Goal: Task Accomplishment & Management: Complete application form

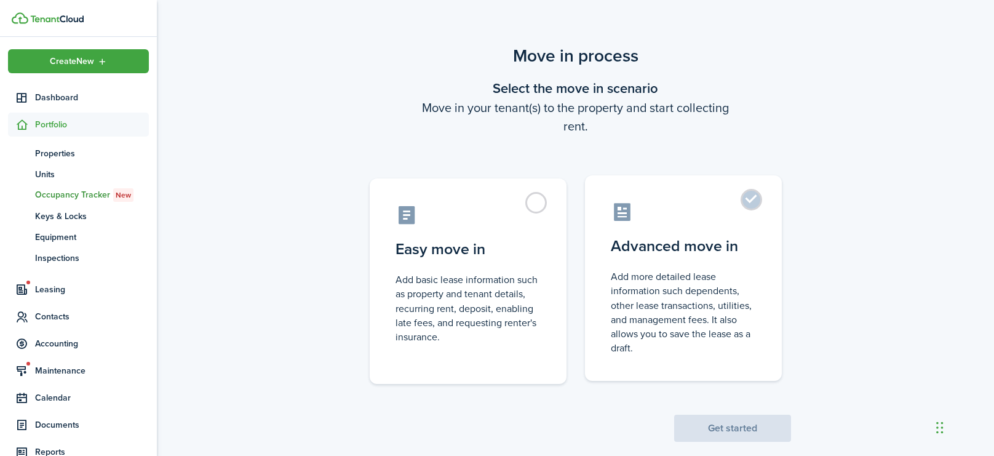
click at [751, 205] on label "Advanced move in Add more detailed lease information such dependents, other lea…" at bounding box center [683, 277] width 197 height 205
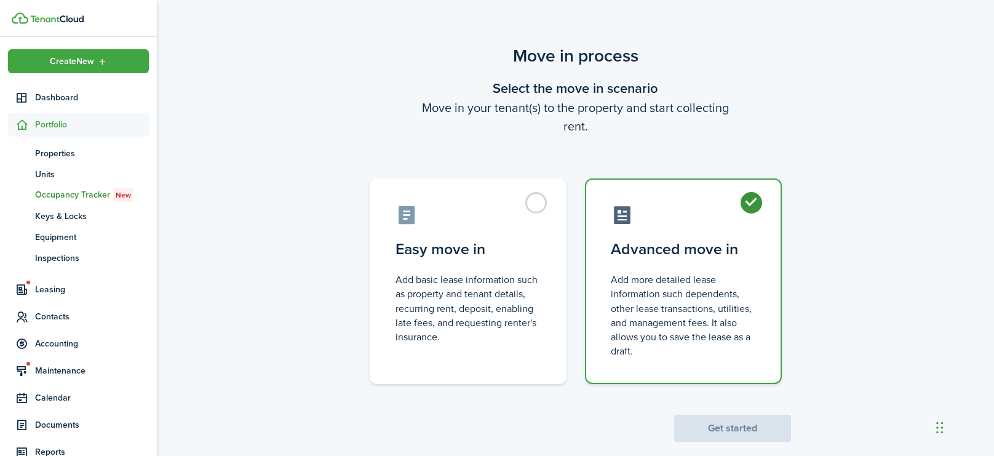
radio input "true"
drag, startPoint x: 761, startPoint y: 430, endPoint x: 368, endPoint y: 256, distance: 430.2
click at [760, 429] on button "Get started" at bounding box center [732, 427] width 117 height 27
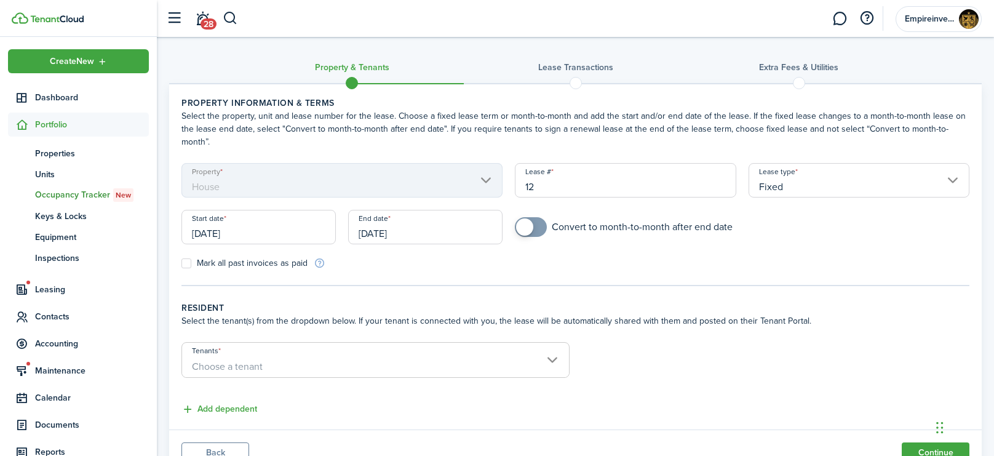
click at [319, 221] on input "[DATE]" at bounding box center [258, 227] width 154 height 34
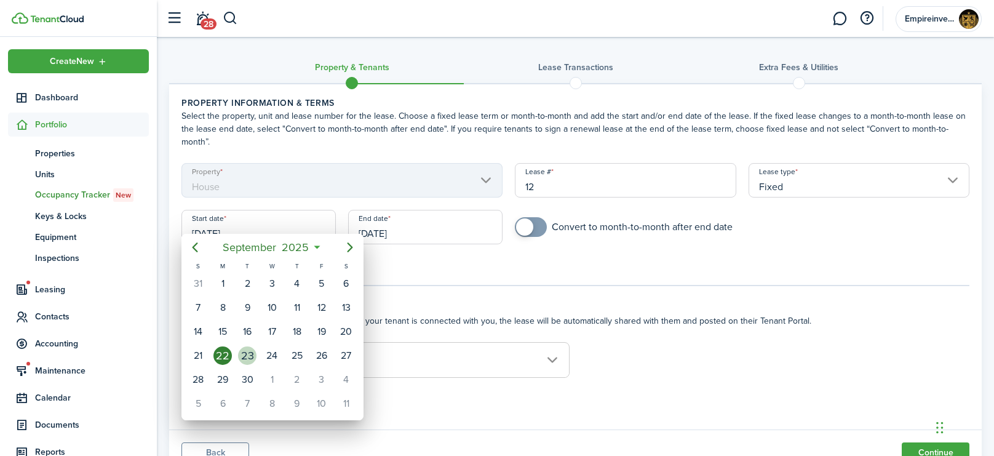
click at [245, 349] on div "23" at bounding box center [247, 355] width 18 height 18
type input "[DATE]"
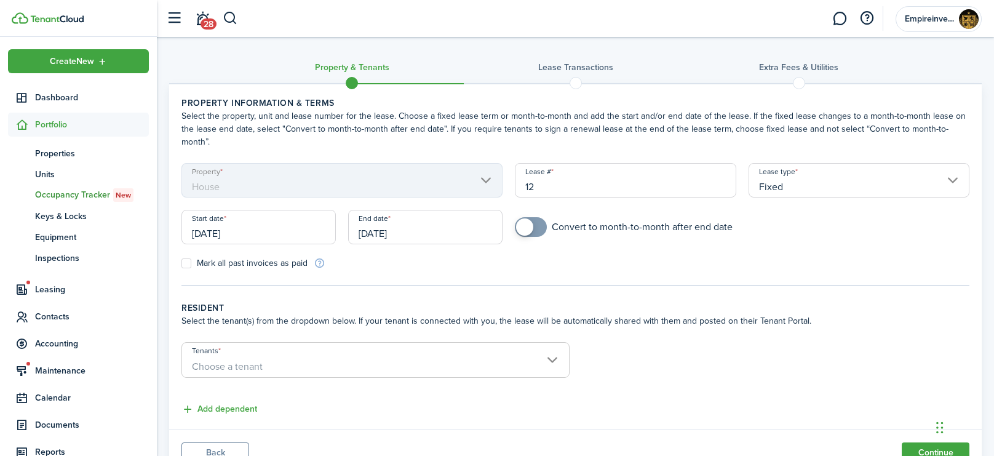
click at [420, 219] on input "[DATE]" at bounding box center [425, 227] width 154 height 34
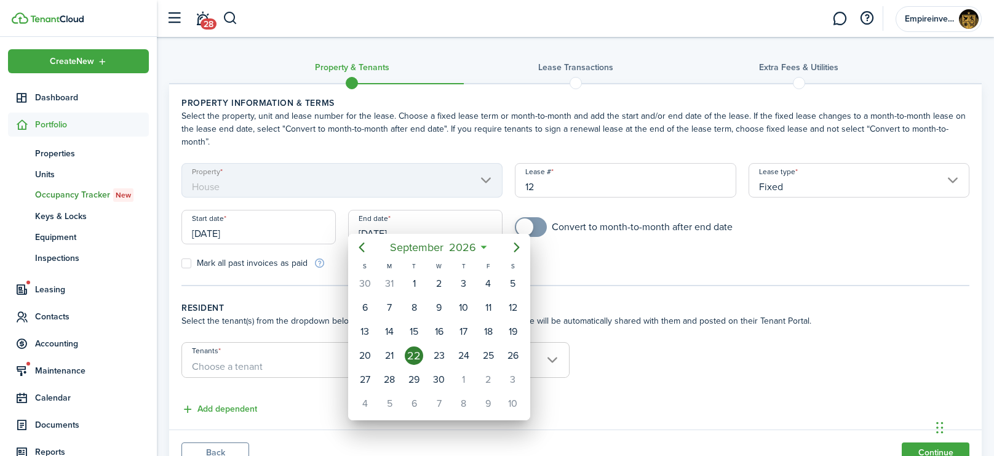
click at [643, 258] on div at bounding box center [497, 228] width 1190 height 652
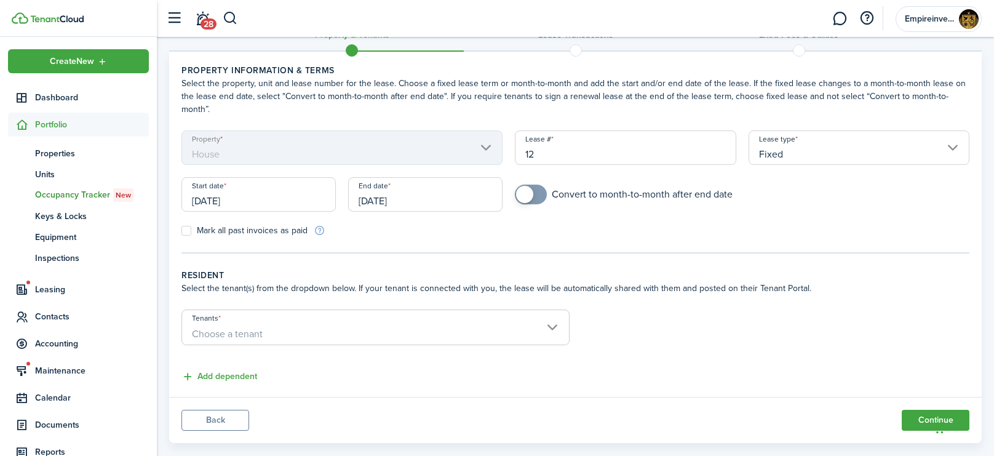
scroll to position [35, 0]
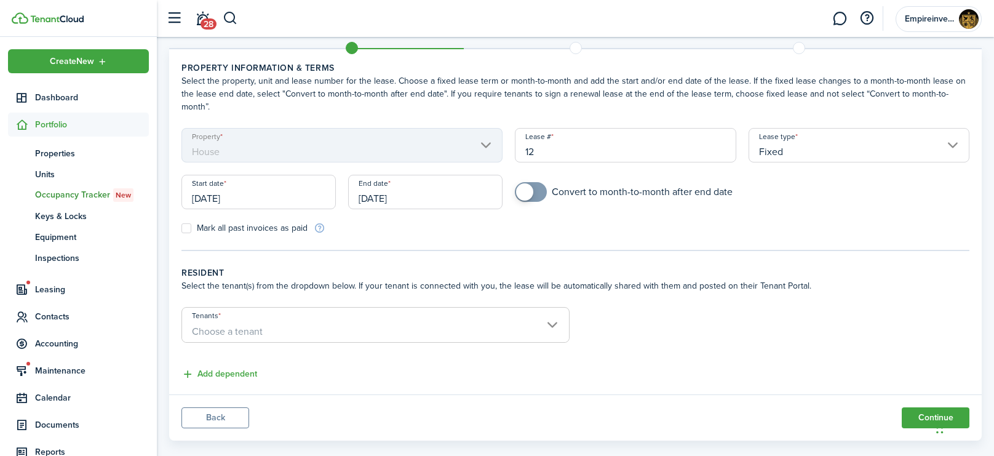
click at [257, 324] on span "Choose a tenant" at bounding box center [227, 331] width 71 height 14
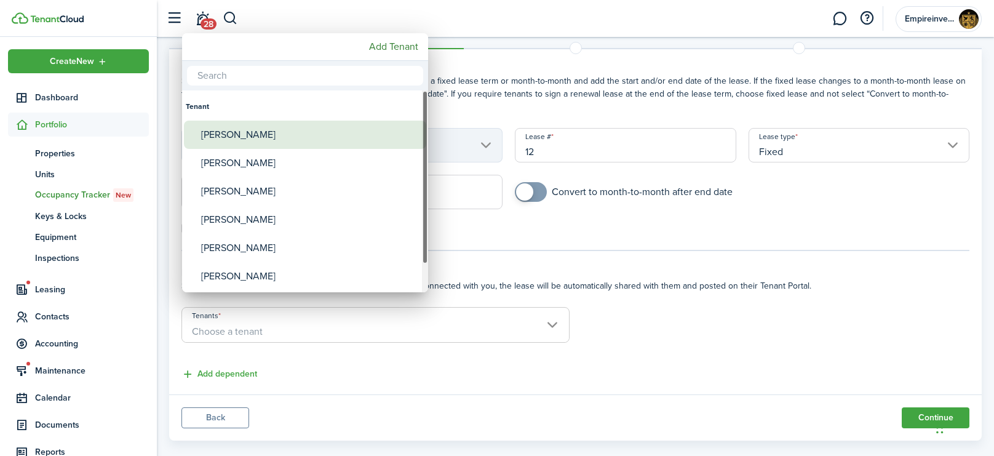
click at [268, 136] on div "[PERSON_NAME]" at bounding box center [310, 134] width 218 height 28
type input "[PERSON_NAME]"
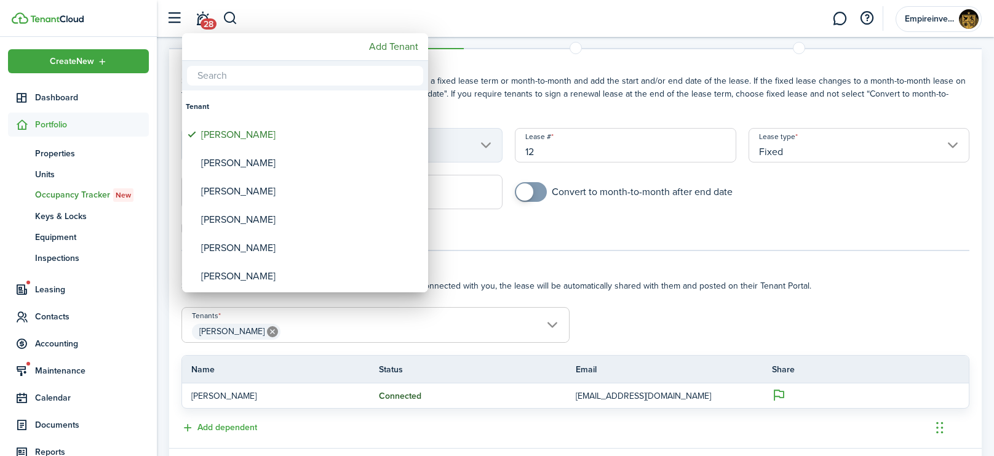
drag, startPoint x: 853, startPoint y: 298, endPoint x: 993, endPoint y: 313, distance: 140.4
click at [875, 298] on div at bounding box center [497, 228] width 1190 height 652
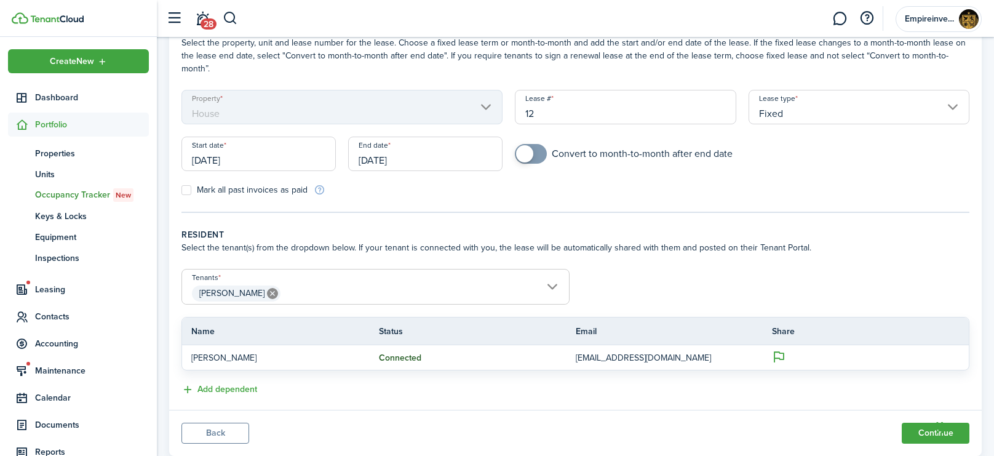
scroll to position [94, 0]
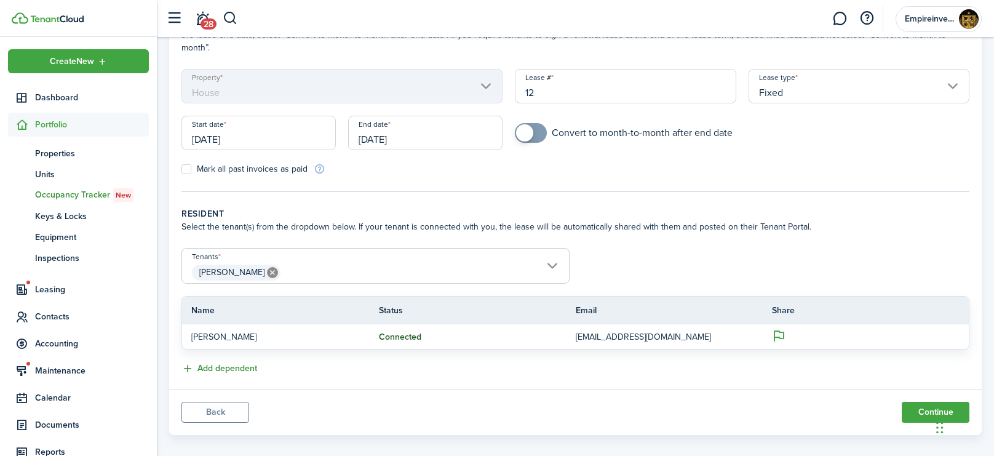
click at [218, 361] on button "Add dependent" at bounding box center [219, 368] width 76 height 14
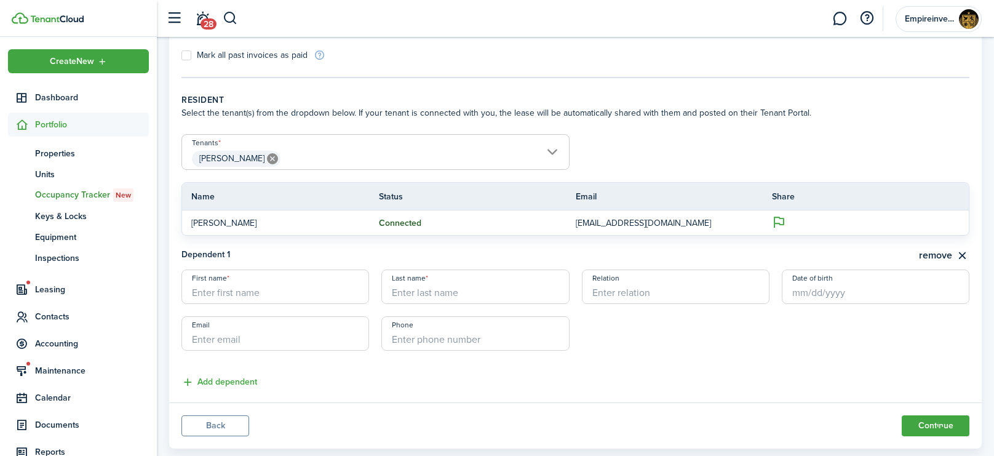
scroll to position [216, 0]
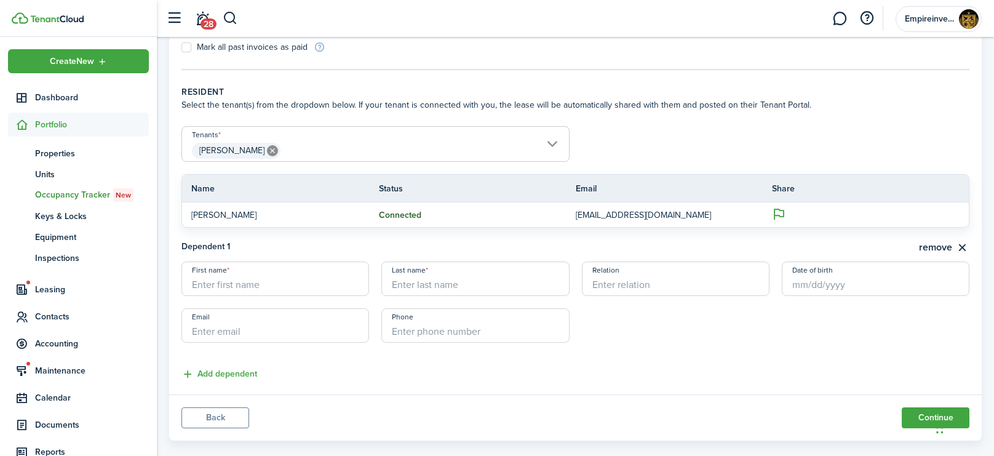
click at [224, 263] on input "First name" at bounding box center [275, 278] width 188 height 34
click at [55, 288] on span "Leasing" at bounding box center [92, 289] width 114 height 13
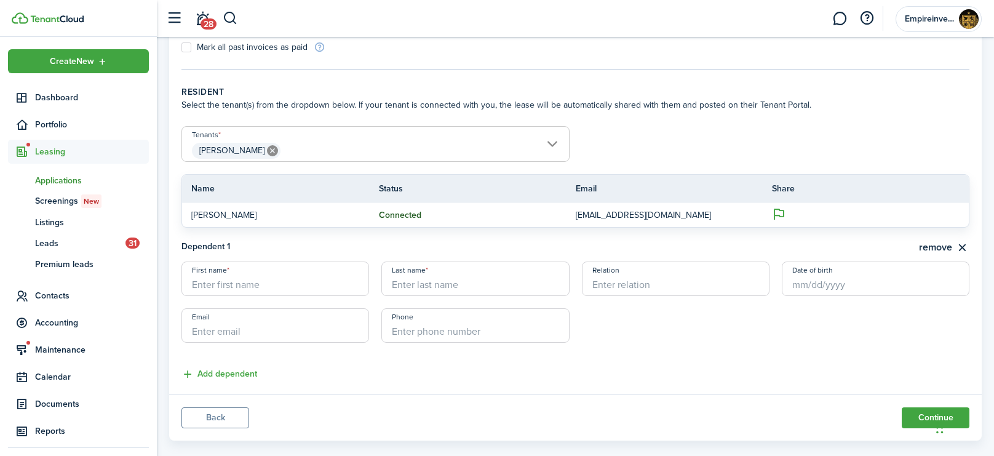
click at [57, 177] on span "Applications" at bounding box center [92, 180] width 114 height 13
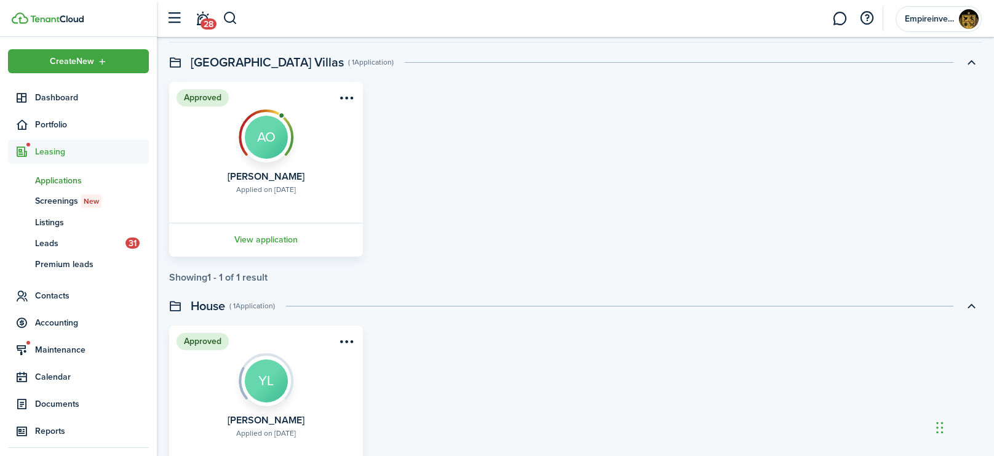
scroll to position [100, 0]
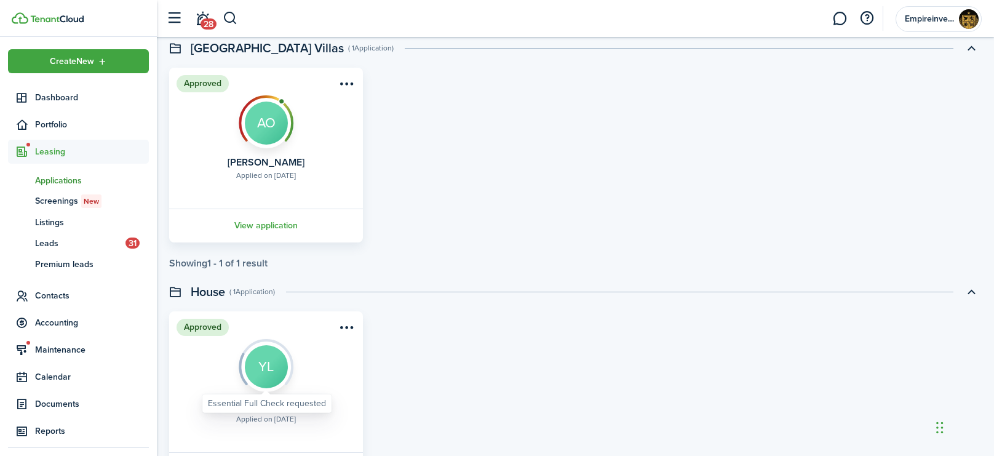
click at [269, 382] on img at bounding box center [266, 362] width 55 height 46
click at [260, 422] on div "Applied on [DATE]" at bounding box center [266, 418] width 60 height 11
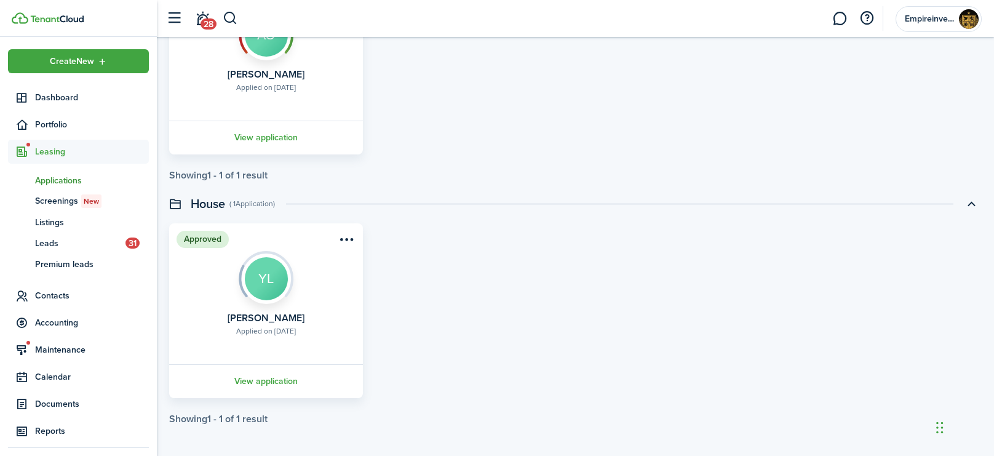
scroll to position [190, 0]
click at [258, 383] on link "View application" at bounding box center [265, 379] width 197 height 34
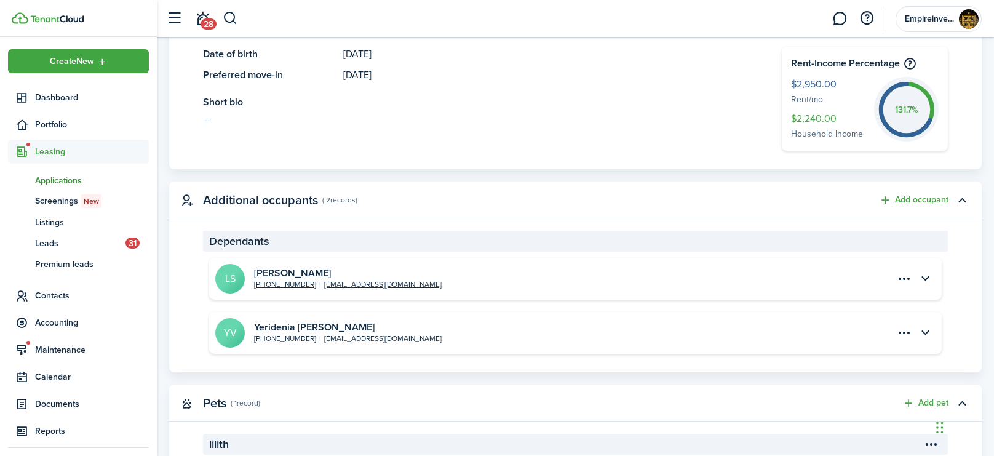
scroll to position [415, 0]
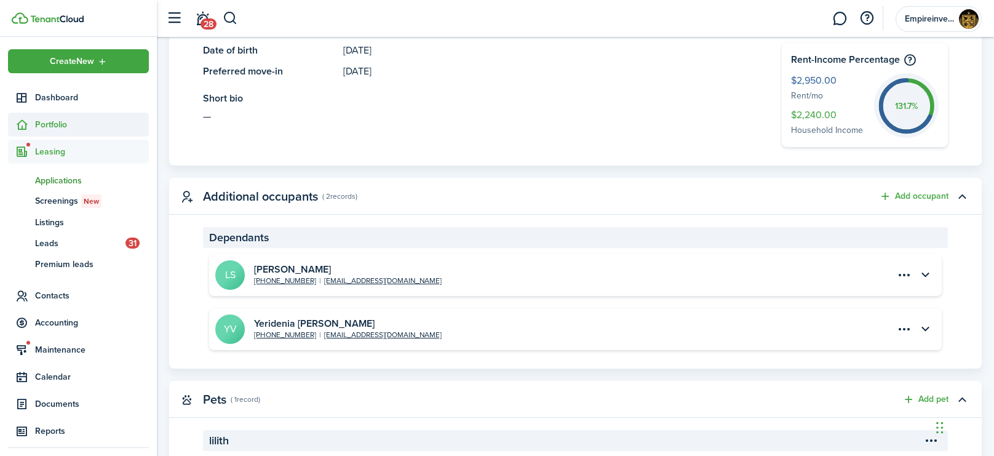
click at [53, 120] on span "Portfolio" at bounding box center [92, 124] width 114 height 13
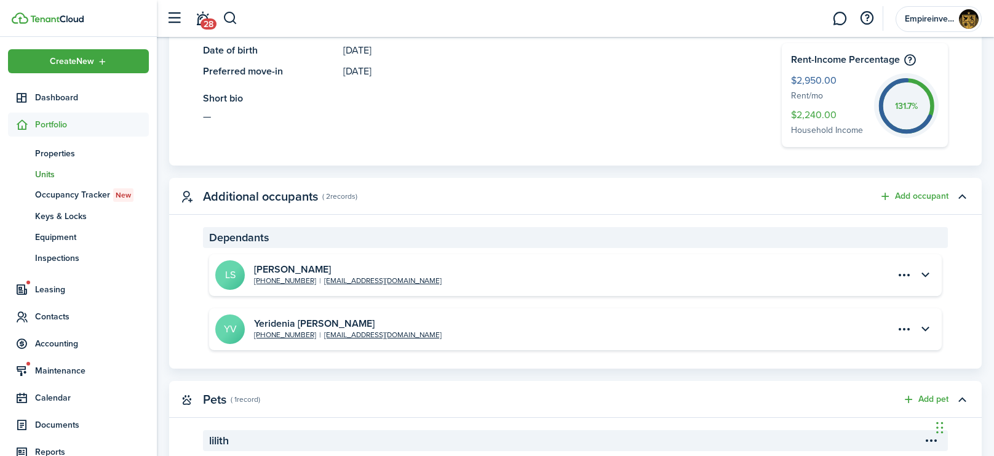
click at [44, 178] on span "Units" at bounding box center [92, 174] width 114 height 13
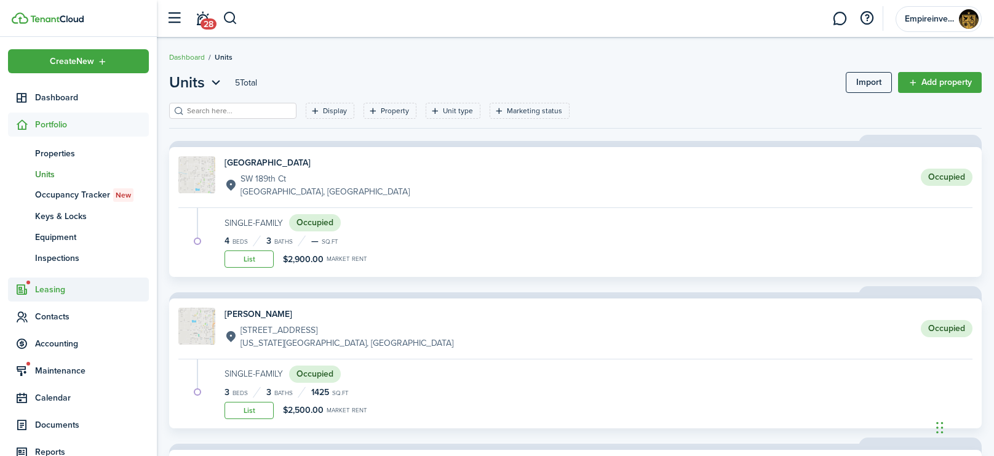
click at [44, 295] on span "Leasing" at bounding box center [78, 289] width 141 height 24
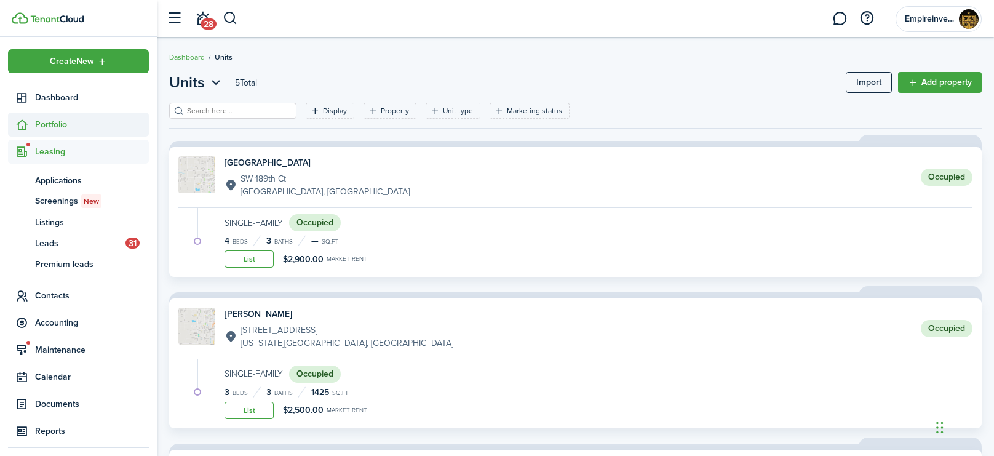
click at [54, 126] on span "Portfolio" at bounding box center [92, 124] width 114 height 13
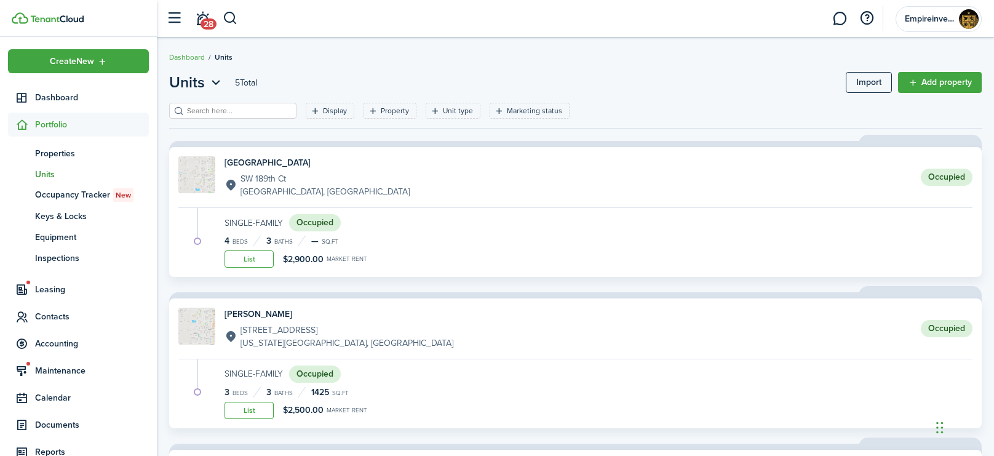
click at [39, 178] on span "Units" at bounding box center [92, 174] width 114 height 13
click at [250, 77] on header-page-total "5 Total" at bounding box center [246, 82] width 22 height 13
click at [179, 57] on link "Dashboard" at bounding box center [187, 57] width 36 height 11
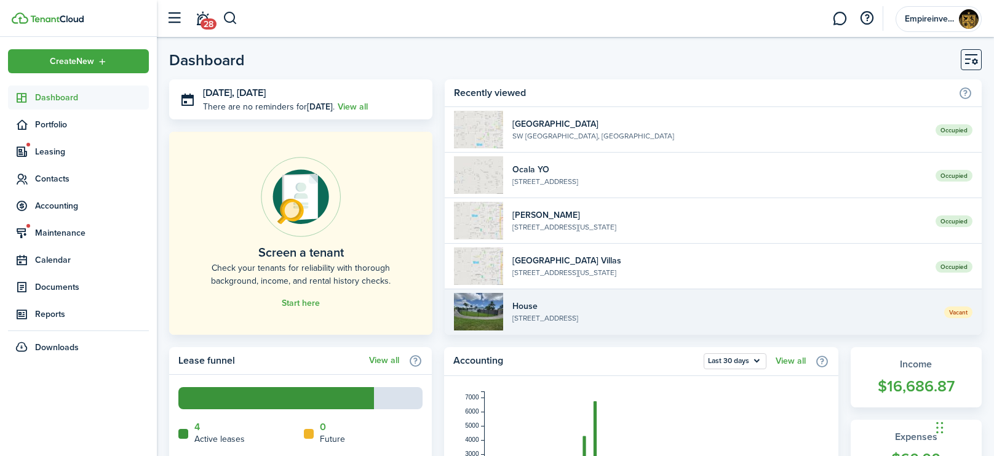
click at [957, 310] on span "Vacant" at bounding box center [958, 312] width 28 height 12
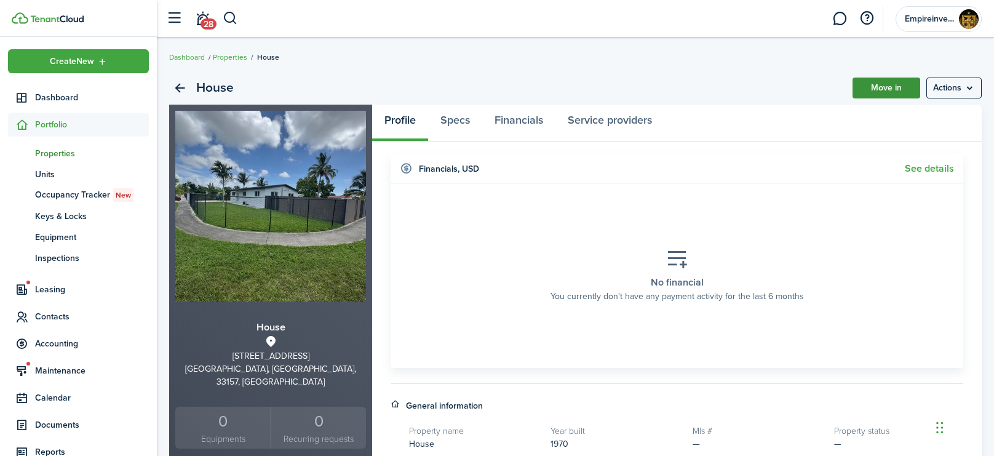
click at [902, 85] on link "Move in" at bounding box center [886, 87] width 68 height 21
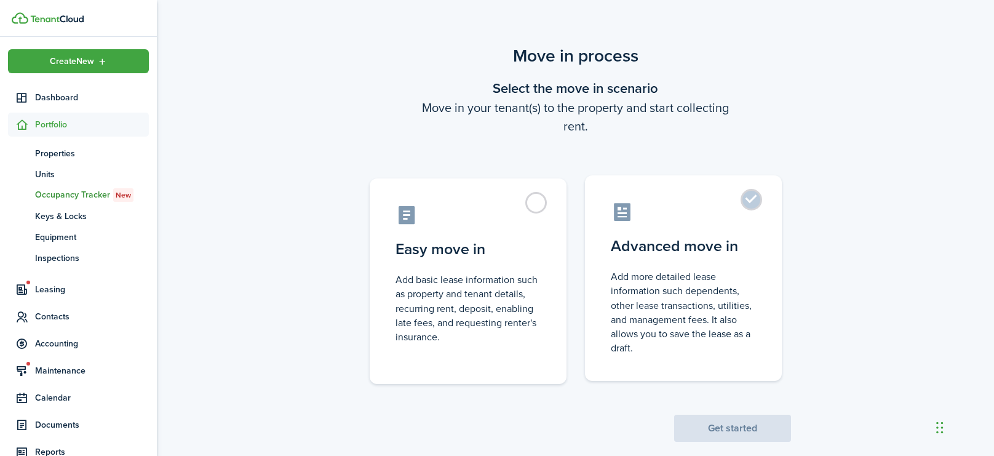
click at [746, 204] on label "Advanced move in Add more detailed lease information such dependents, other lea…" at bounding box center [683, 277] width 197 height 205
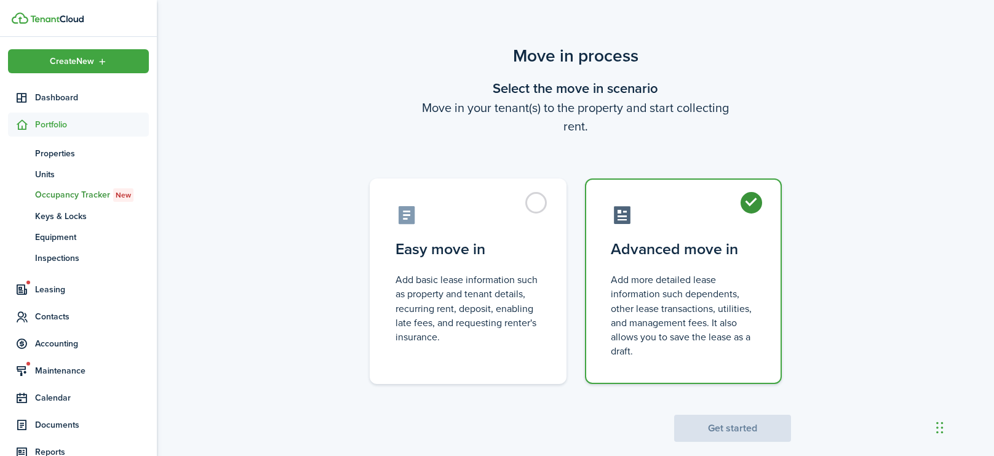
radio input "true"
click at [701, 429] on button "Get started" at bounding box center [732, 427] width 117 height 27
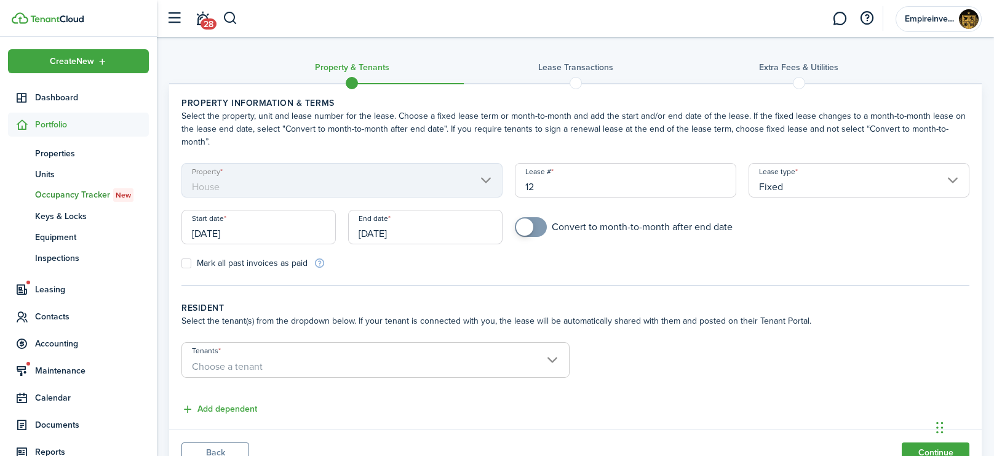
click at [309, 216] on input "[DATE]" at bounding box center [258, 227] width 154 height 34
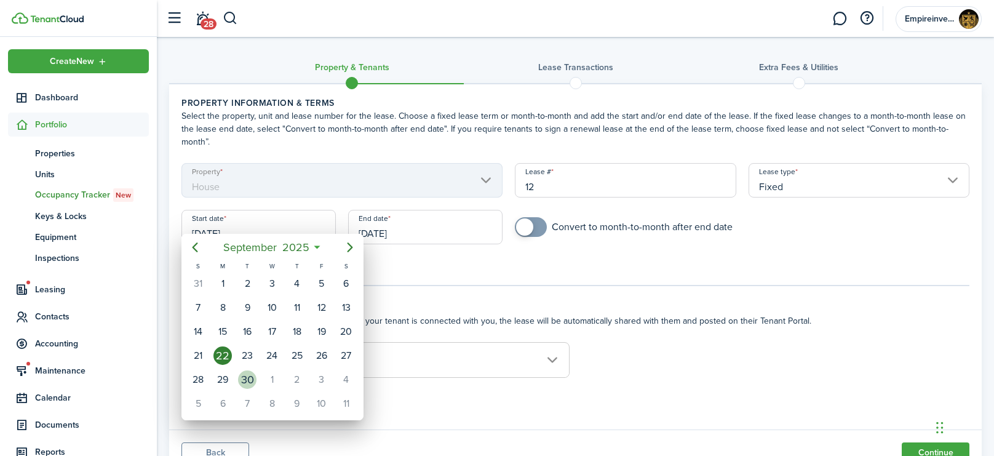
click at [243, 362] on div "23" at bounding box center [247, 355] width 25 height 23
type input "[DATE]"
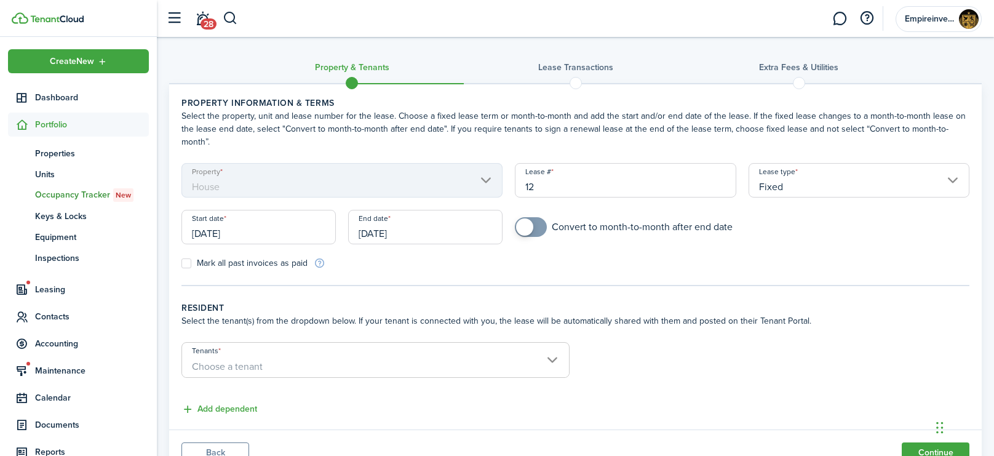
click at [225, 361] on span "Choose a tenant" at bounding box center [375, 366] width 387 height 21
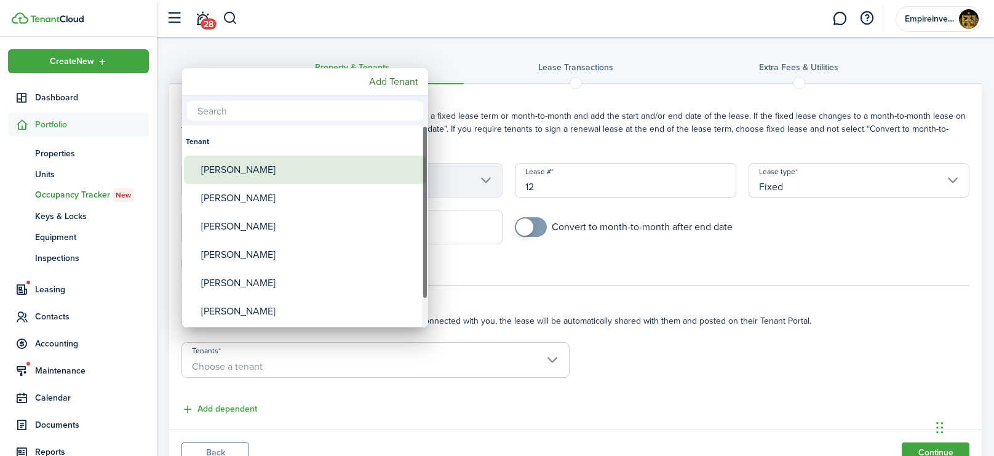
click at [245, 170] on div "[PERSON_NAME]" at bounding box center [310, 170] width 218 height 28
type input "[PERSON_NAME]"
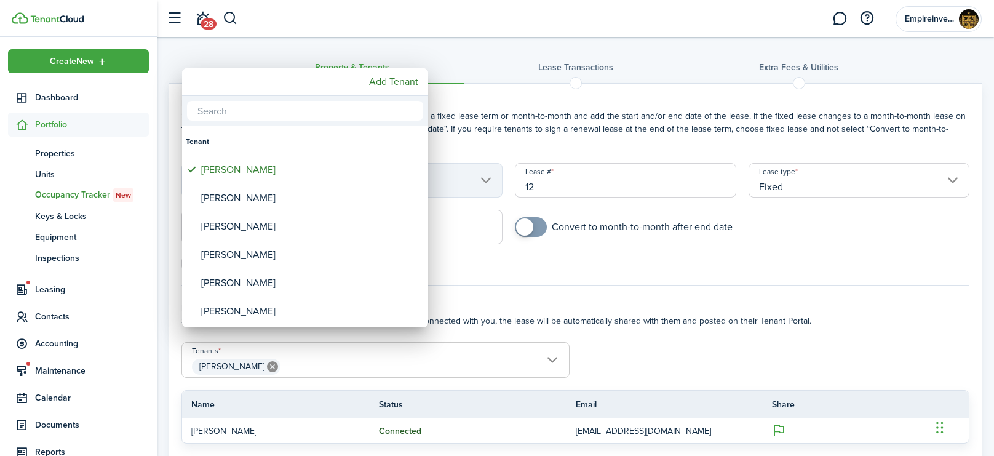
click at [309, 373] on div at bounding box center [497, 228] width 1190 height 652
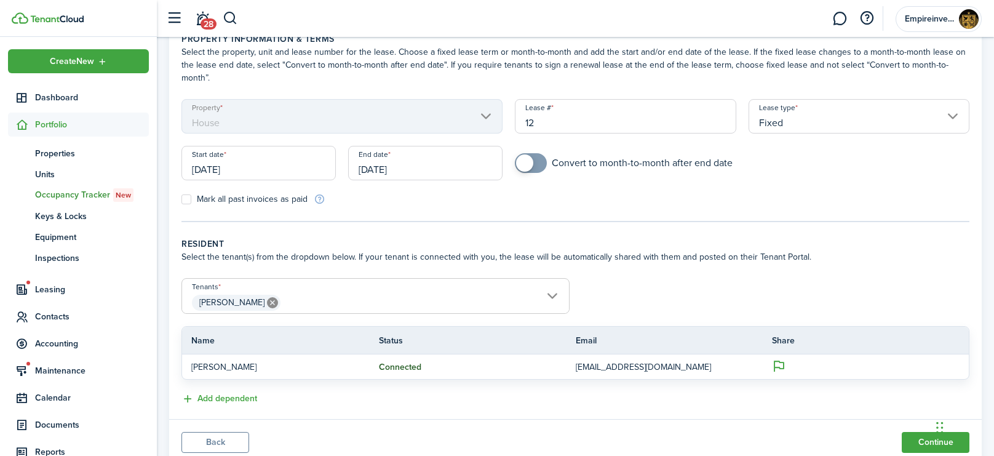
scroll to position [67, 0]
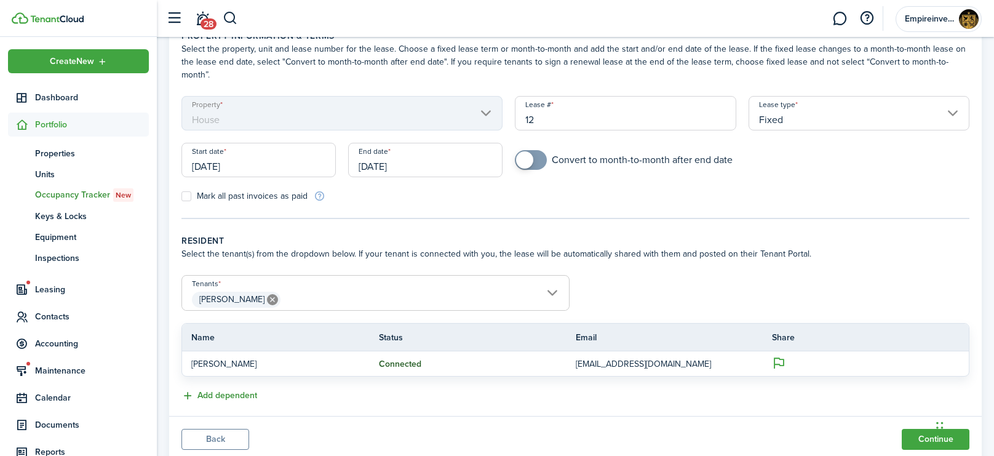
click at [232, 389] on button "Add dependent" at bounding box center [219, 396] width 76 height 14
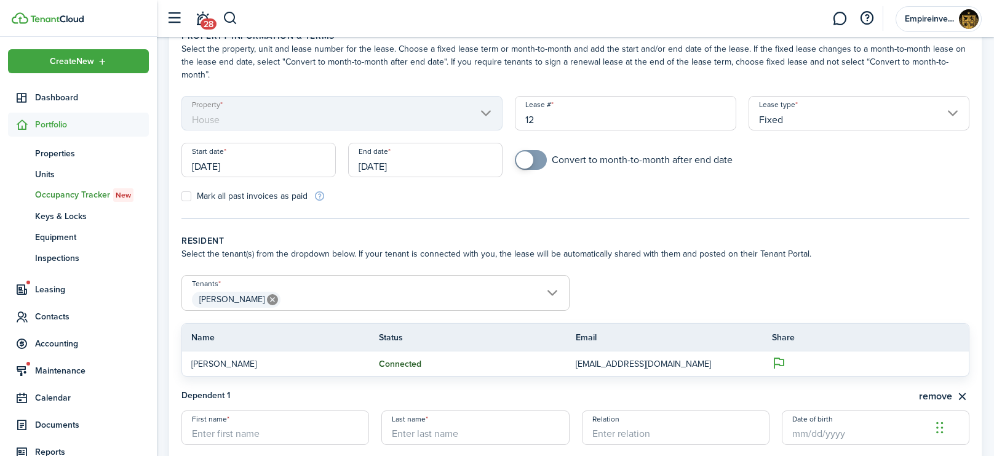
click at [257, 419] on input "First name" at bounding box center [275, 427] width 188 height 34
click at [286, 423] on input "First name" at bounding box center [275, 427] width 188 height 34
type input "[PERSON_NAME]"
click at [876, 423] on input "Date of birth" at bounding box center [875, 427] width 188 height 34
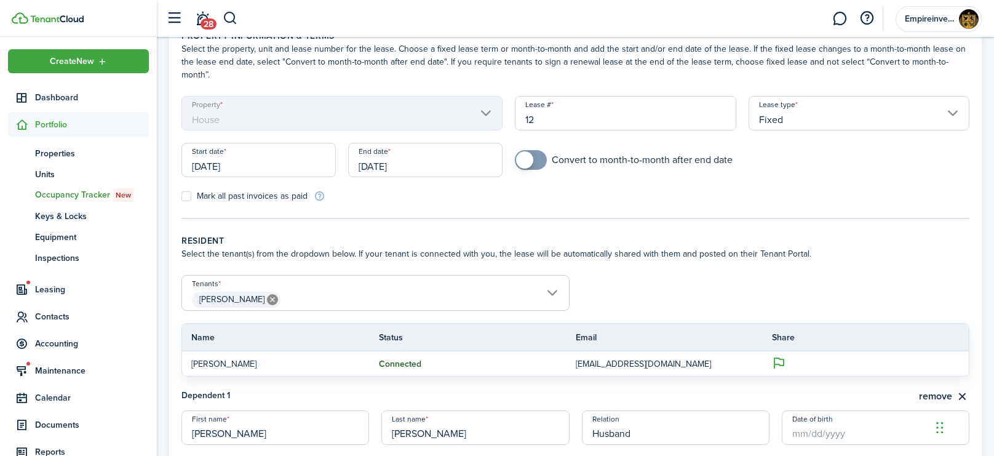
type input "Husband"
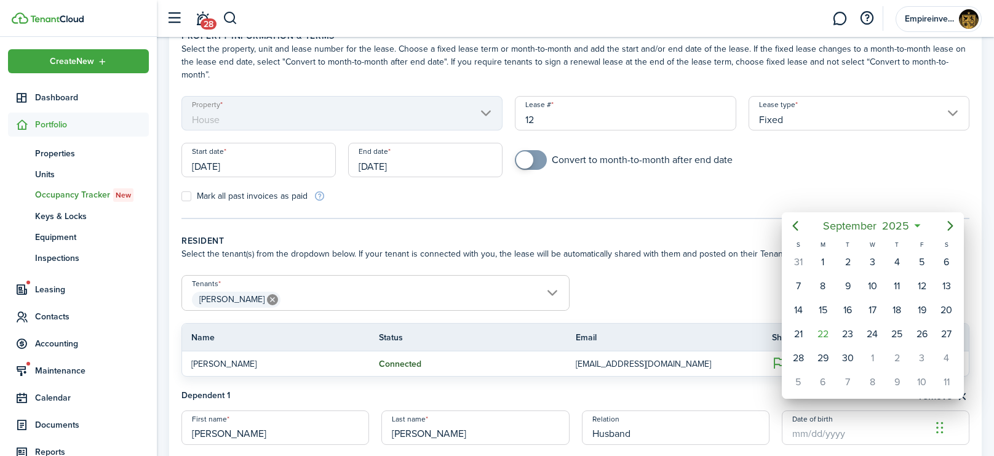
drag, startPoint x: 357, startPoint y: 377, endPoint x: 387, endPoint y: 372, distance: 30.5
click at [358, 377] on div at bounding box center [497, 228] width 1190 height 652
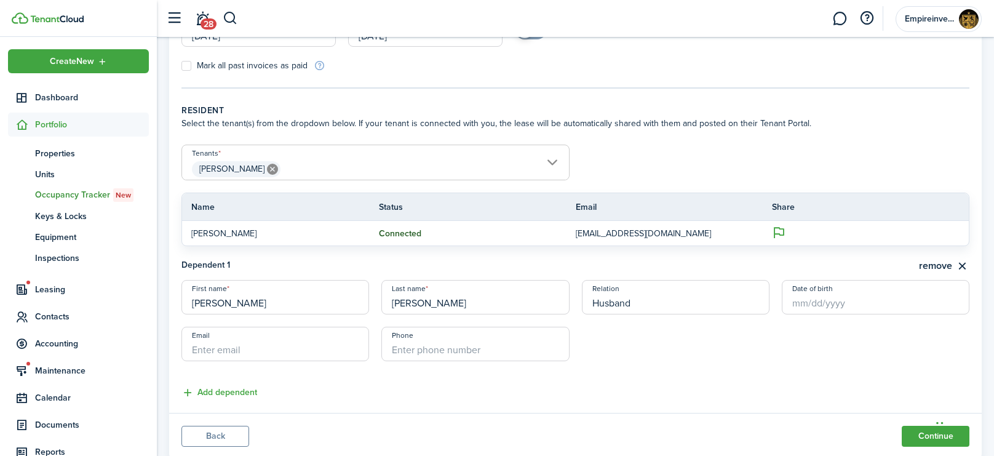
scroll to position [198, 0]
click at [232, 337] on input "Email" at bounding box center [275, 343] width 188 height 34
type input "[EMAIL_ADDRESS][DOMAIN_NAME]"
type input "[PHONE_NUMBER]"
click at [227, 385] on button "Add dependent" at bounding box center [219, 392] width 76 height 14
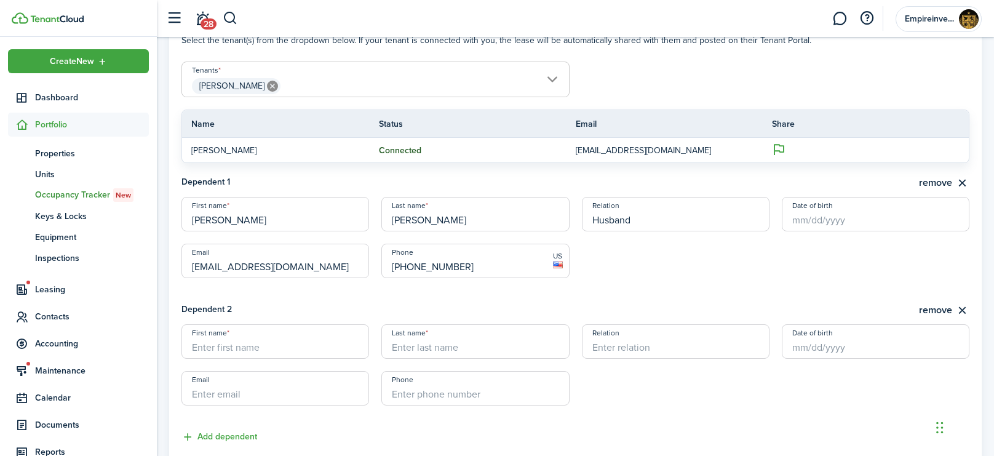
scroll to position [291, 0]
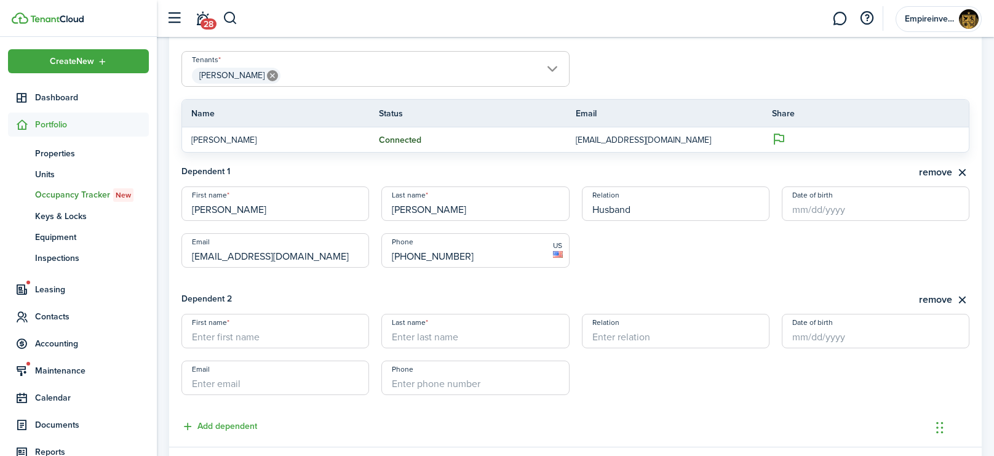
click at [245, 318] on input "First name" at bounding box center [275, 331] width 188 height 34
type input "7"
click at [492, 370] on input "+1" at bounding box center [475, 377] width 188 height 34
type input "[PHONE_NUMBER]"
click at [256, 371] on input "Email" at bounding box center [275, 377] width 188 height 34
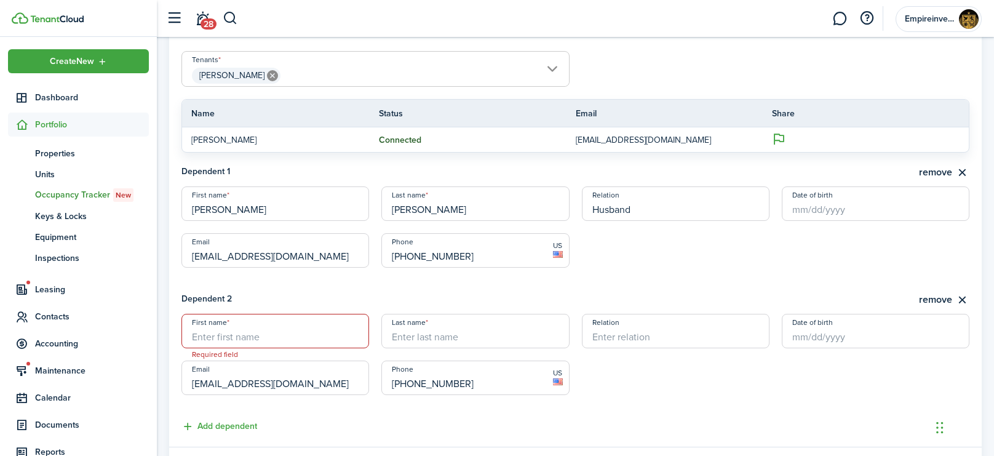
type input "[EMAIL_ADDRESS][DOMAIN_NAME]"
click at [637, 331] on input "Relation" at bounding box center [676, 331] width 188 height 34
type input "Daughter"
click at [211, 320] on input "First name" at bounding box center [275, 331] width 188 height 34
type input "Yeridenia"
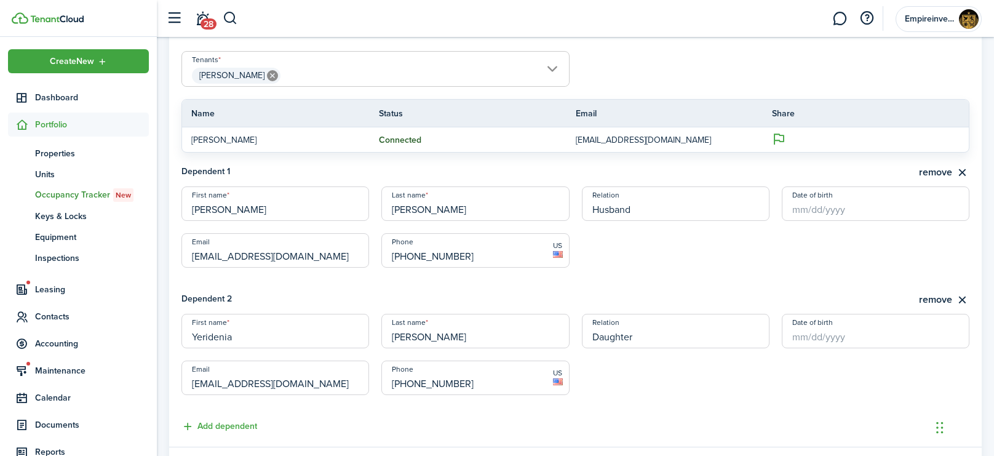
click at [851, 197] on input "Date of birth" at bounding box center [875, 203] width 188 height 34
type input "[PERSON_NAME]"
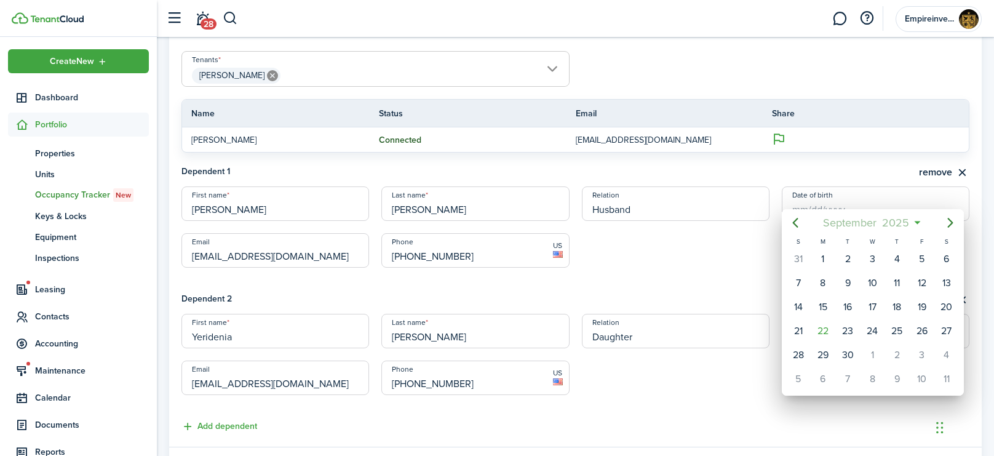
click at [861, 227] on span "September" at bounding box center [849, 222] width 59 height 22
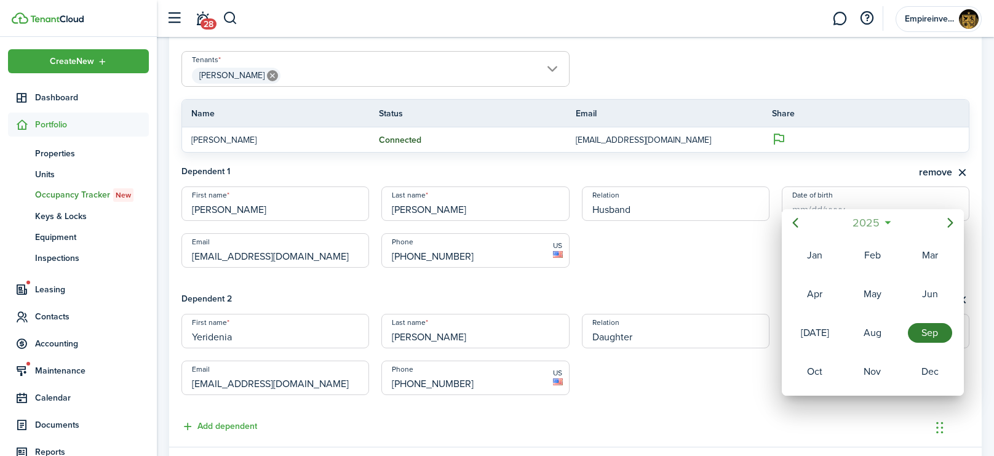
click at [882, 226] on mbsc-button "2025" at bounding box center [866, 222] width 42 height 22
click at [798, 223] on icon "Previous page" at bounding box center [795, 222] width 15 height 15
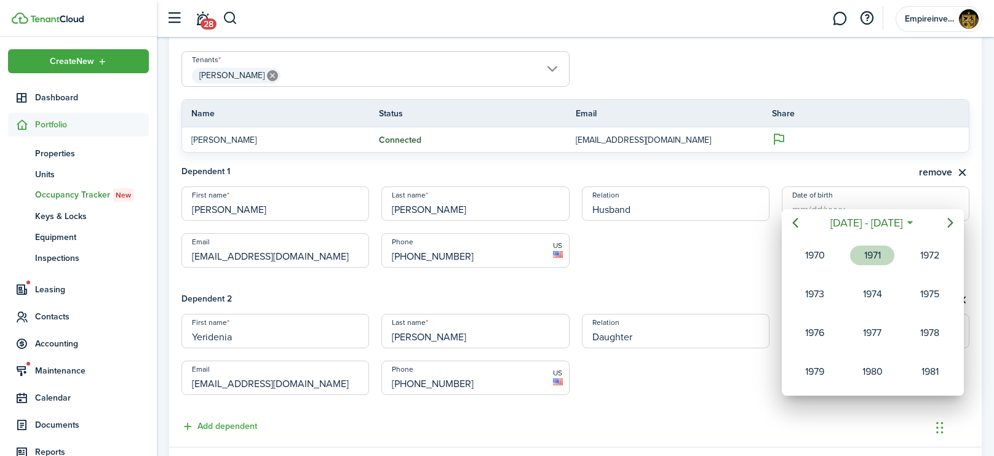
click at [868, 261] on div "1971" at bounding box center [872, 255] width 44 height 20
click at [815, 261] on div "Jan" at bounding box center [814, 255] width 44 height 20
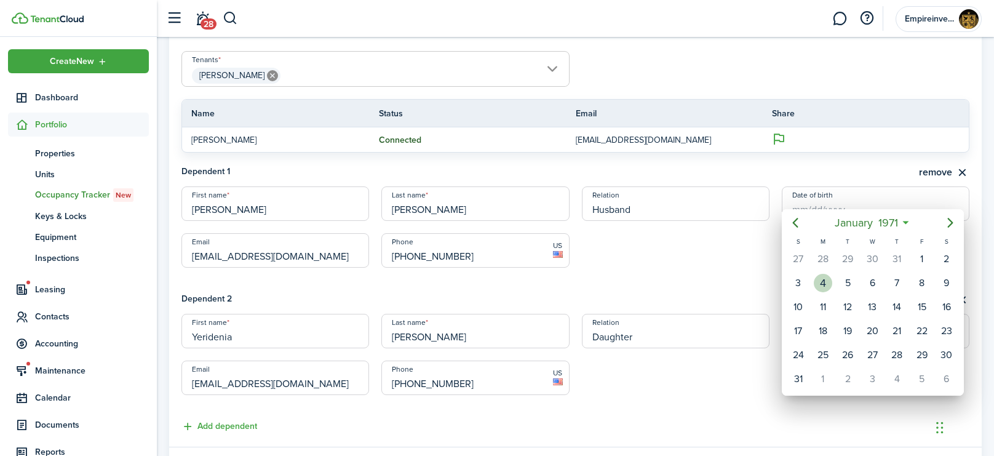
click at [823, 280] on div "4" at bounding box center [822, 283] width 18 height 18
type input "[DATE]"
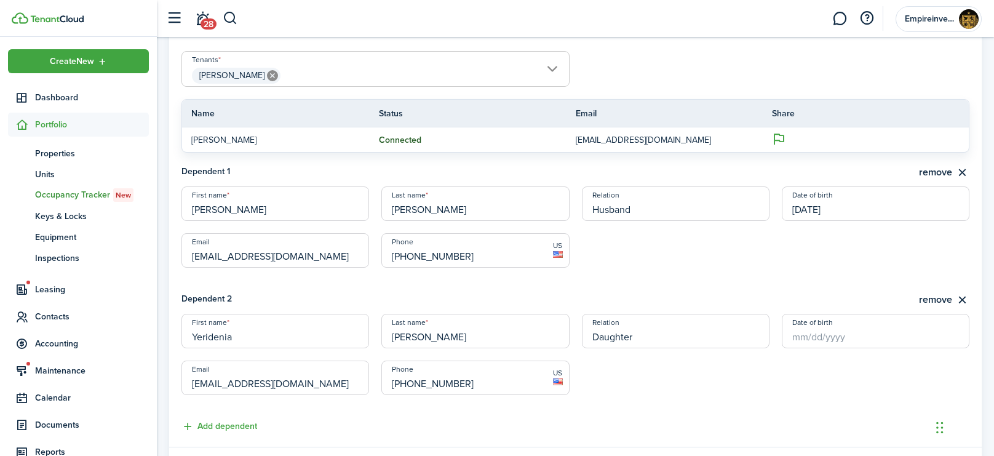
click at [856, 323] on input "Date of birth" at bounding box center [875, 331] width 188 height 34
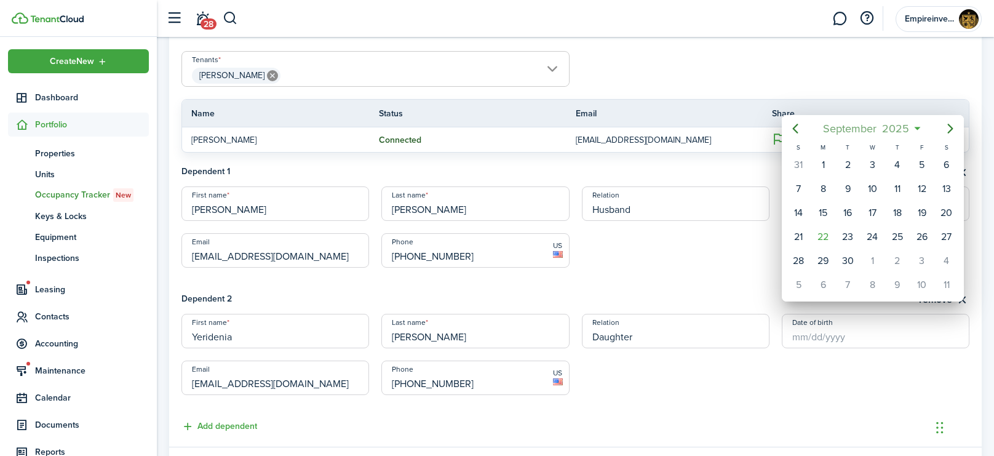
click at [903, 129] on span "2025" at bounding box center [895, 128] width 33 height 22
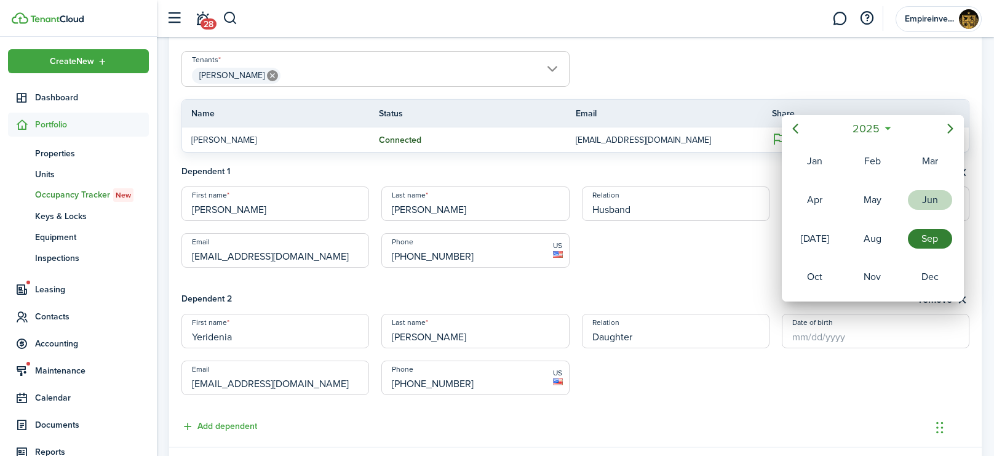
click at [927, 202] on div "Jun" at bounding box center [929, 200] width 44 height 20
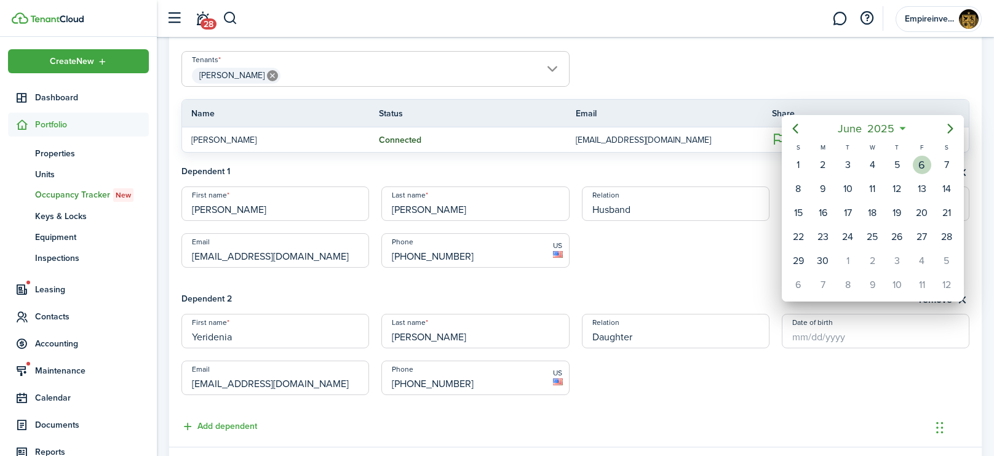
click at [922, 163] on div "6" at bounding box center [921, 165] width 18 height 18
type input "[DATE]"
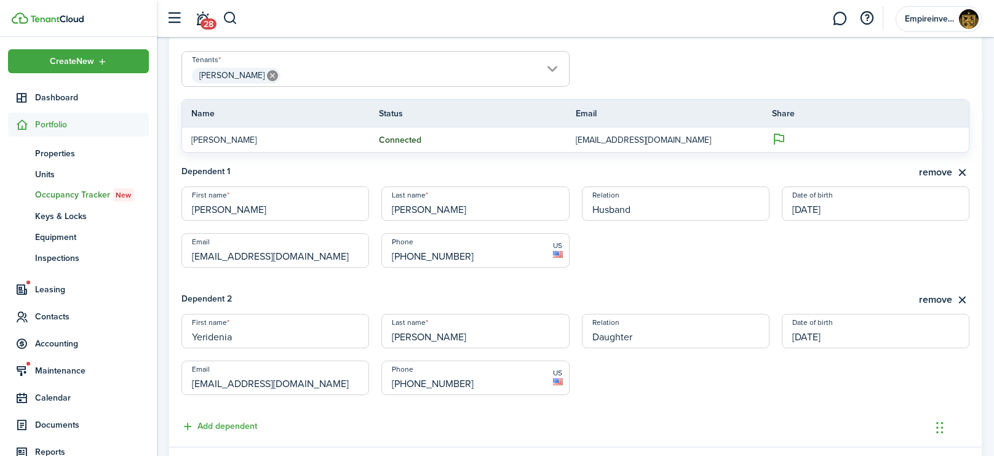
click at [853, 325] on input "[DATE]" at bounding box center [875, 331] width 188 height 34
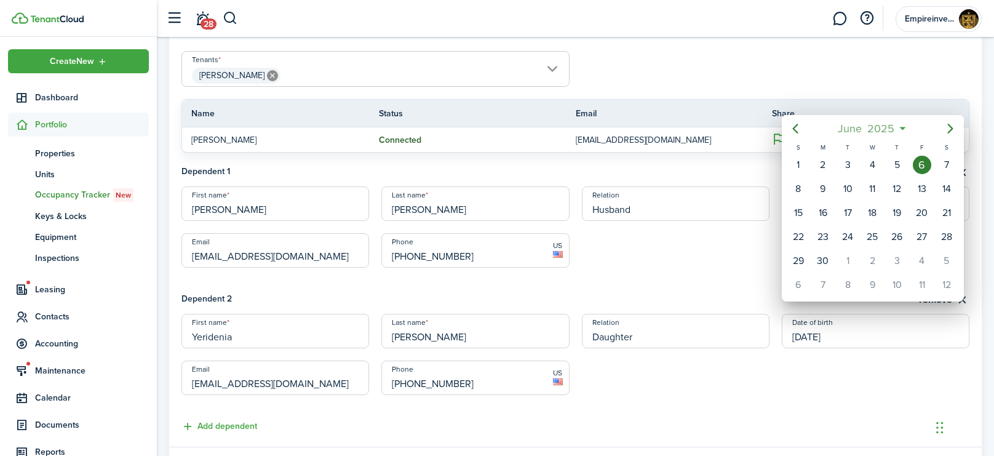
click at [883, 127] on span "2025" at bounding box center [880, 128] width 33 height 22
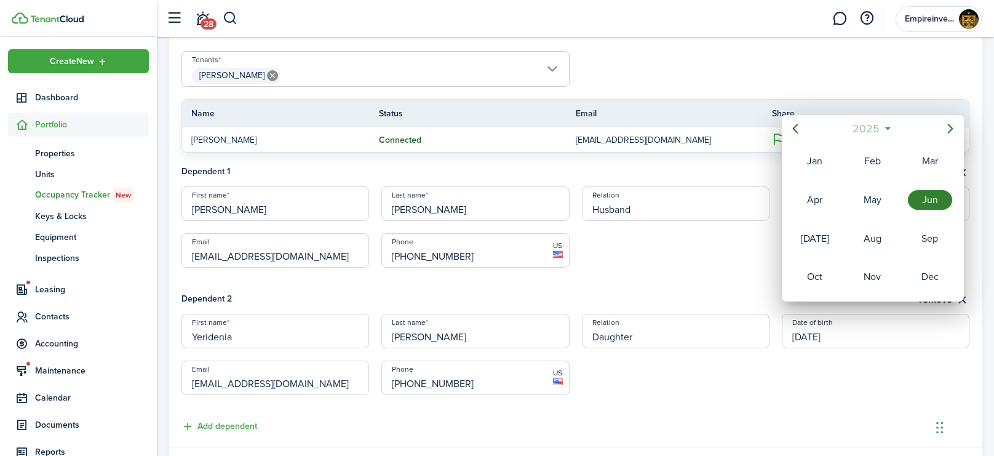
click at [873, 127] on span "2025" at bounding box center [866, 128] width 33 height 22
click at [799, 132] on icon "Previous page" at bounding box center [795, 128] width 15 height 15
click at [870, 272] on div "2004" at bounding box center [872, 277] width 44 height 20
click at [867, 379] on div at bounding box center [497, 228] width 1190 height 652
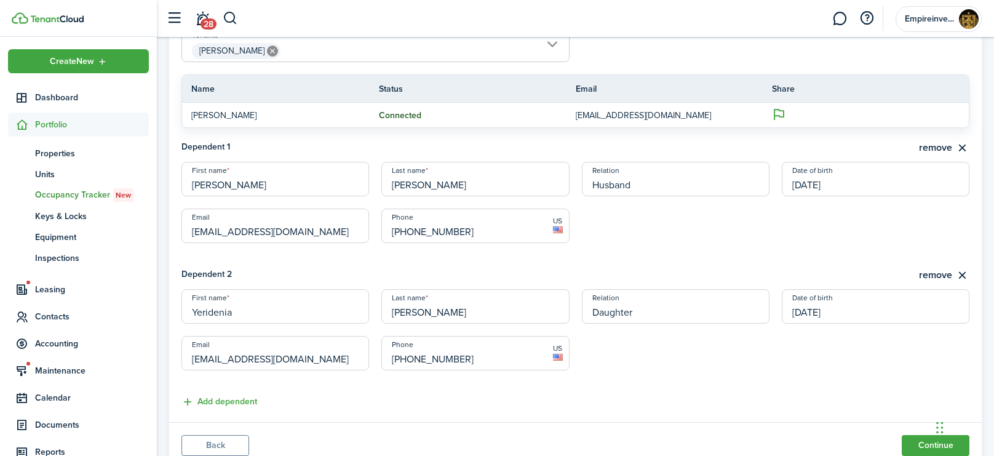
scroll to position [348, 0]
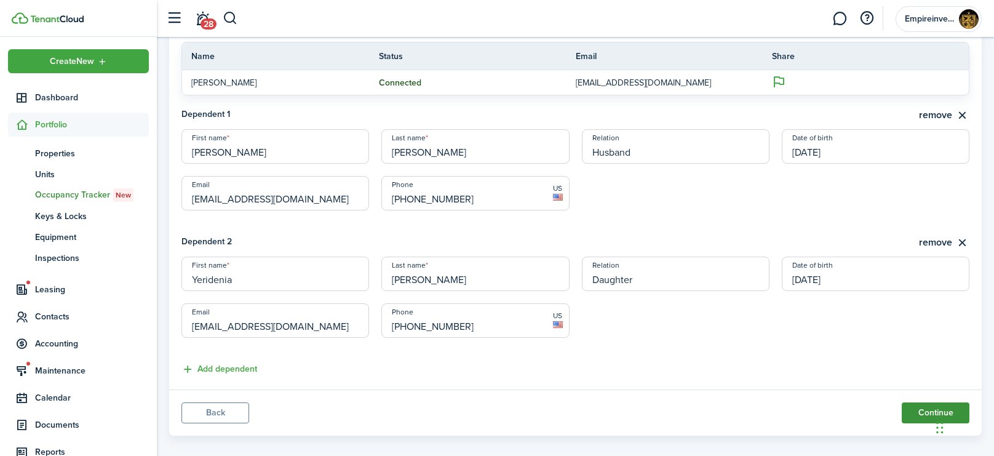
click at [955, 402] on button "Continue" at bounding box center [935, 412] width 68 height 21
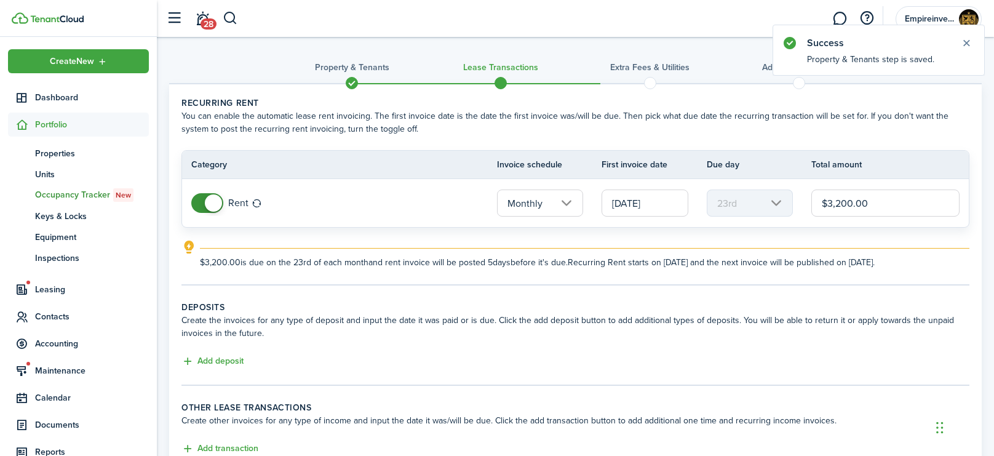
click at [870, 202] on input "$3,200.00" at bounding box center [885, 202] width 148 height 27
drag, startPoint x: 883, startPoint y: 202, endPoint x: 795, endPoint y: 189, distance: 88.8
click at [795, 189] on tr "Rent Monthly [DATE] 23rd $3,200.00" at bounding box center [575, 203] width 786 height 48
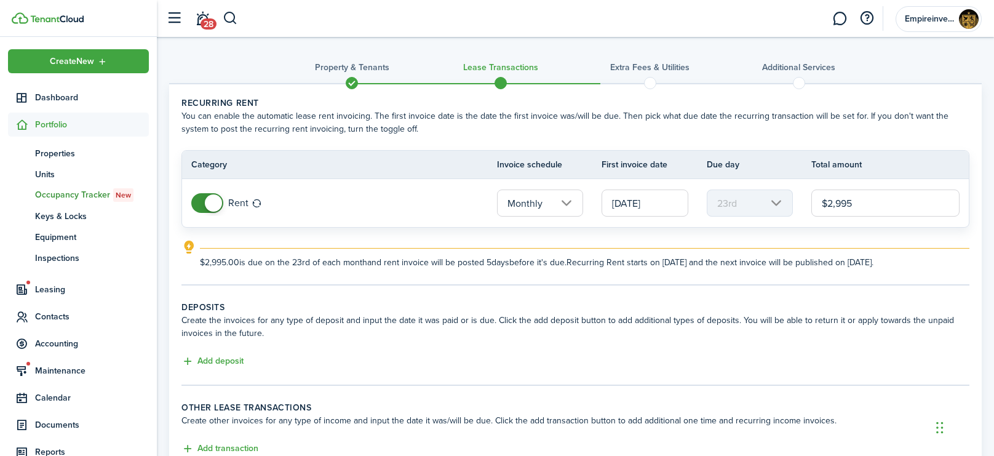
type input "$2,995.00"
click at [387, 285] on panel-main-body "Recurring rent You can enable the automatic lease rent invoicing. The first inv…" at bounding box center [575, 276] width 812 height 384
click at [658, 199] on input "[DATE]" at bounding box center [644, 202] width 87 height 27
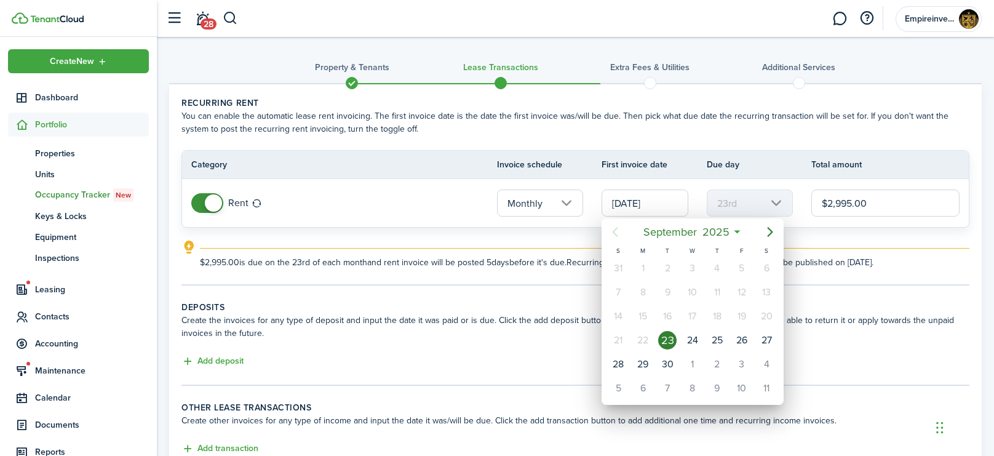
click at [431, 228] on div at bounding box center [497, 228] width 1190 height 652
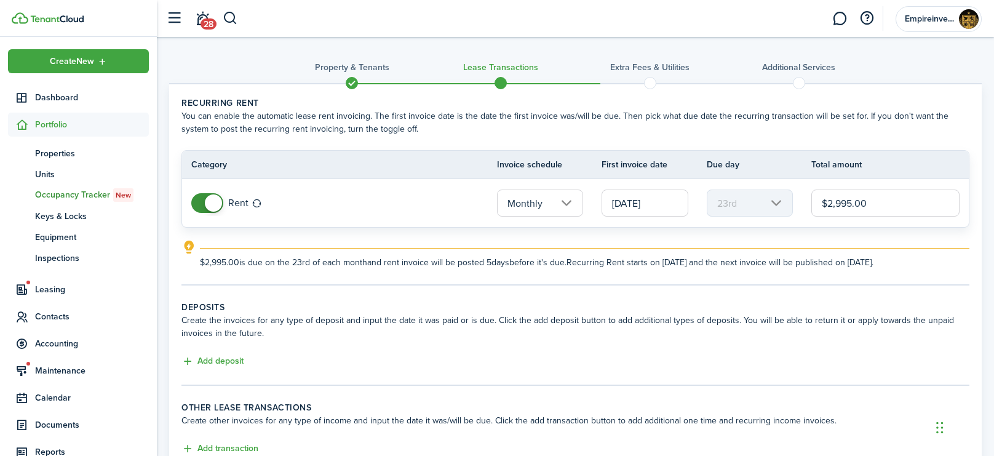
click at [539, 200] on input "Monthly" at bounding box center [540, 202] width 87 height 27
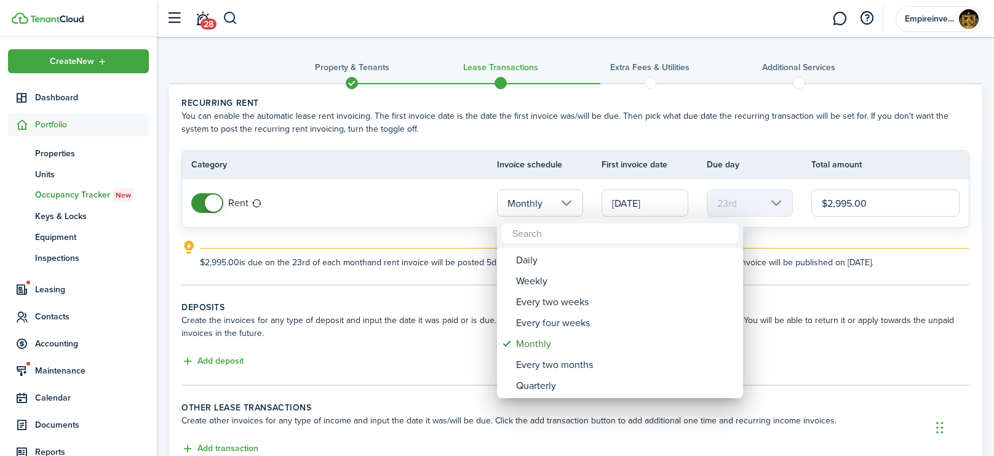
click at [400, 219] on div at bounding box center [497, 228] width 1190 height 652
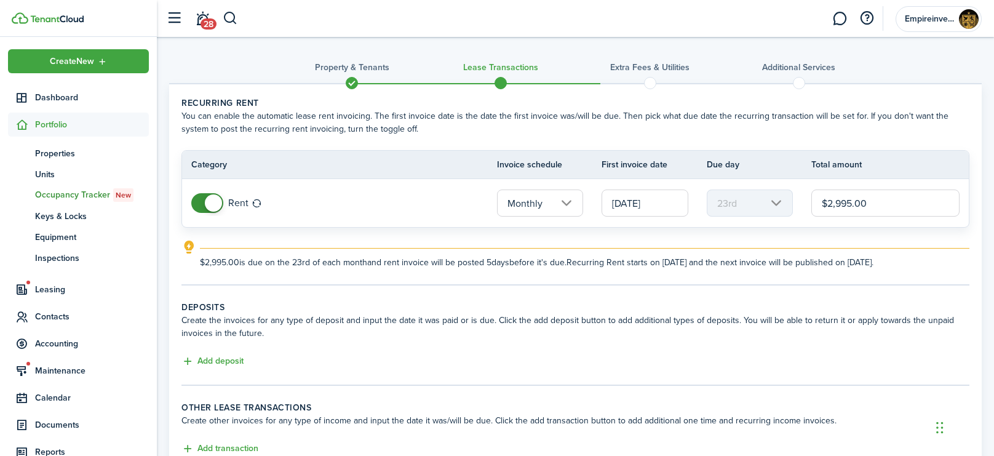
click at [558, 207] on input "Monthly" at bounding box center [540, 202] width 87 height 27
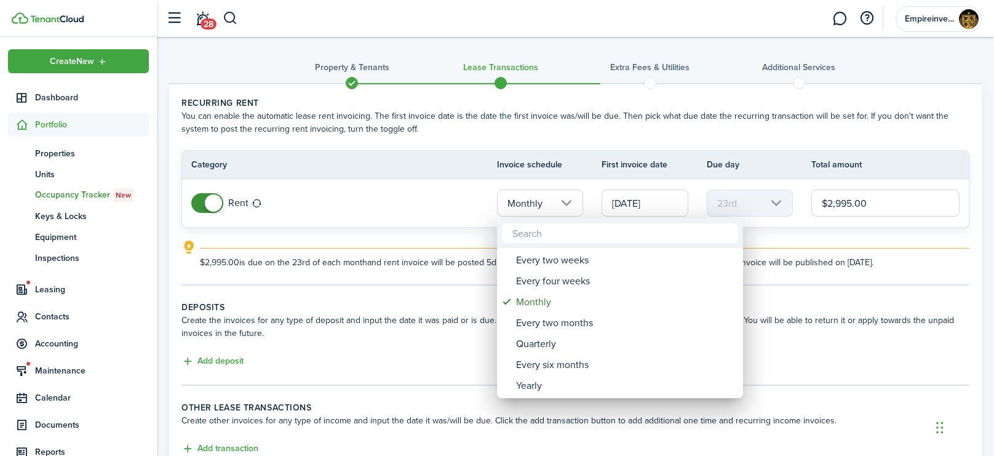
click at [671, 199] on div at bounding box center [497, 228] width 1190 height 652
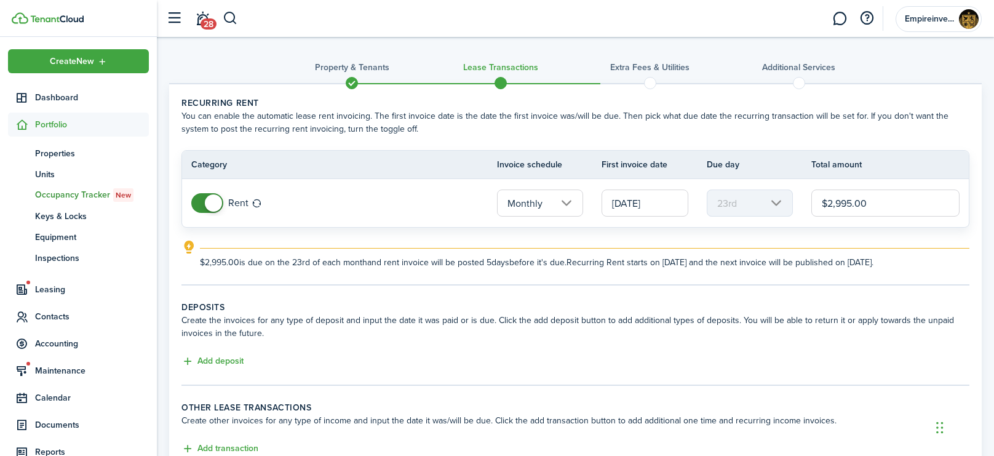
click at [652, 205] on input "[DATE]" at bounding box center [644, 202] width 87 height 27
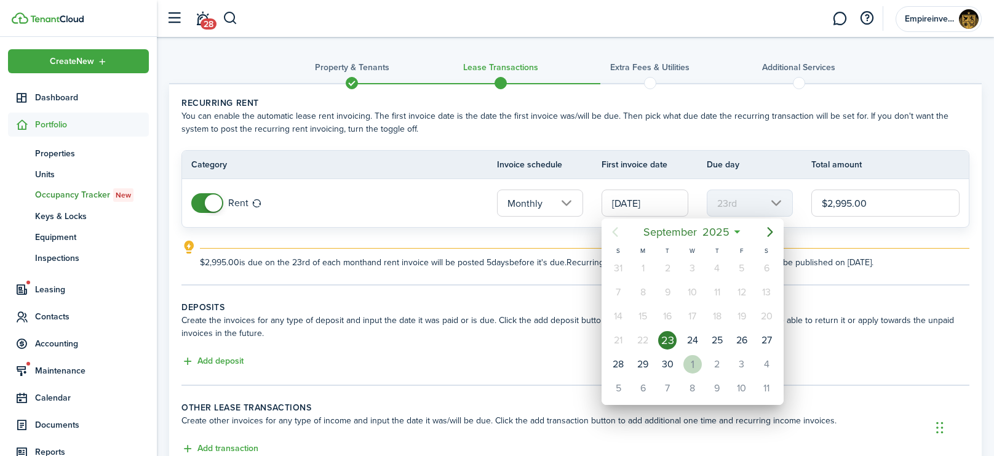
click at [695, 363] on div "1" at bounding box center [692, 364] width 18 height 18
type input "[DATE]"
type input "1st"
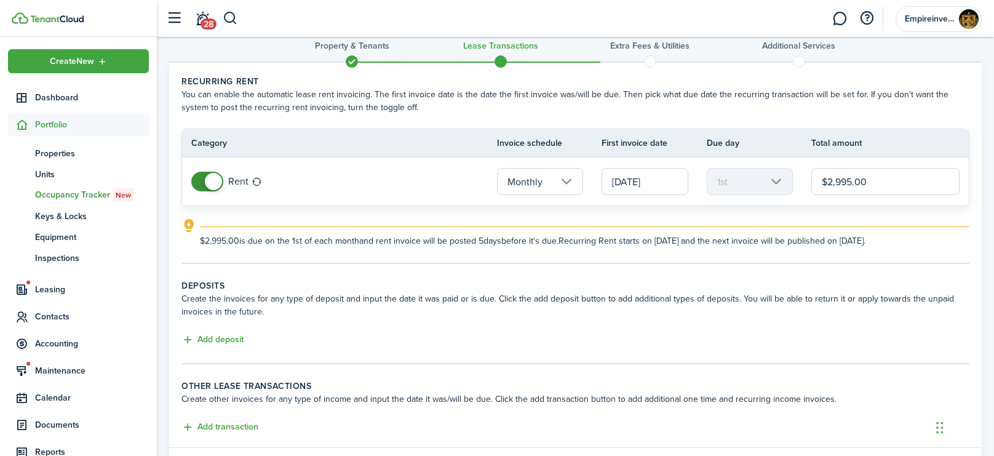
scroll to position [36, 0]
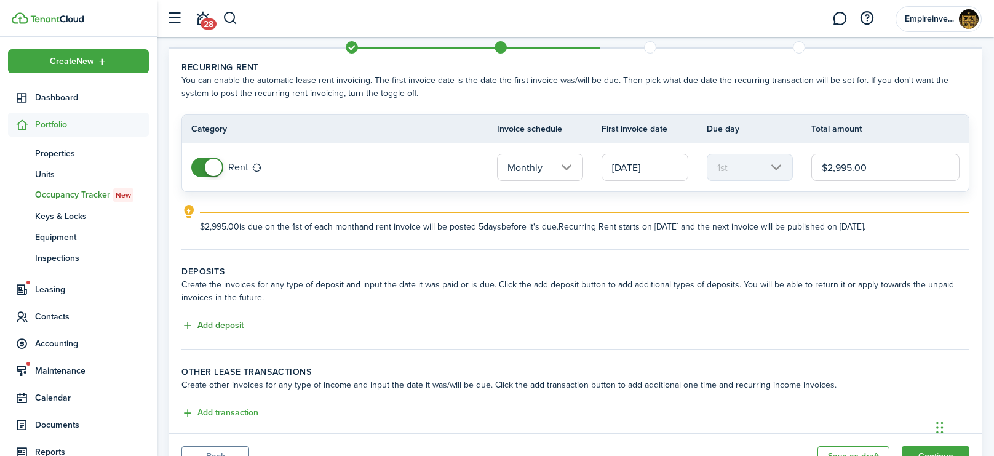
click at [223, 325] on button "Add deposit" at bounding box center [212, 325] width 62 height 14
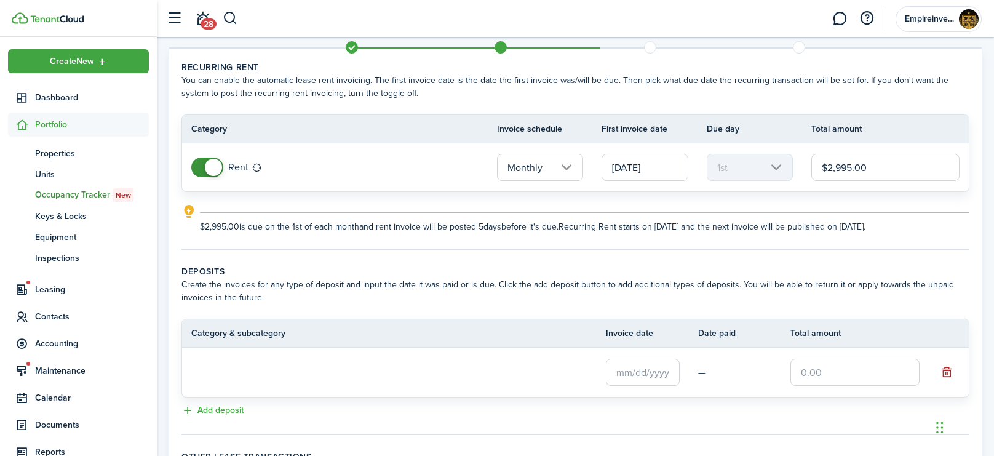
click at [225, 364] on loading-skeleton at bounding box center [314, 372] width 246 height 28
click at [648, 369] on input "text" at bounding box center [643, 371] width 74 height 27
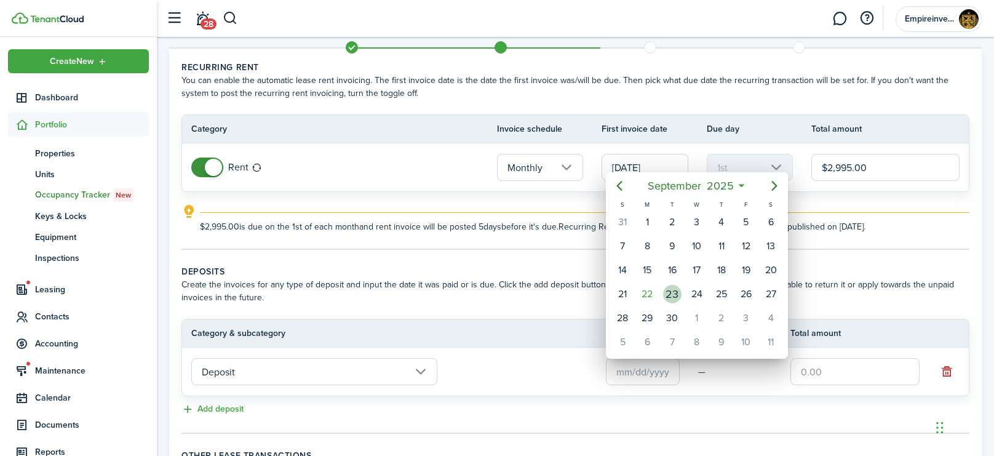
click at [674, 293] on div "23" at bounding box center [672, 294] width 18 height 18
type input "[DATE]"
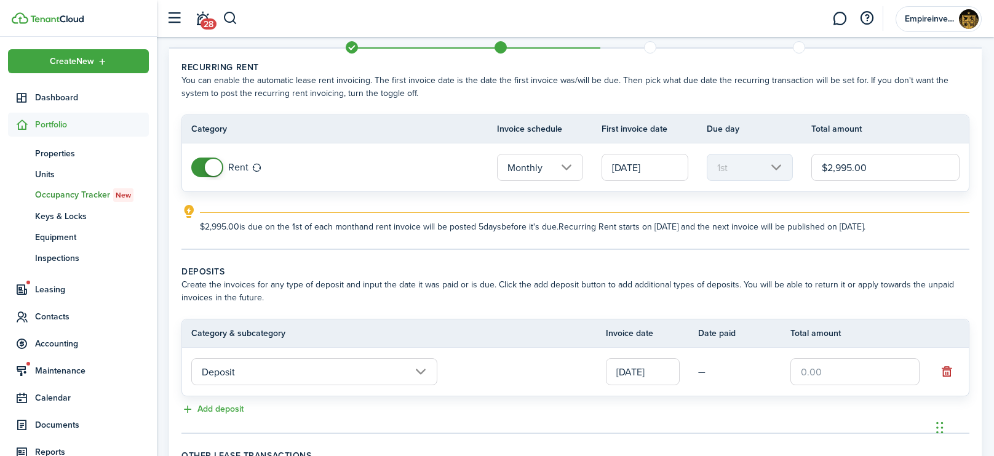
click at [855, 375] on input "text" at bounding box center [854, 371] width 129 height 27
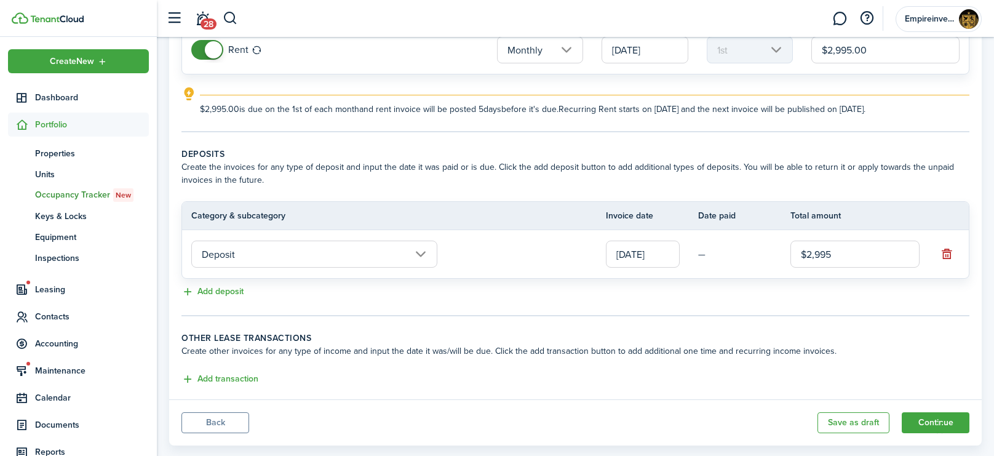
scroll to position [157, 0]
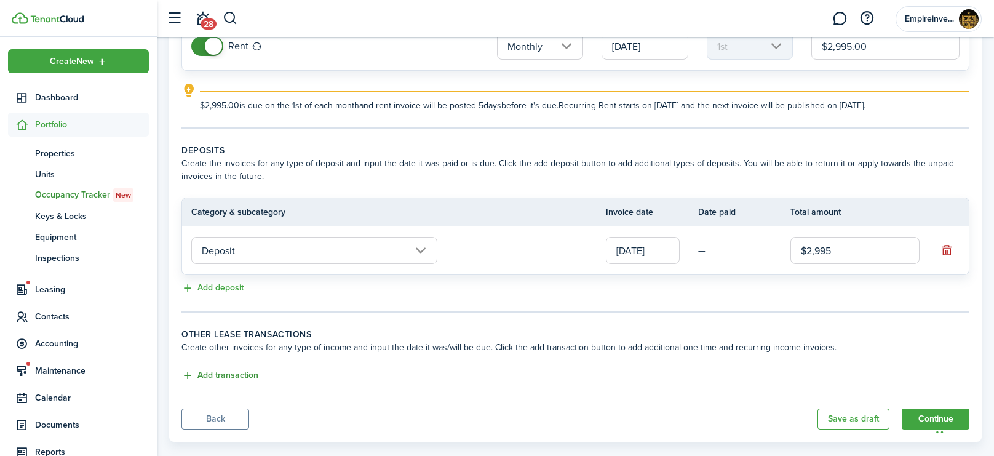
type input "$2,995.00"
click at [229, 377] on button "Add transaction" at bounding box center [219, 375] width 77 height 14
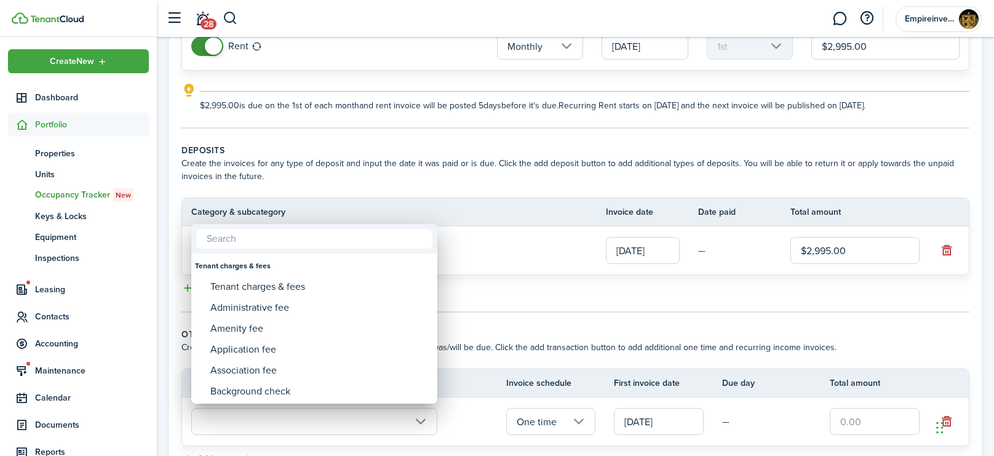
click at [312, 416] on div at bounding box center [497, 228] width 1190 height 652
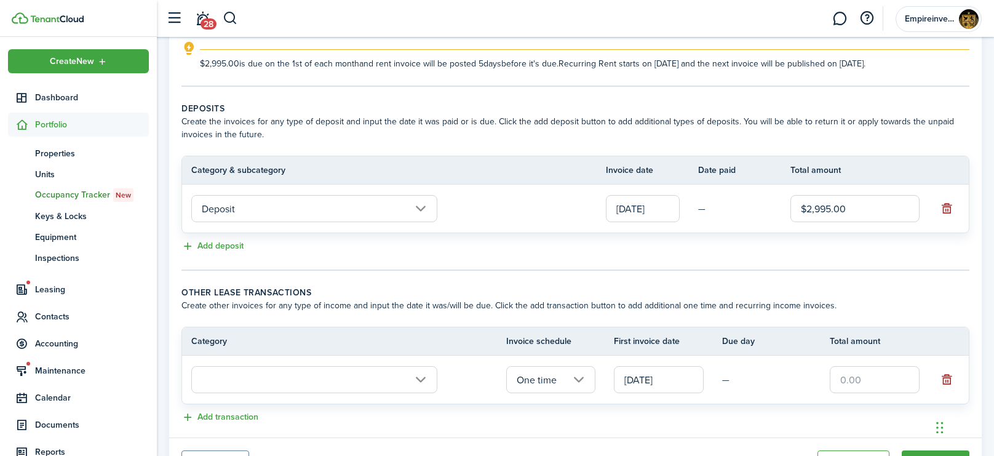
scroll to position [232, 0]
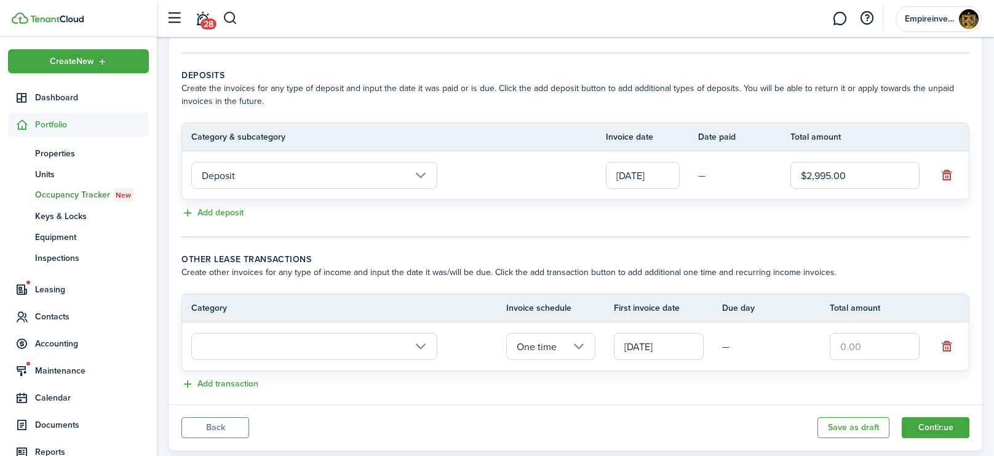
click at [301, 342] on input "text" at bounding box center [314, 346] width 246 height 27
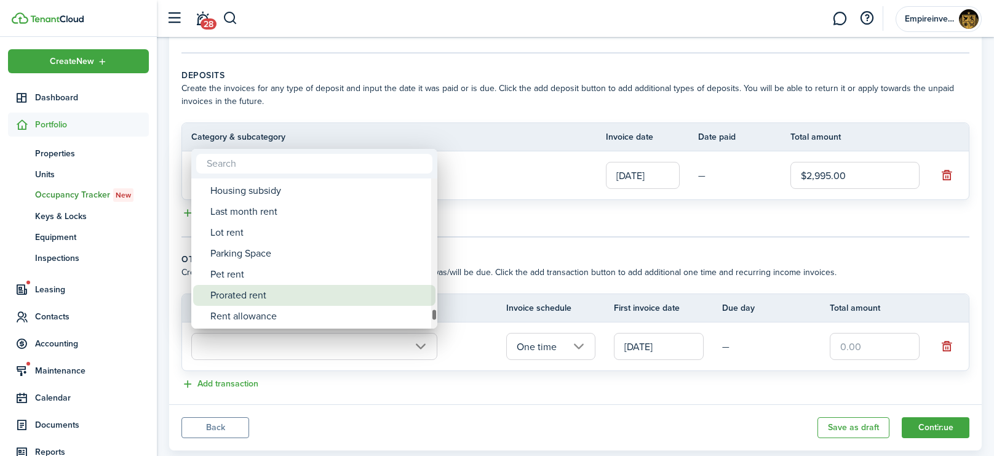
click at [255, 299] on div "Prorated rent" at bounding box center [319, 295] width 218 height 21
type input "Rent / Prorated rent"
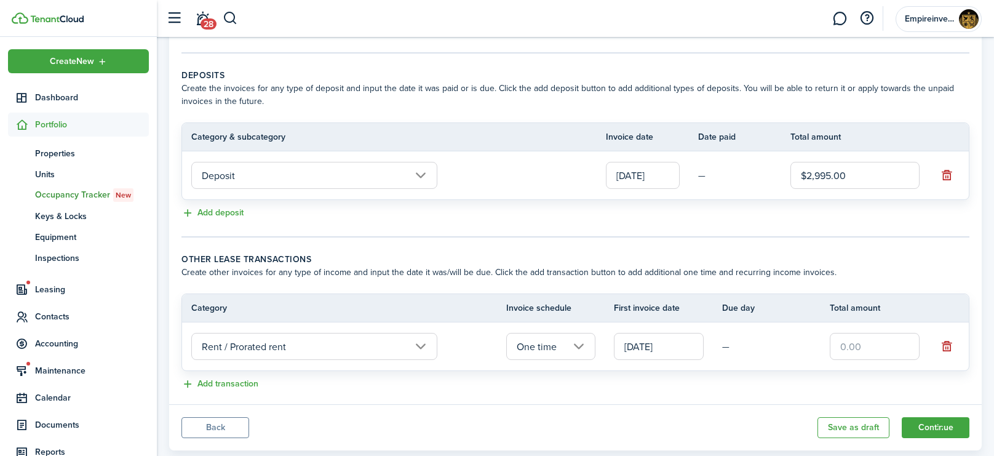
click at [872, 341] on input "text" at bounding box center [874, 346] width 90 height 27
type input "$798.67"
click at [479, 404] on panel-main-footer "Back Save as draft Continue" at bounding box center [575, 427] width 812 height 46
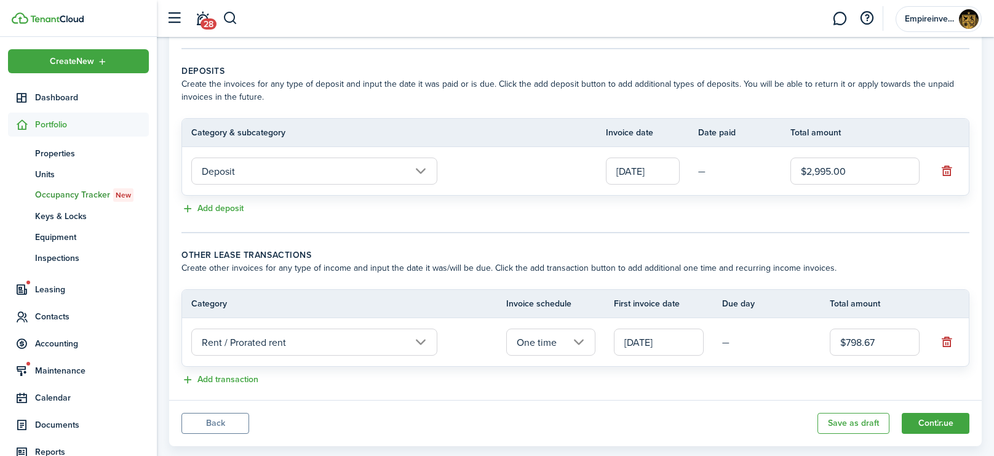
scroll to position [258, 0]
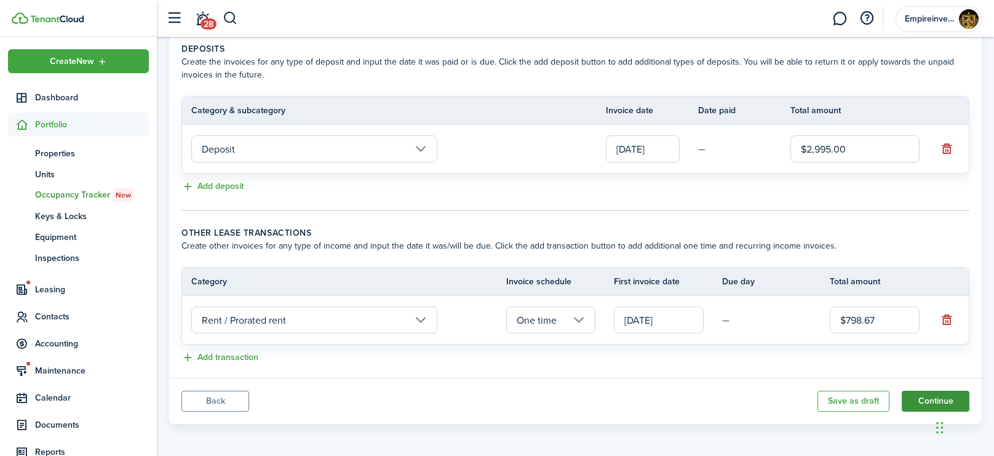
click at [927, 402] on button "Continue" at bounding box center [935, 400] width 68 height 21
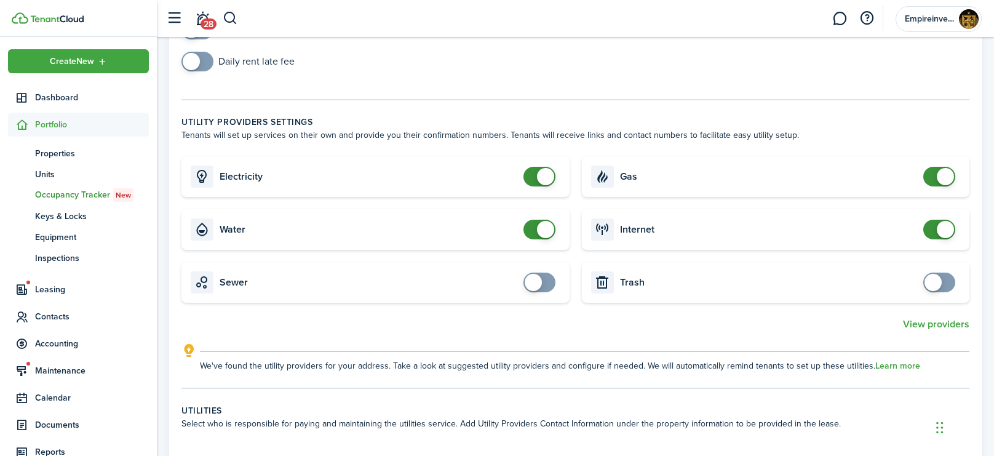
scroll to position [132, 0]
checkbox input "false"
click at [933, 170] on span at bounding box center [939, 176] width 12 height 20
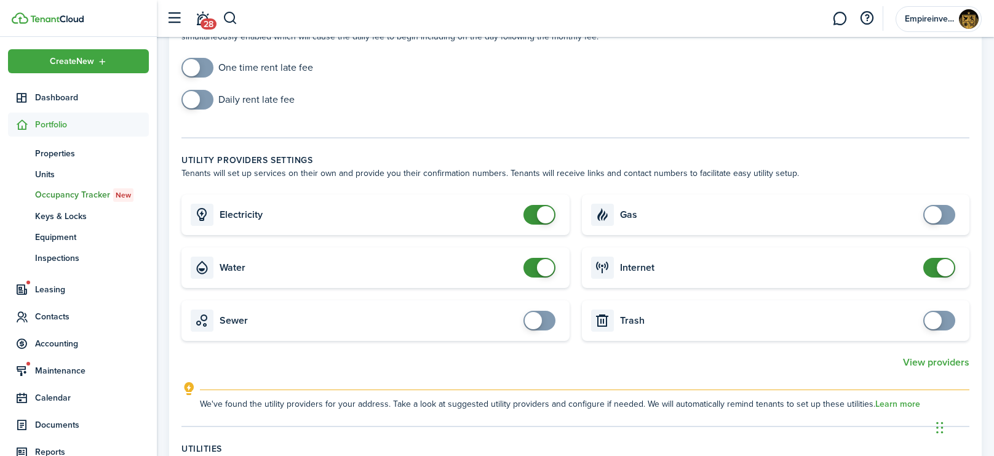
scroll to position [0, 0]
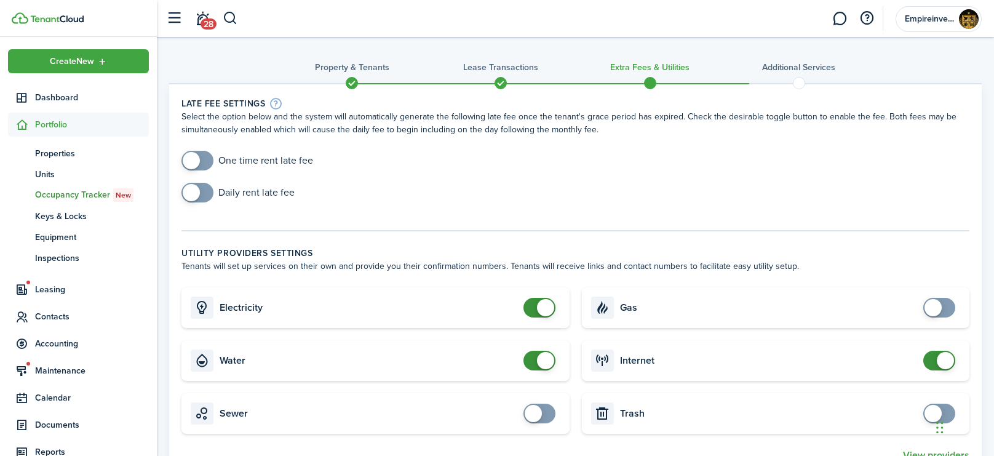
checkbox input "true"
click at [203, 168] on span at bounding box center [197, 161] width 12 height 20
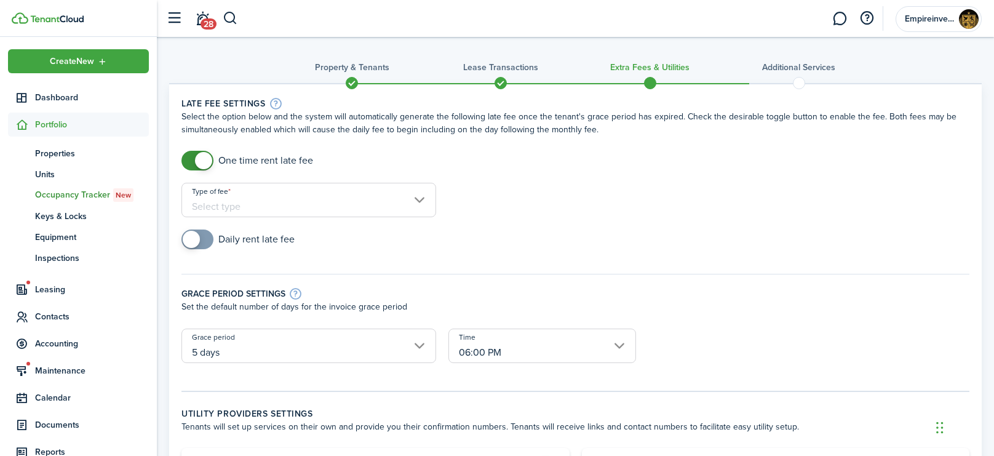
click at [256, 203] on input "Type of fee" at bounding box center [308, 200] width 255 height 34
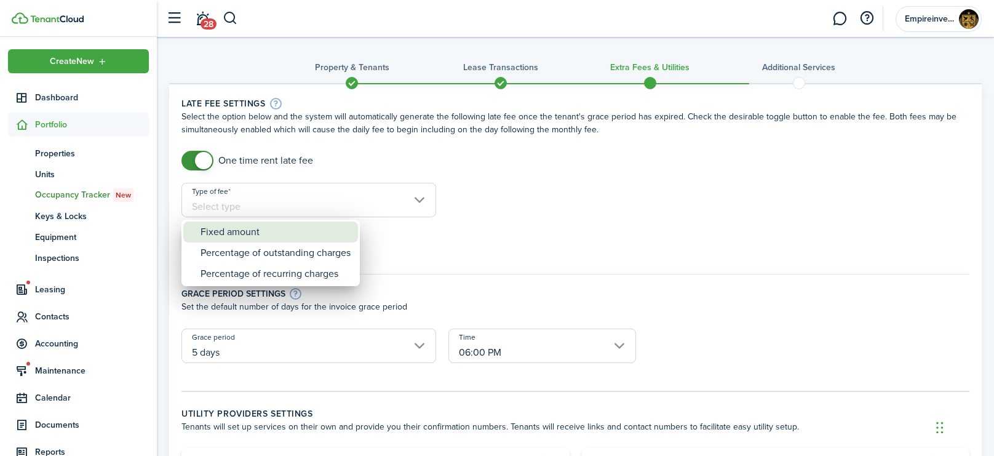
click at [252, 231] on div "Fixed amount" at bounding box center [275, 231] width 150 height 21
type input "Fixed amount"
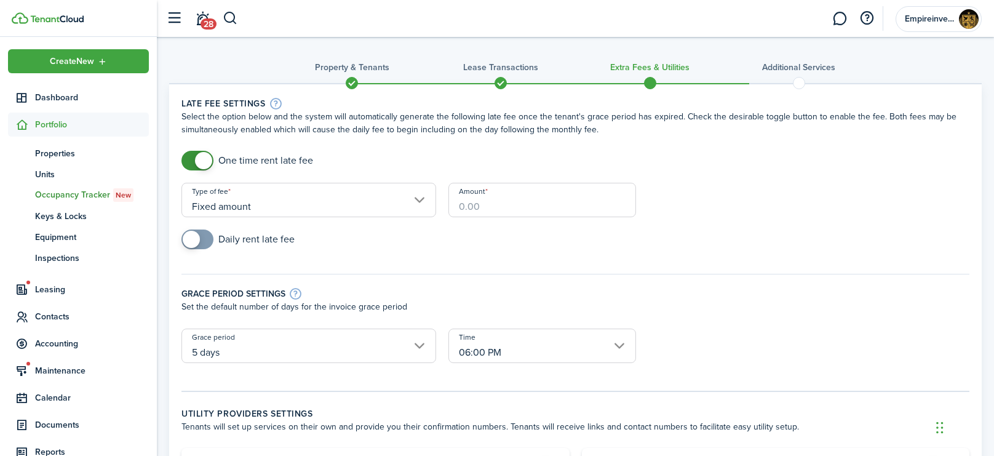
click at [520, 210] on input "Amount" at bounding box center [542, 200] width 188 height 34
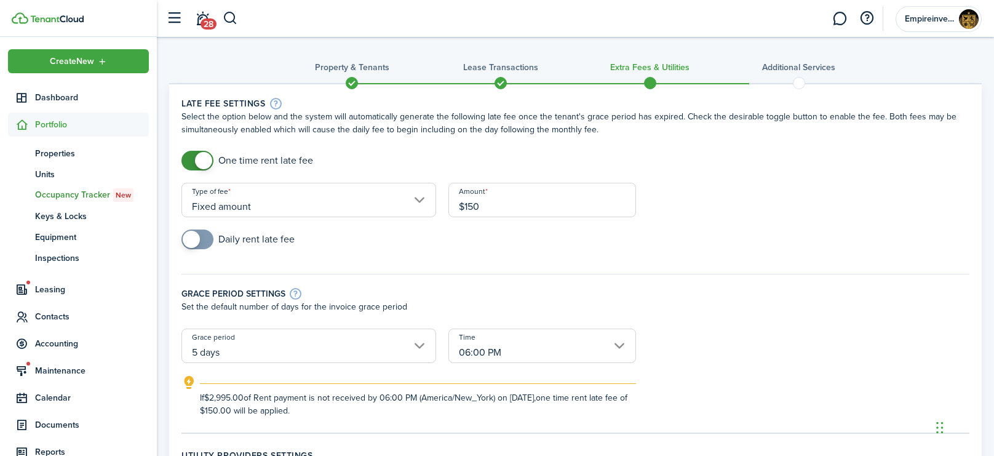
type input "$150.00"
click at [382, 270] on div "Grace period settings Set the default number of days for the invoice grace peri…" at bounding box center [575, 294] width 800 height 67
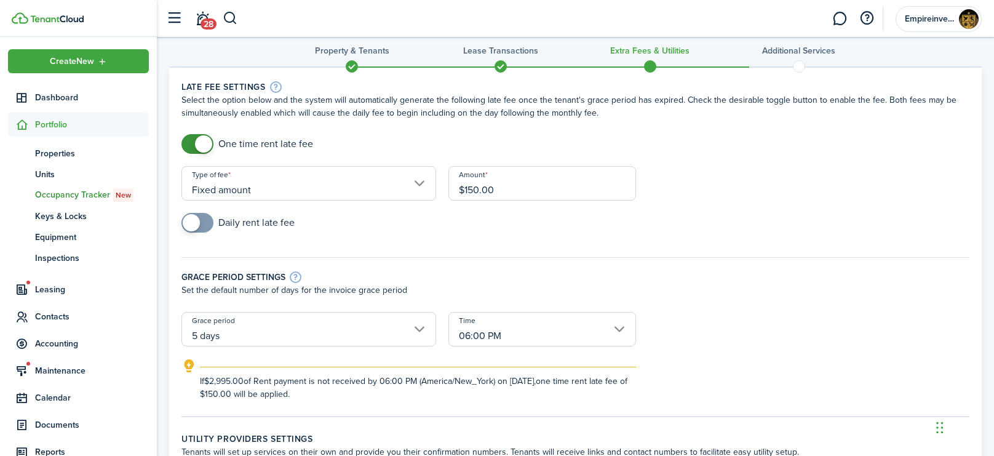
scroll to position [34, 0]
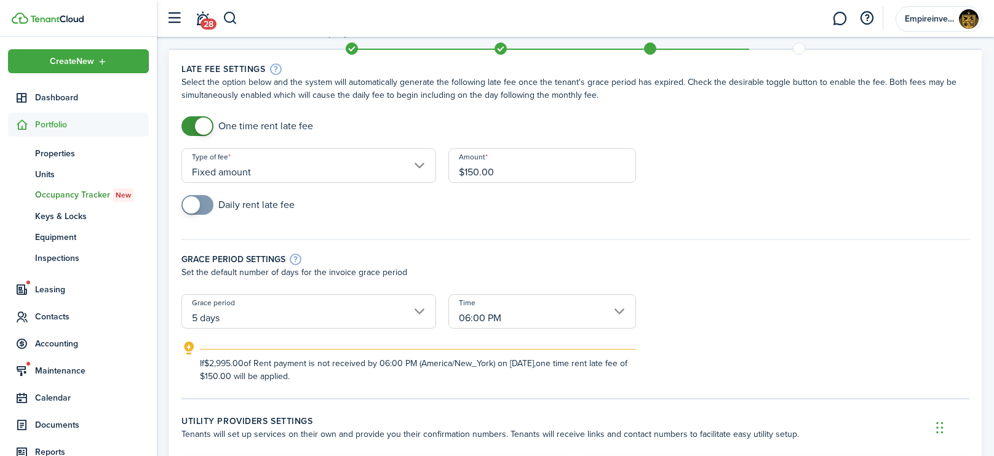
click at [419, 310] on input "5 days" at bounding box center [308, 311] width 255 height 34
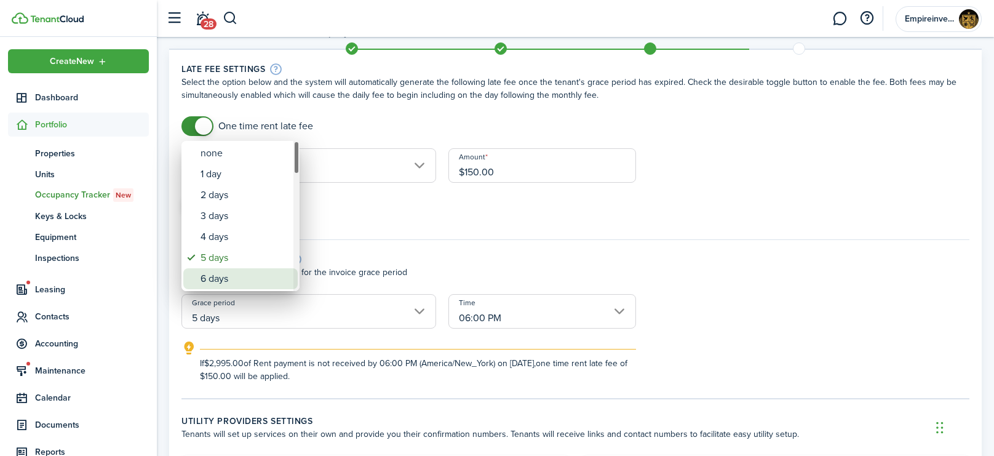
click at [203, 278] on div "6 days" at bounding box center [245, 278] width 90 height 21
type input "6 days"
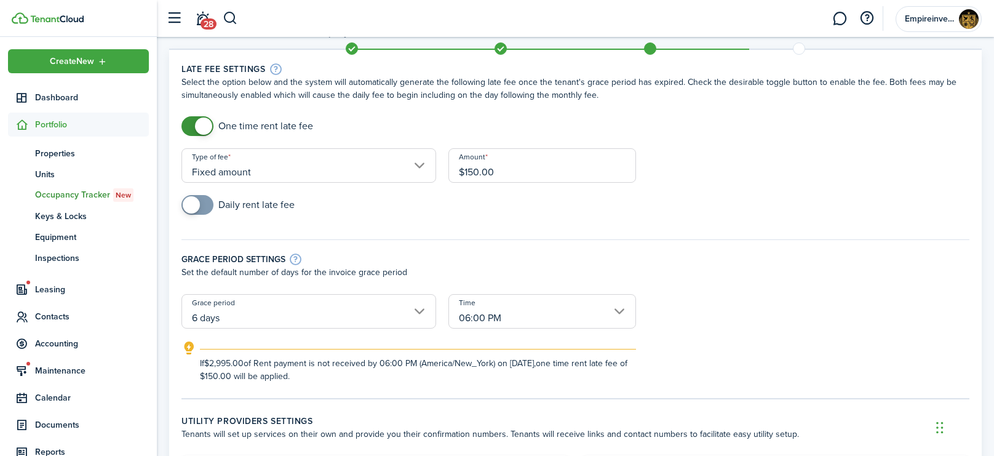
click at [486, 319] on input "06:00 PM" at bounding box center [542, 311] width 188 height 34
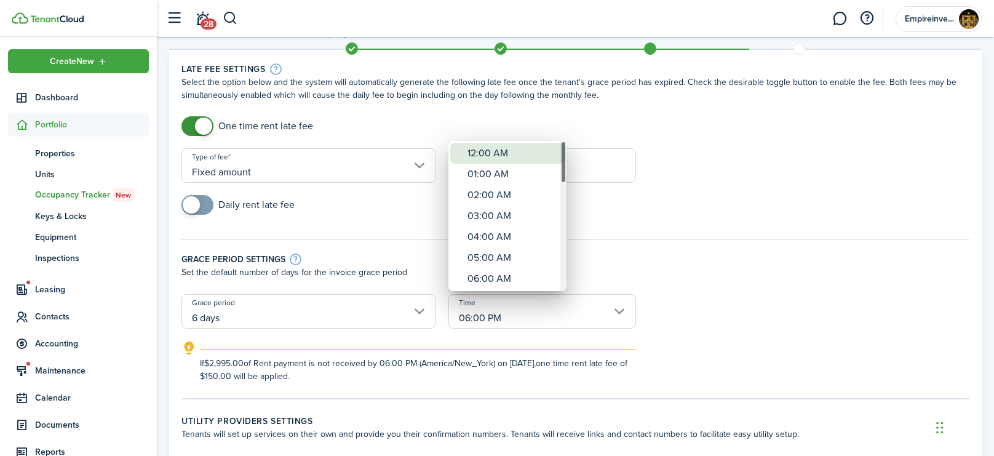
click at [516, 153] on div "12:00 AM" at bounding box center [512, 153] width 90 height 21
type input "12:00 AM"
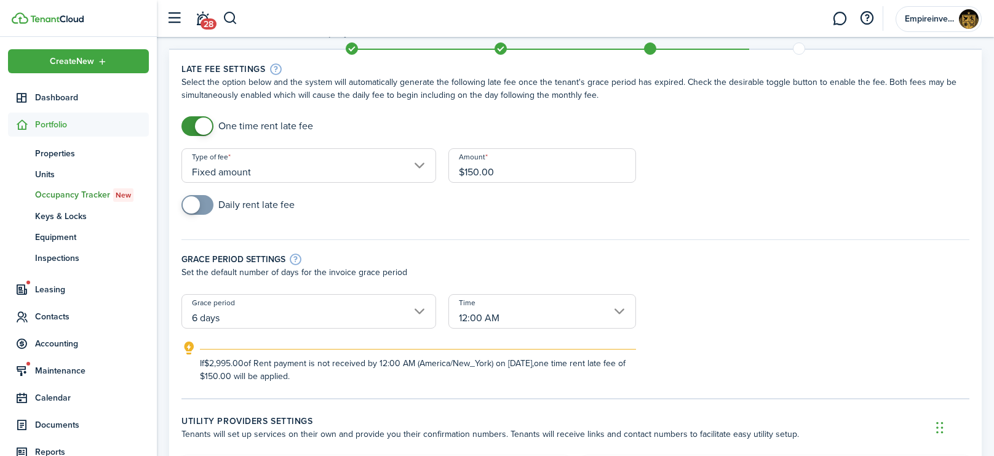
click at [758, 237] on div "Grace period settings Set the default number of days for the invoice grace peri…" at bounding box center [575, 260] width 800 height 67
click at [369, 312] on input "6 days" at bounding box center [308, 311] width 255 height 34
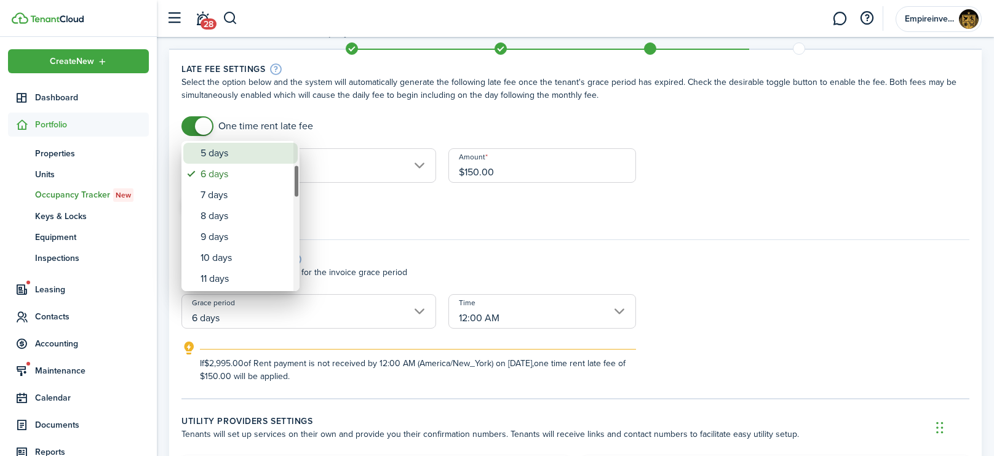
click at [228, 152] on div "5 days" at bounding box center [245, 153] width 90 height 21
type input "5 days"
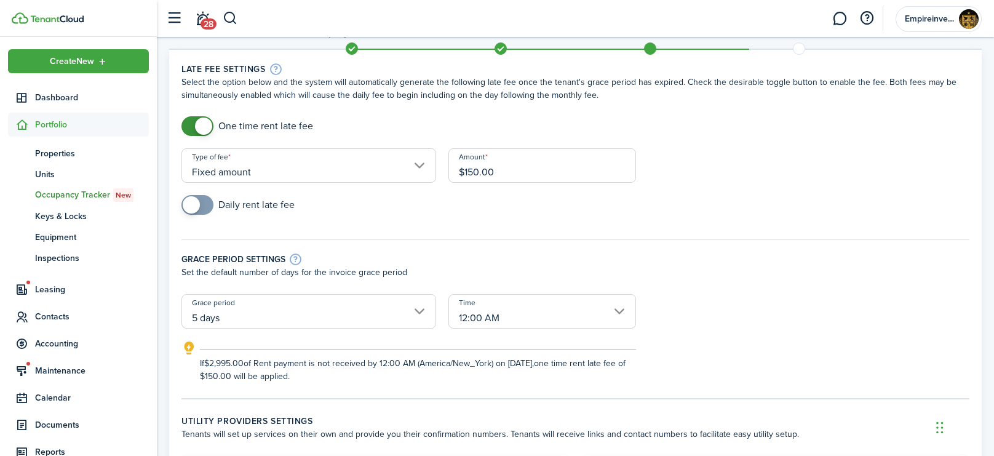
click at [518, 229] on div "Grace period settings Set the default number of days for the invoice grace peri…" at bounding box center [575, 260] width 800 height 67
click at [494, 299] on input "12:00 AM" at bounding box center [542, 311] width 188 height 34
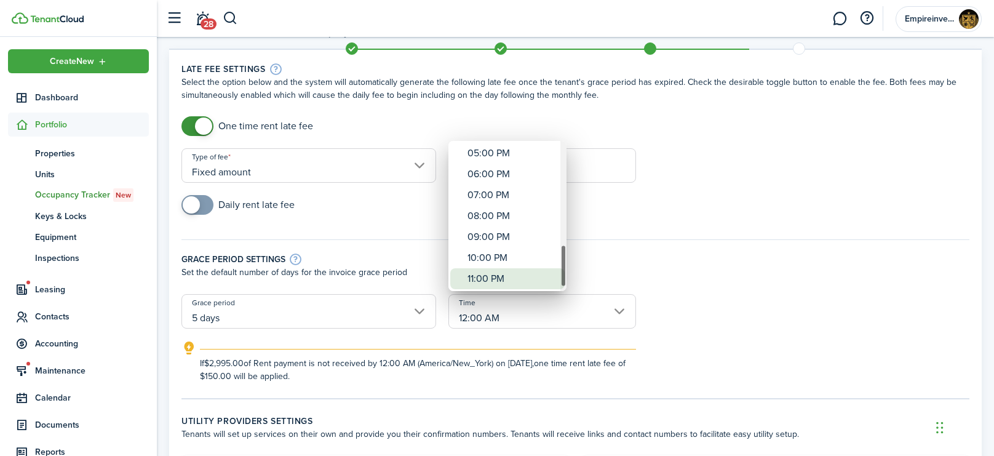
click at [520, 277] on div "11:00 PM" at bounding box center [512, 278] width 90 height 21
type input "11:00 PM"
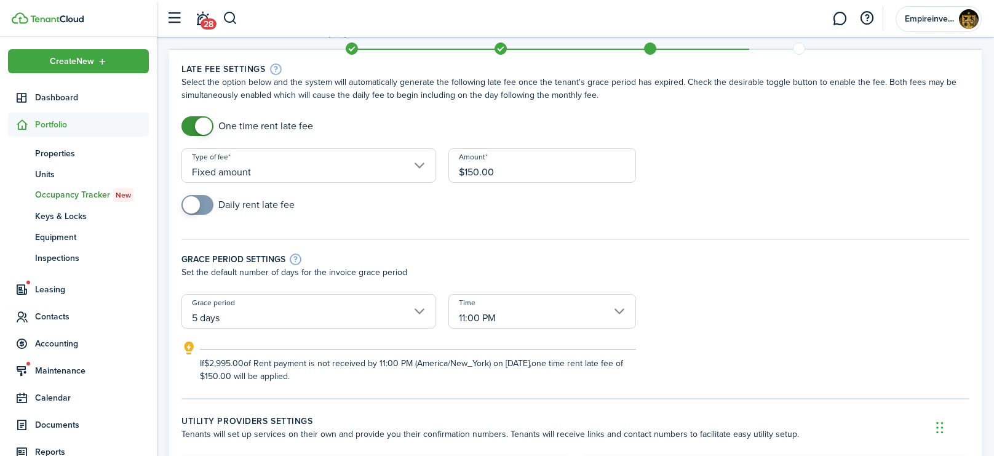
click at [740, 306] on form "One time rent late fee Type of fee Fixed amount Amount $150.00 Daily rent late …" at bounding box center [575, 249] width 800 height 266
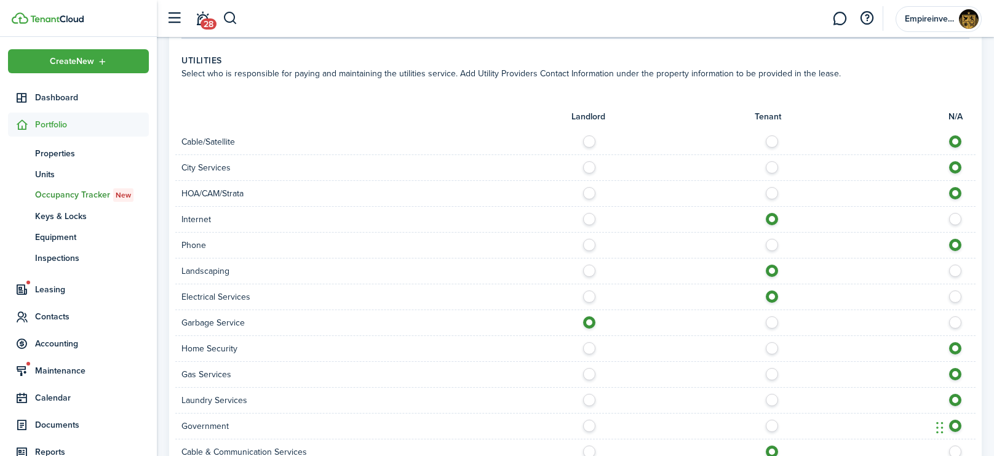
scroll to position [684, 0]
click at [771, 141] on label at bounding box center [775, 138] width 22 height 6
radio input "true"
click at [771, 244] on label at bounding box center [775, 241] width 22 height 6
radio input "true"
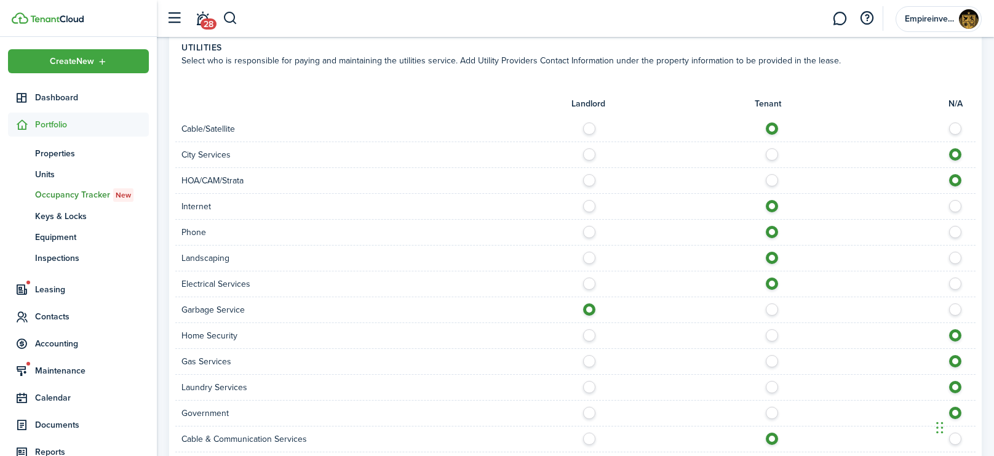
scroll to position [703, 0]
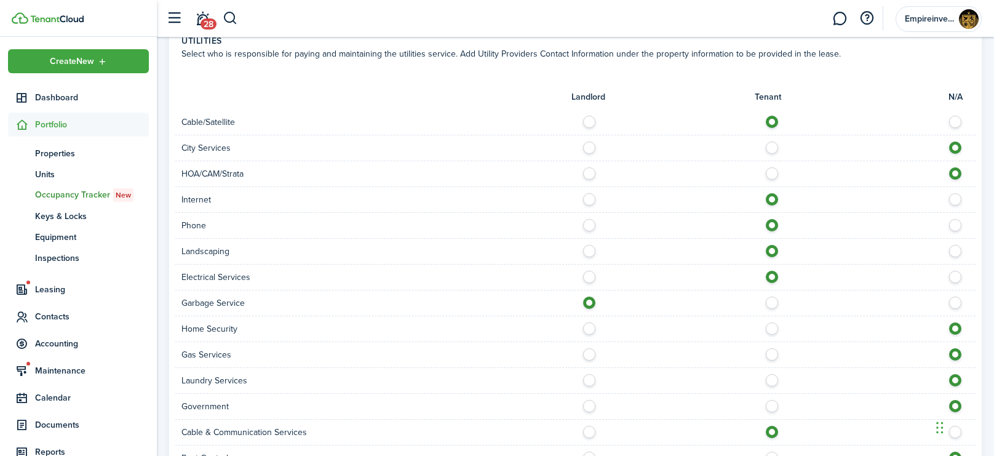
click at [773, 326] on label at bounding box center [775, 325] width 22 height 6
radio input "true"
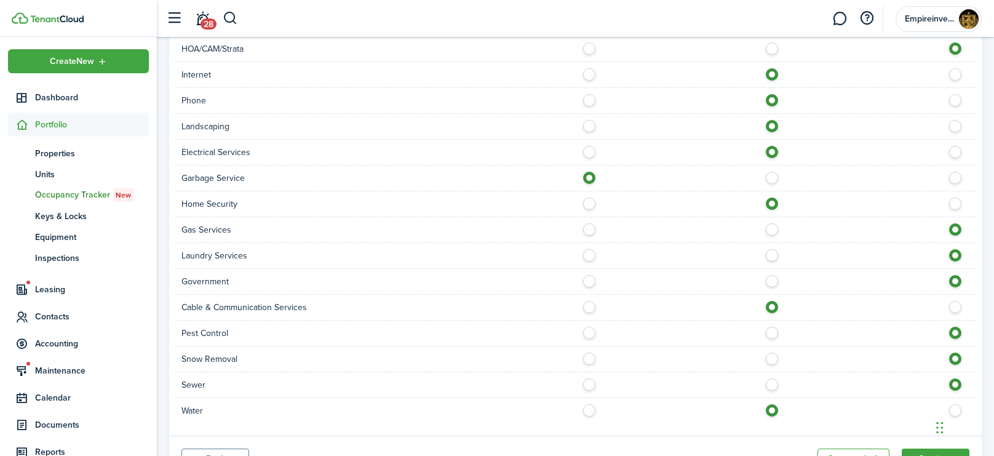
scroll to position [831, 0]
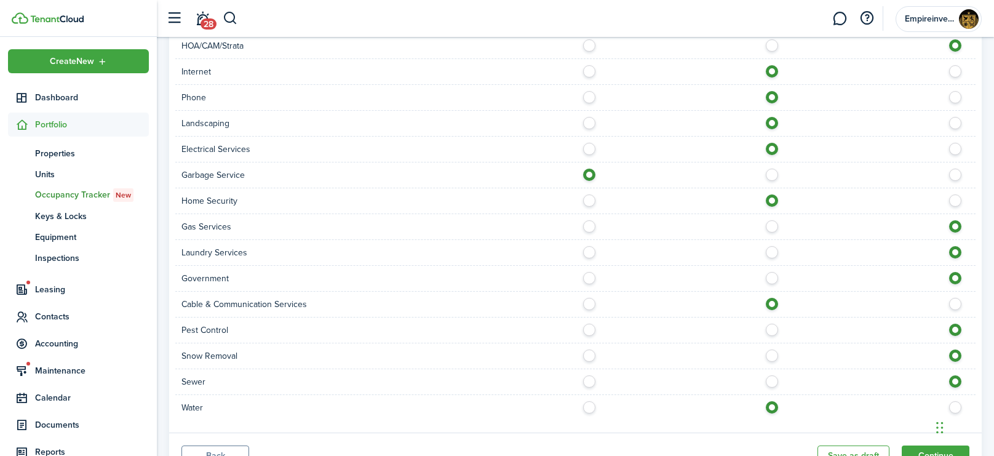
click at [775, 330] on label at bounding box center [775, 326] width 22 height 6
radio input "true"
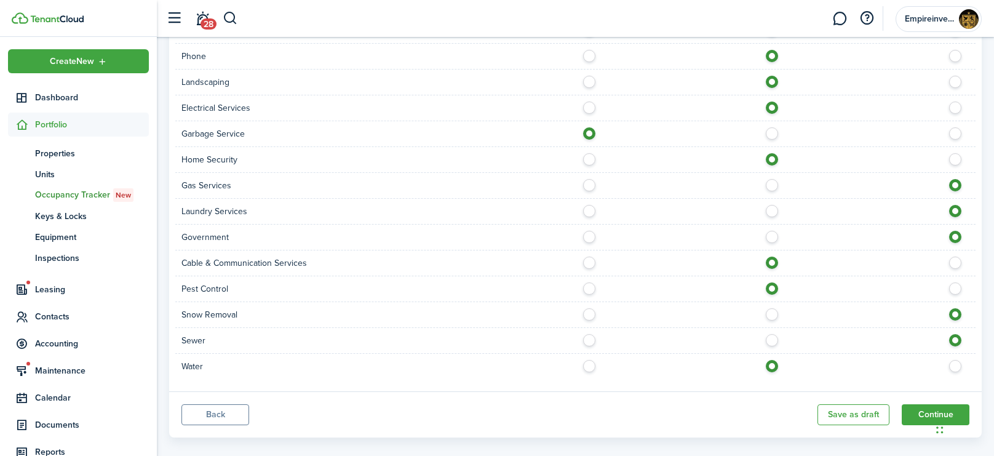
scroll to position [884, 0]
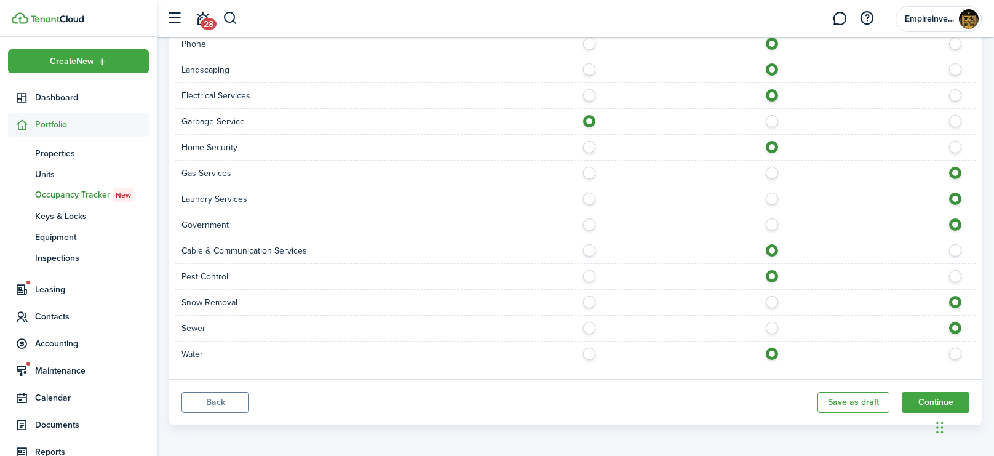
click at [772, 326] on label at bounding box center [775, 325] width 22 height 6
radio input "true"
click at [914, 401] on button "Continue" at bounding box center [935, 402] width 68 height 21
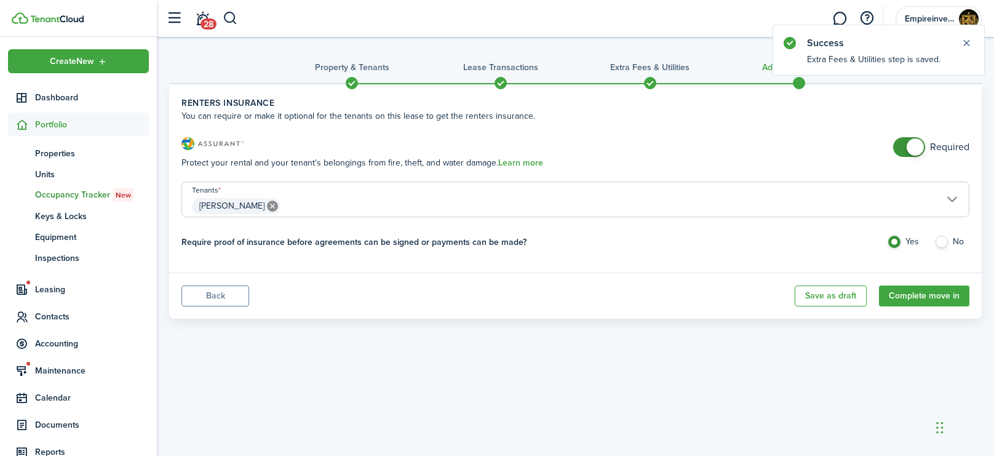
checkbox input "false"
click at [911, 148] on span at bounding box center [914, 146] width 17 height 17
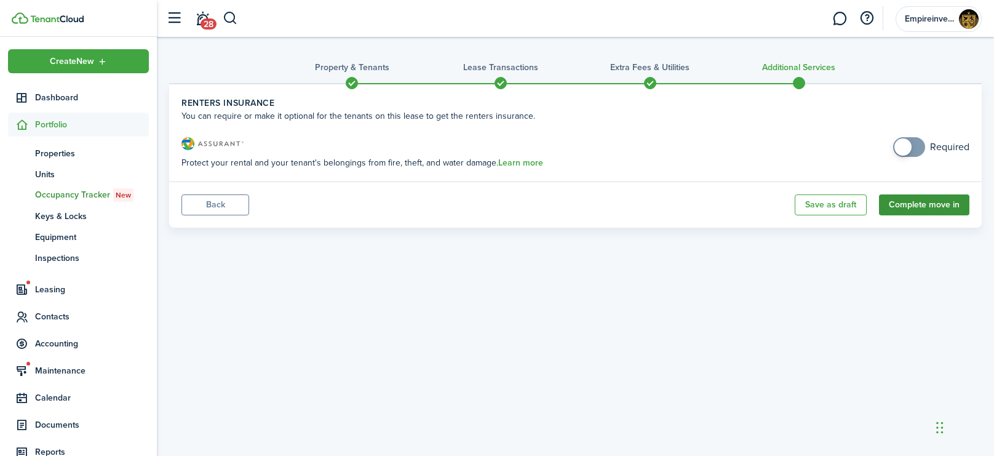
click at [939, 207] on button "Complete move in" at bounding box center [924, 204] width 90 height 21
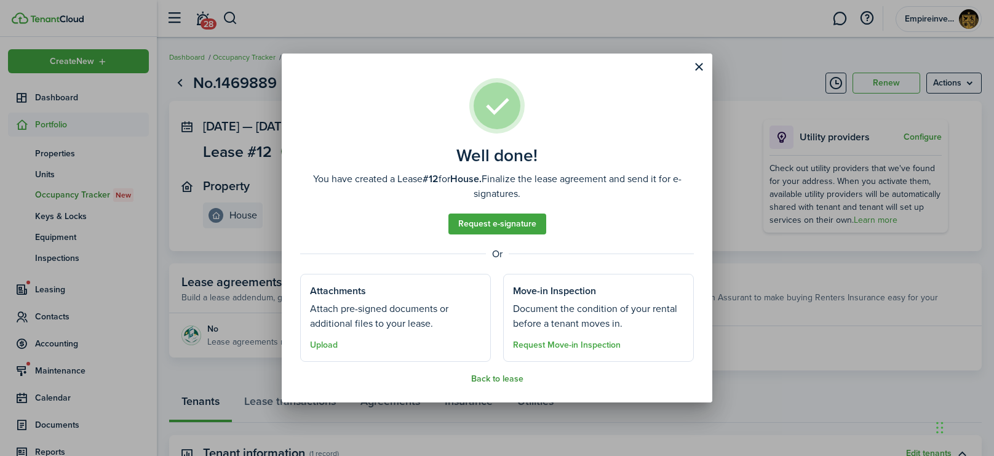
click at [478, 381] on button "Back to lease" at bounding box center [497, 379] width 52 height 10
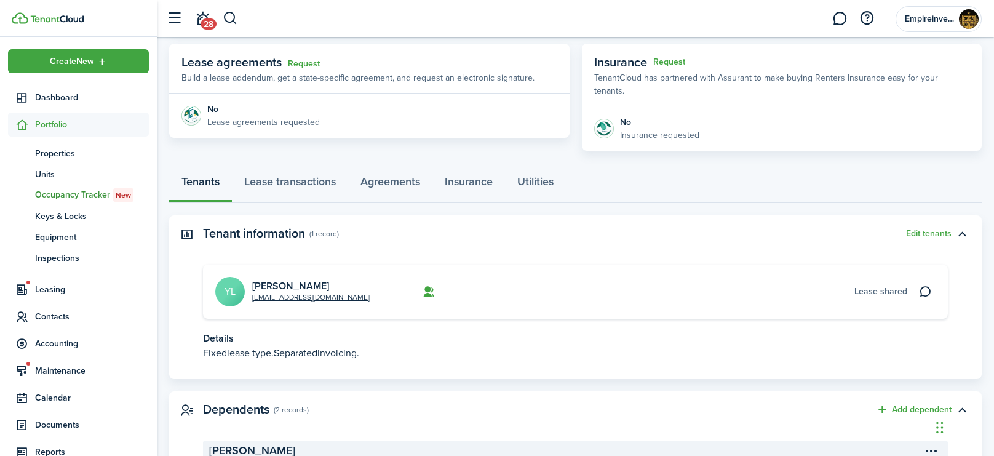
scroll to position [359, 0]
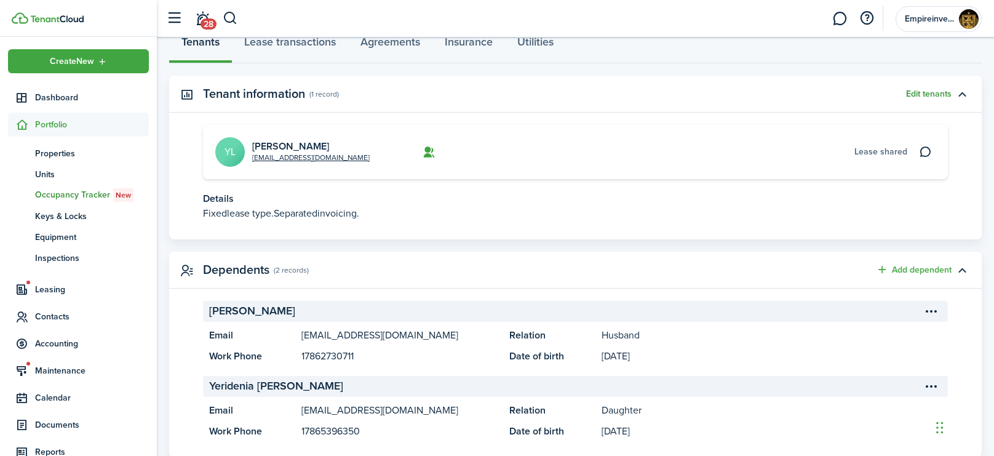
click at [923, 89] on button "Edit tenants" at bounding box center [928, 94] width 45 height 10
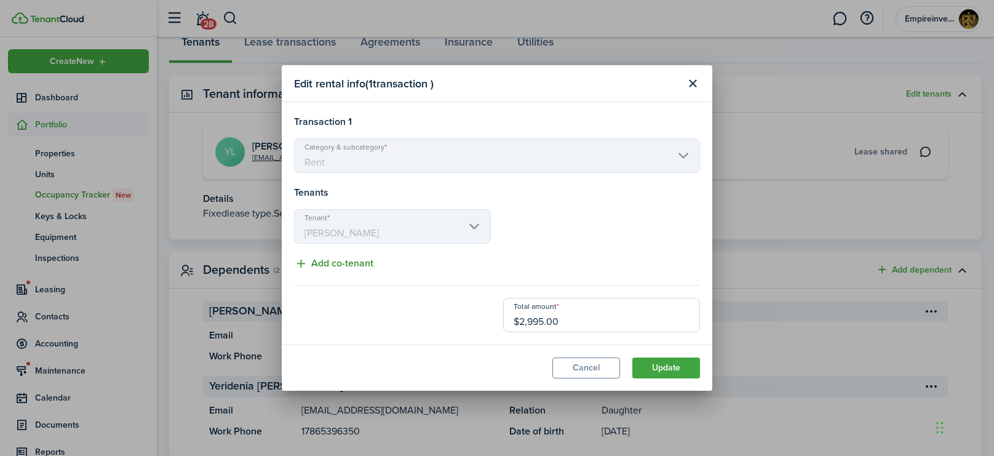
click at [333, 265] on button "Add co-tenant" at bounding box center [333, 263] width 79 height 15
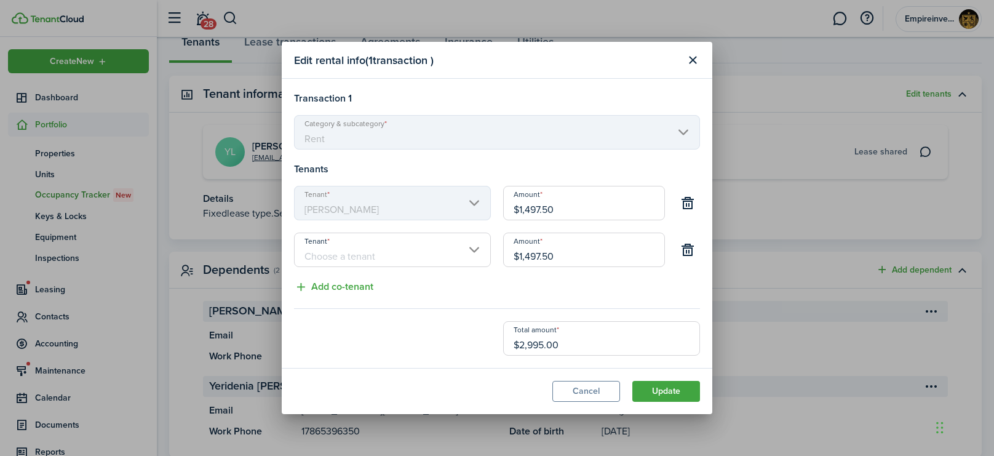
click at [465, 249] on input "Tenant" at bounding box center [392, 249] width 197 height 34
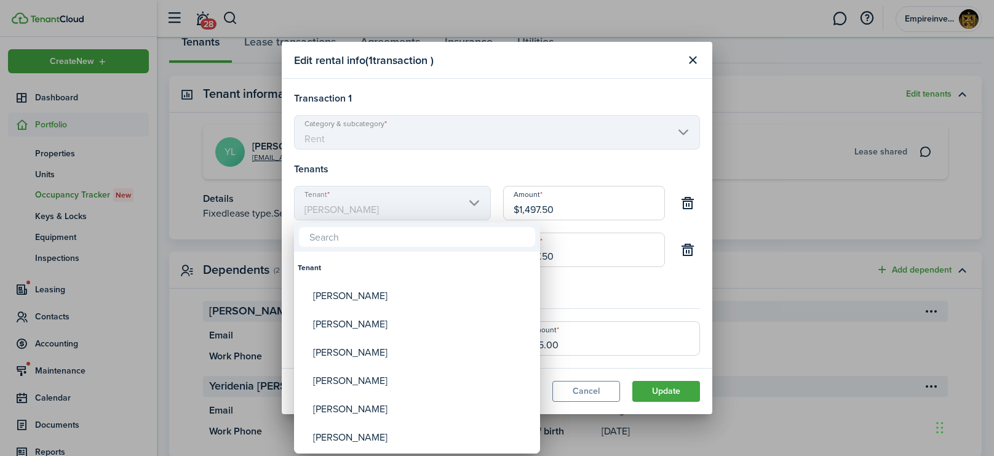
click at [465, 148] on div at bounding box center [497, 228] width 1190 height 652
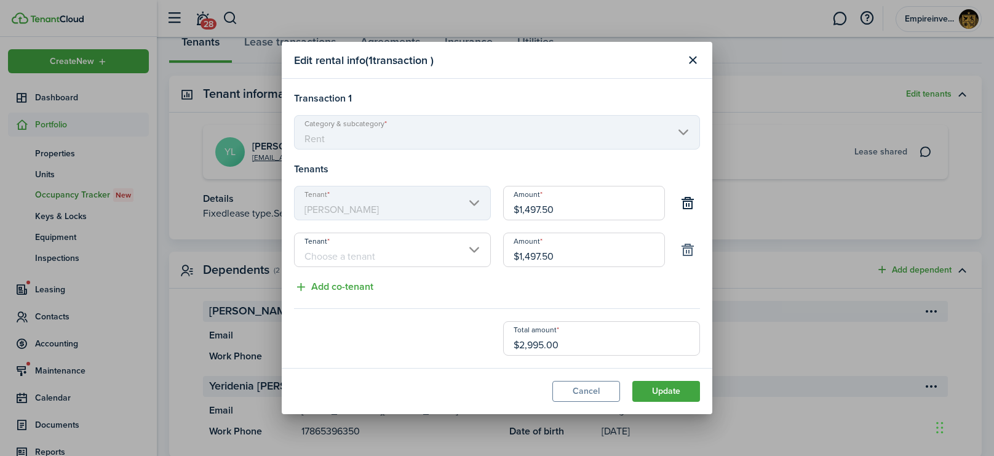
click at [688, 249] on button "button" at bounding box center [687, 249] width 21 height 21
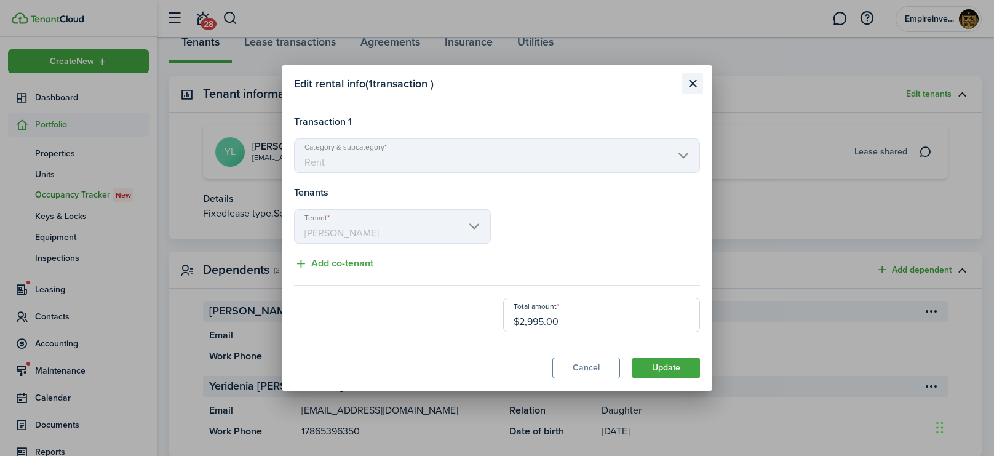
click at [693, 82] on button "Close modal" at bounding box center [692, 83] width 21 height 21
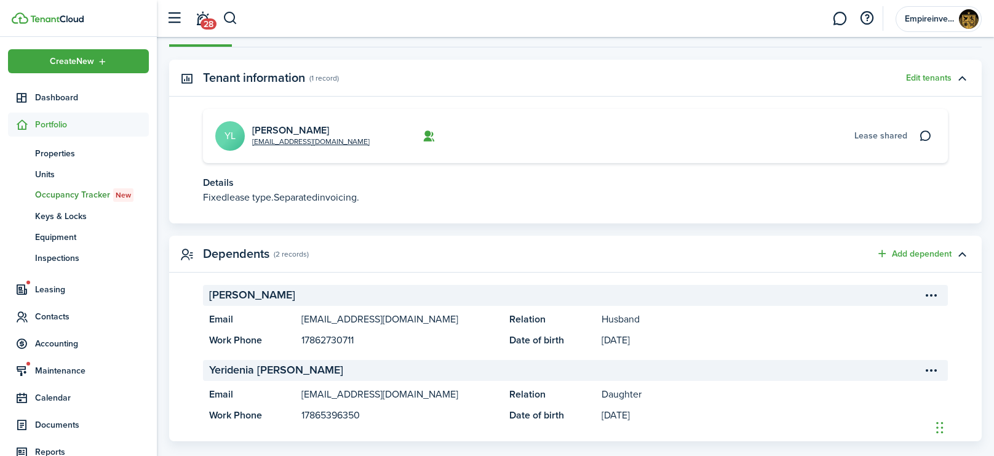
scroll to position [381, 0]
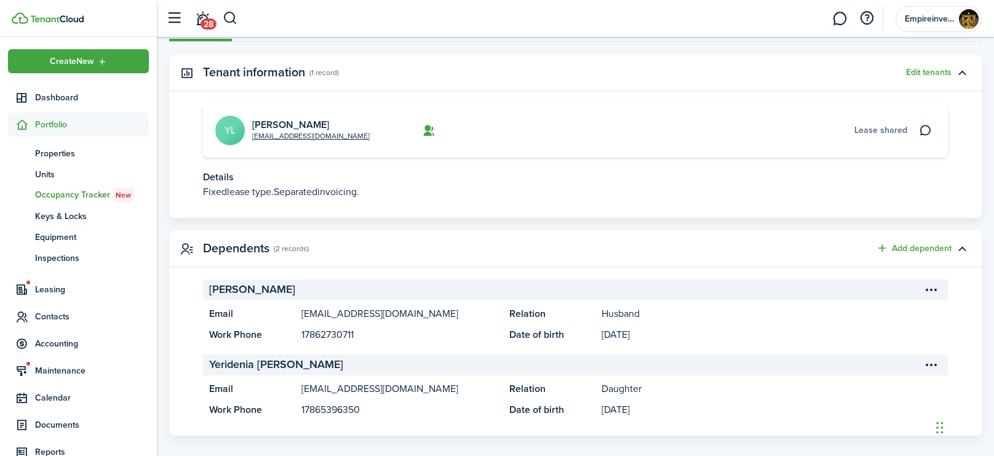
click at [931, 279] on menu-btn-icon "Open menu" at bounding box center [930, 289] width 21 height 21
click at [714, 241] on panel-main-header "Dependents (2 records) Add dependent" at bounding box center [575, 248] width 812 height 37
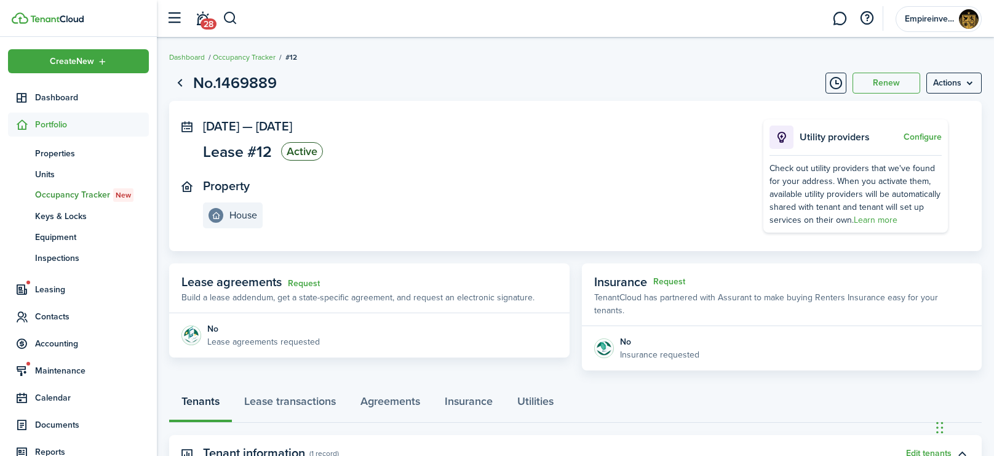
click at [234, 286] on span "Lease agreements" at bounding box center [231, 281] width 100 height 18
click at [256, 341] on p "Lease agreements requested" at bounding box center [263, 341] width 113 height 13
click at [418, 338] on panel-main-body "No Lease agreements requested" at bounding box center [369, 335] width 400 height 44
click at [310, 283] on link "Request" at bounding box center [304, 284] width 32 height 10
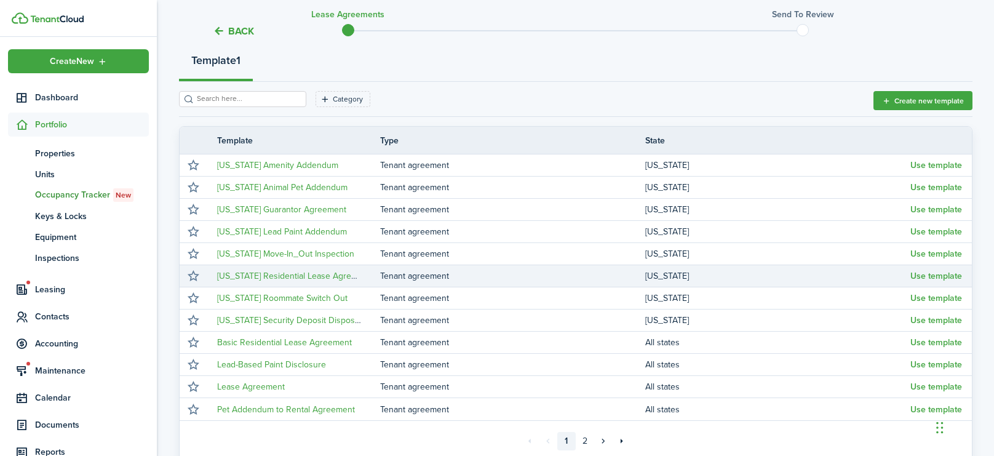
scroll to position [235, 0]
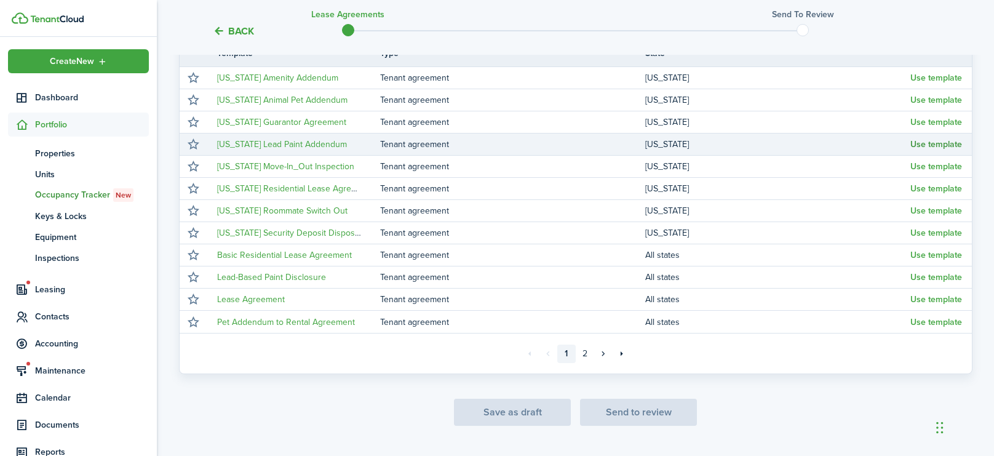
click at [949, 146] on button "Use template" at bounding box center [936, 145] width 52 height 10
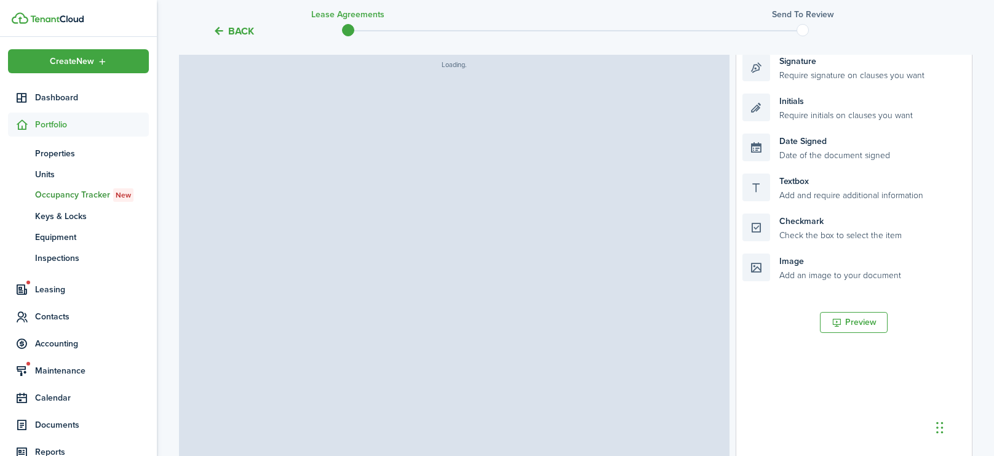
scroll to position [271, 0]
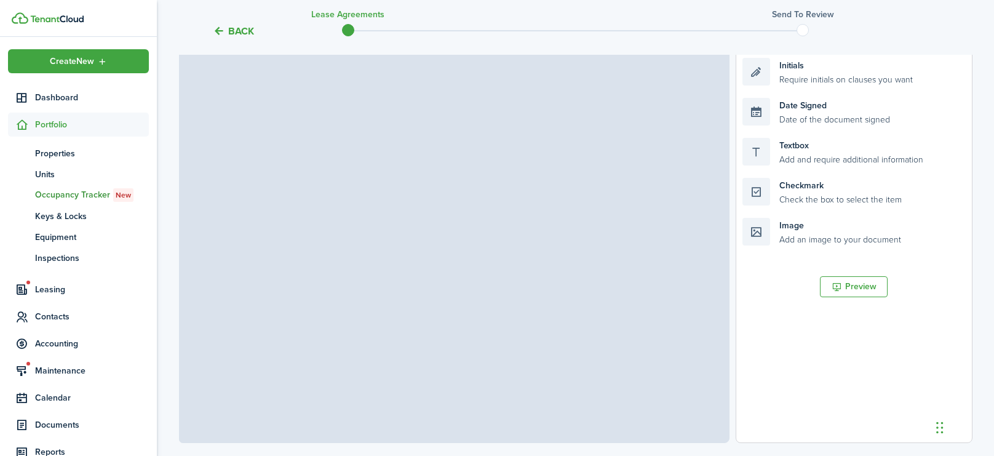
select select "fit"
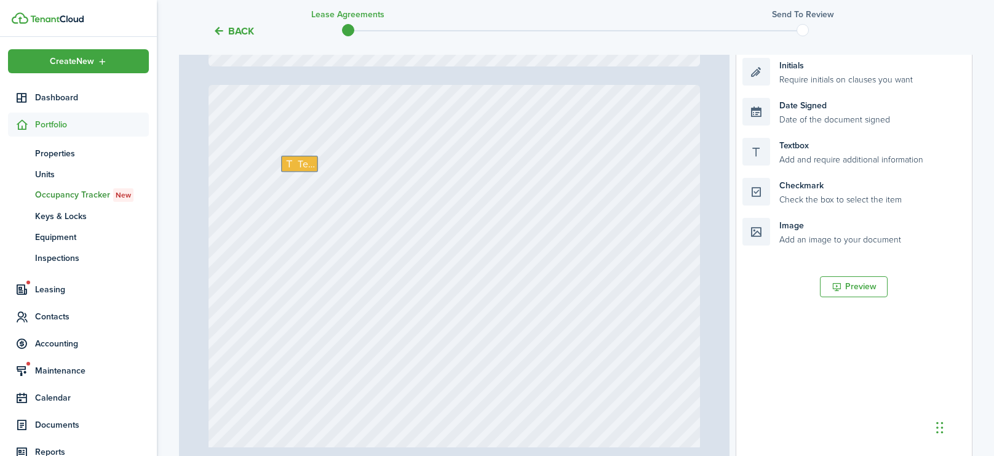
scroll to position [604, 0]
type input "1"
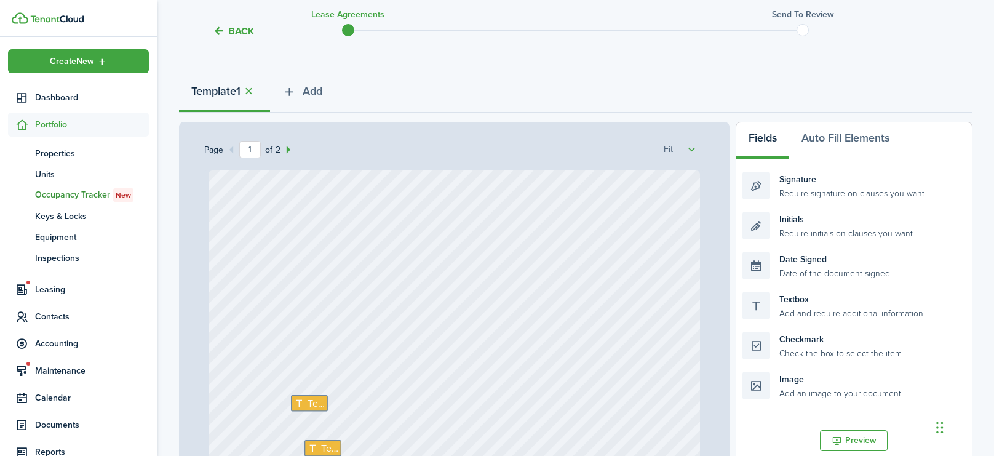
scroll to position [108, 0]
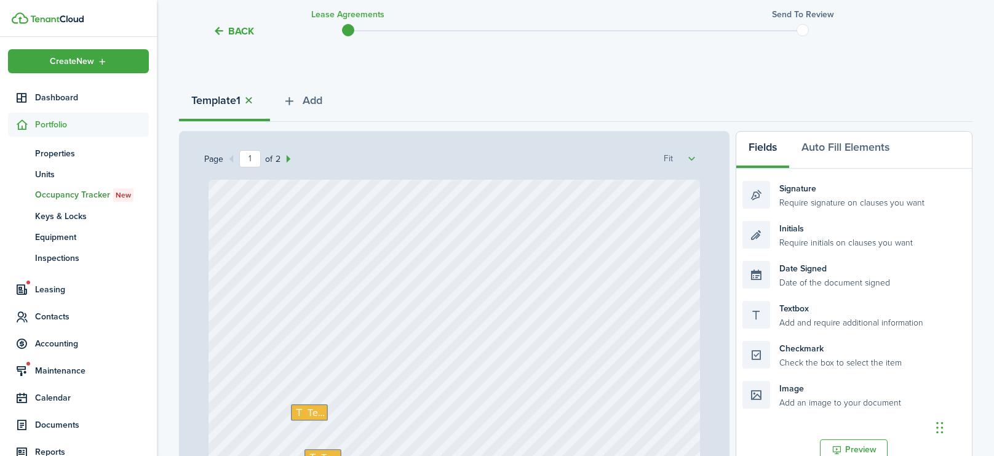
click at [252, 102] on button "button" at bounding box center [248, 100] width 17 height 14
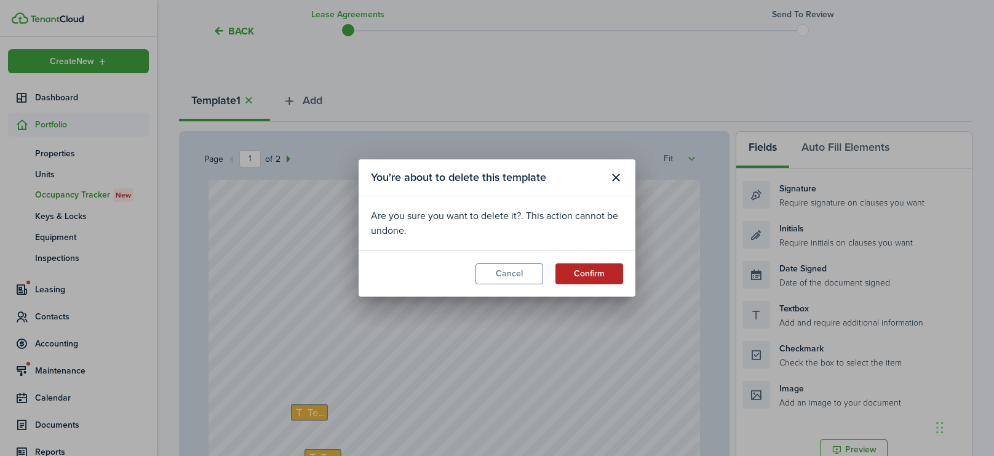
click at [590, 272] on button "Confirm" at bounding box center [589, 273] width 68 height 21
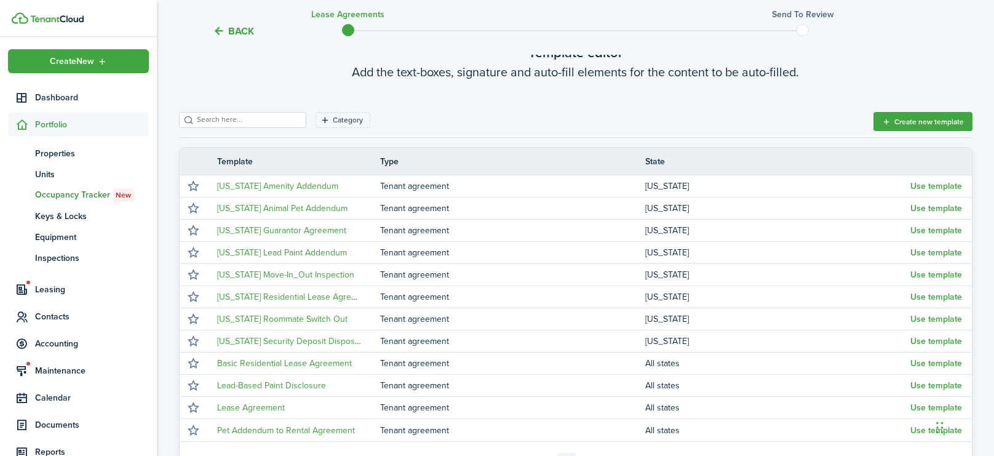
scroll to position [136, 0]
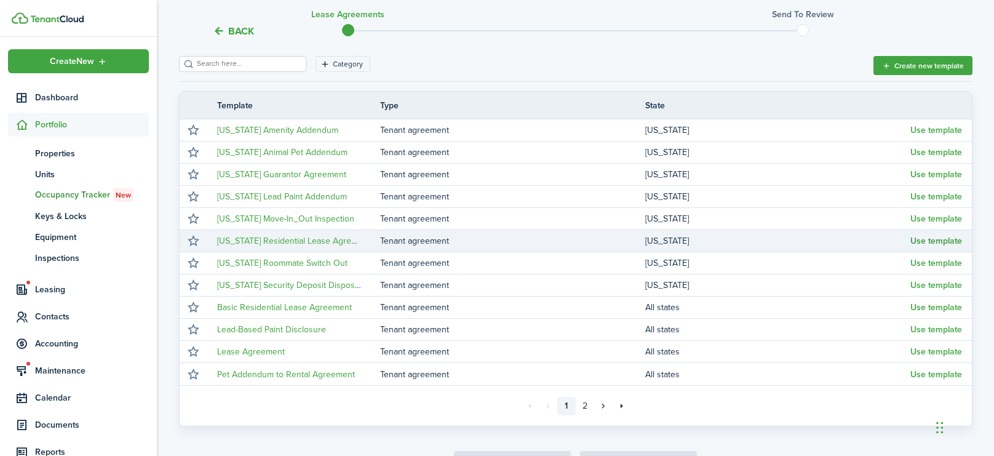
click at [934, 242] on button "Use template" at bounding box center [936, 241] width 52 height 10
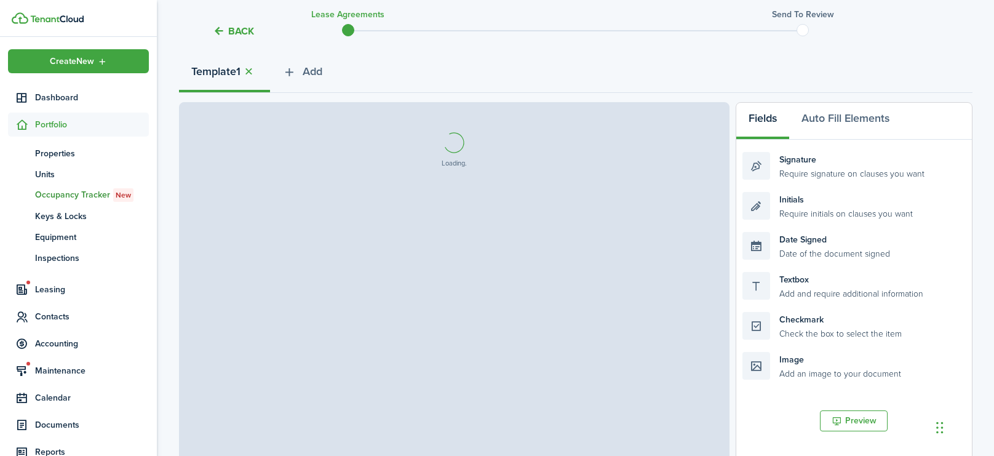
select select "fit"
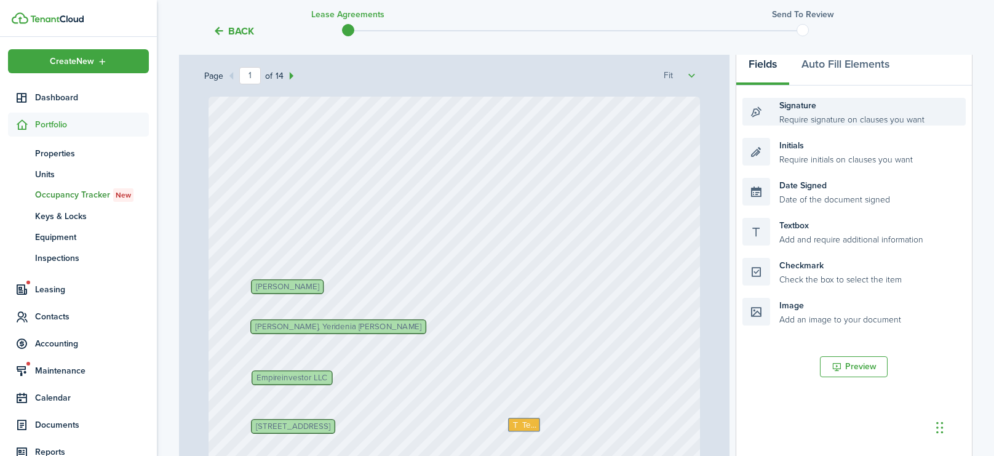
scroll to position [192, 0]
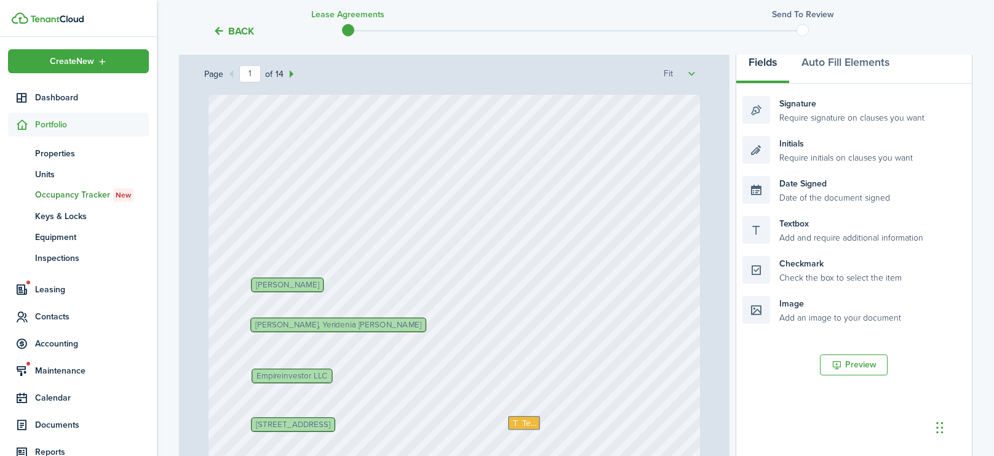
click at [315, 321] on span "[PERSON_NAME], Yeridenia [PERSON_NAME]" at bounding box center [338, 325] width 166 height 8
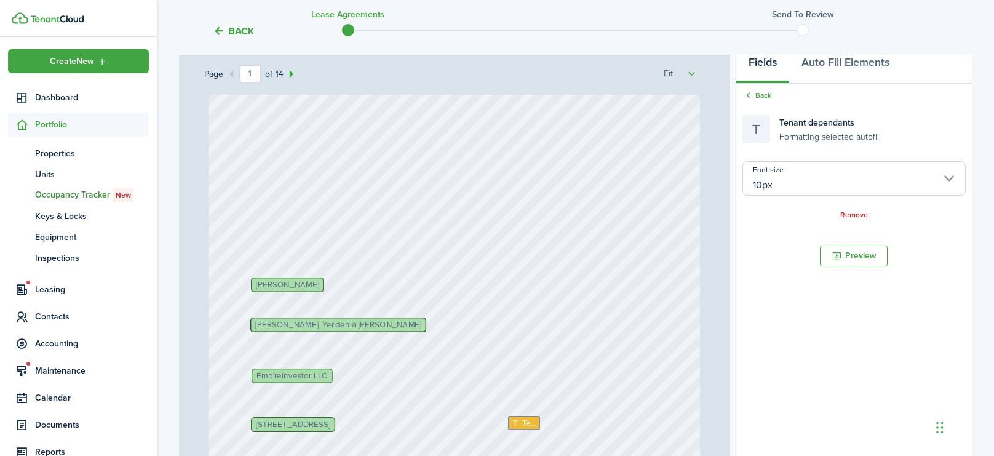
click at [266, 326] on span "[PERSON_NAME], Yeridenia [PERSON_NAME]" at bounding box center [338, 325] width 166 height 8
click at [356, 285] on div "Empireinvestor LLC Text [PERSON_NAME] $2,995 Text [STREET_ADDRESS] [DATE] Text …" at bounding box center [453, 419] width 491 height 648
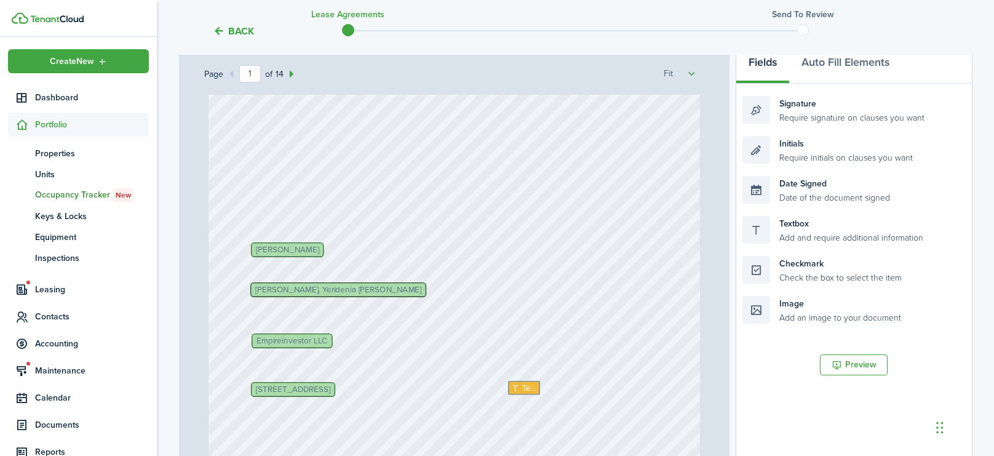
scroll to position [58, 0]
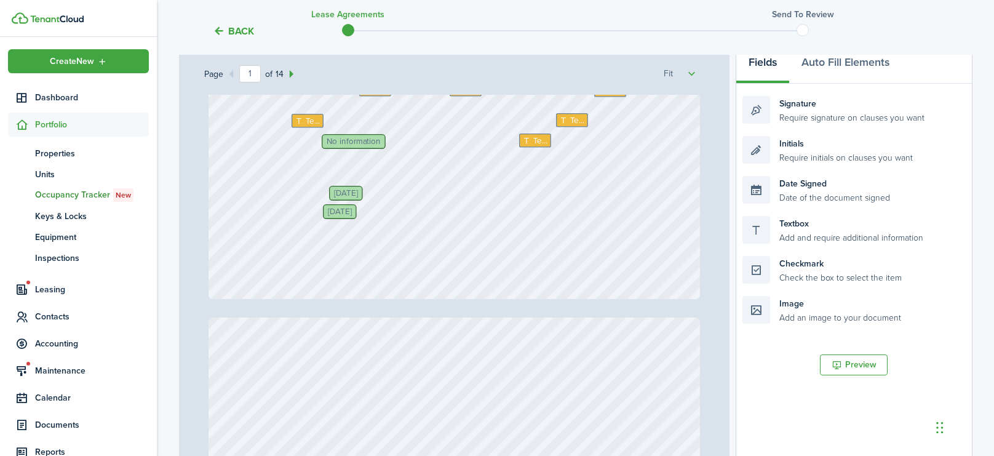
type input "2"
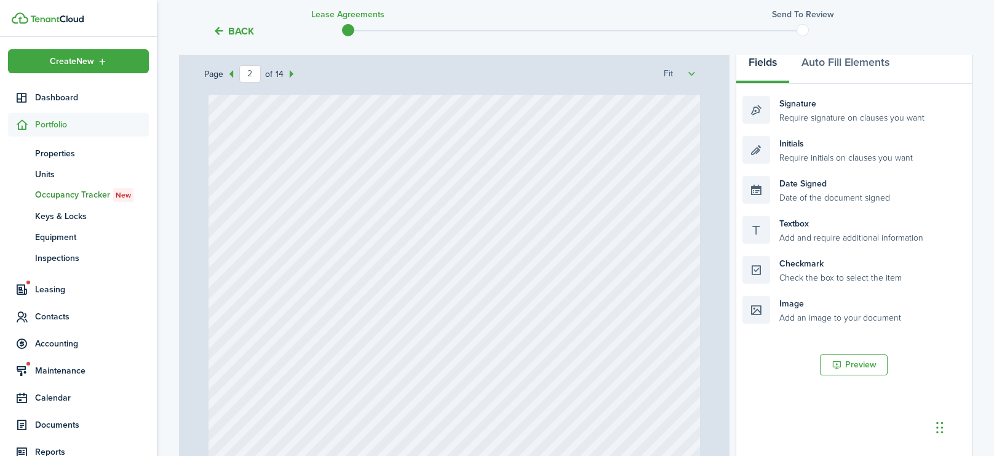
scroll to position [794, 0]
click at [232, 29] on button "Back" at bounding box center [233, 31] width 41 height 13
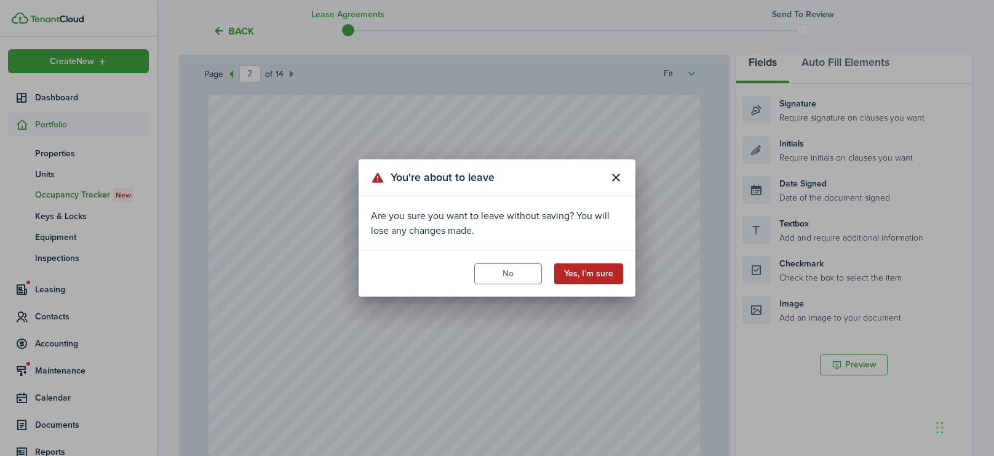
click at [601, 283] on button "Yes, I'm sure" at bounding box center [588, 273] width 69 height 21
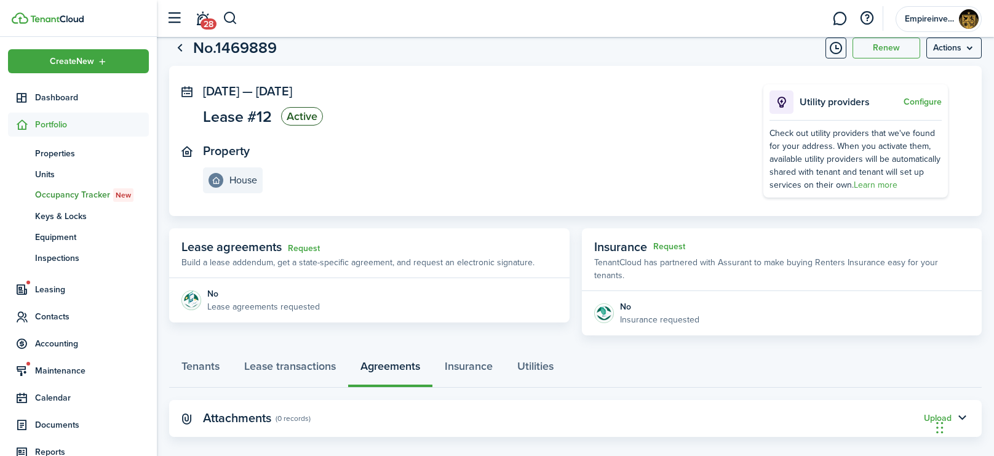
scroll to position [36, 0]
click at [210, 349] on link "Tenants" at bounding box center [200, 367] width 63 height 37
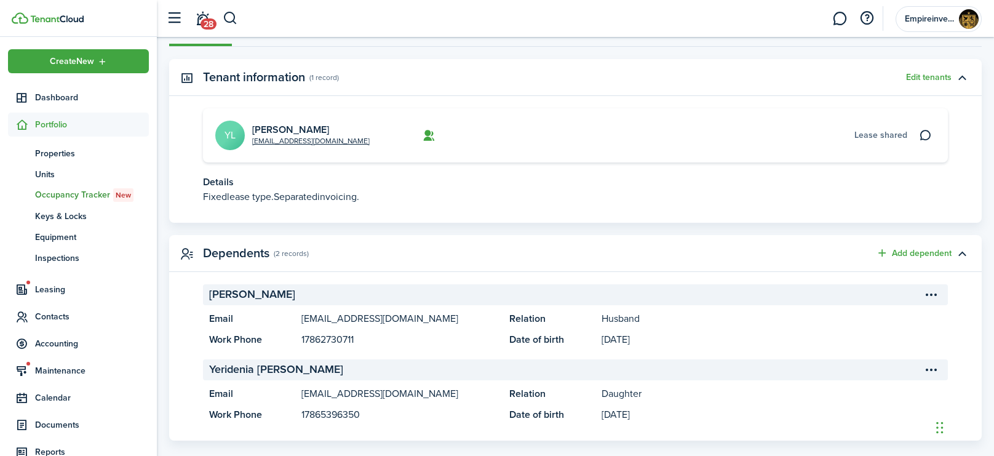
scroll to position [374, 0]
click at [937, 74] on button "Edit tenants" at bounding box center [928, 79] width 45 height 10
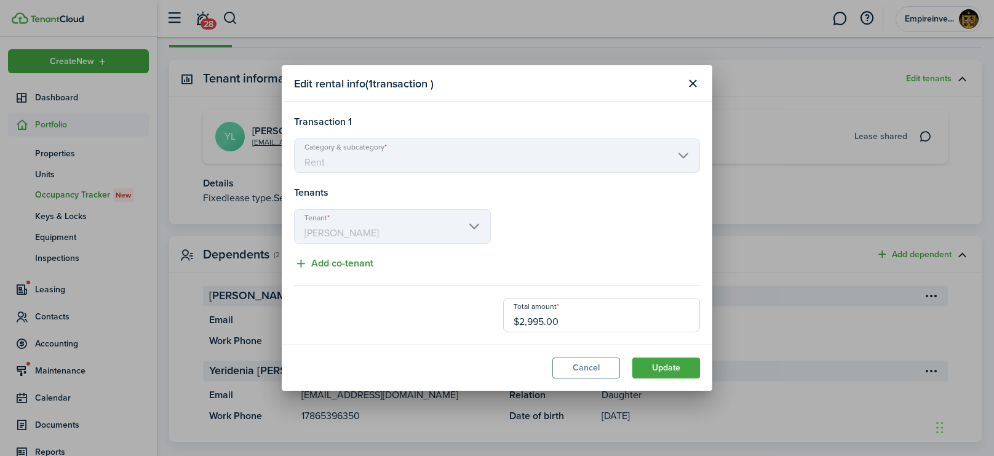
click at [360, 264] on button "Add co-tenant" at bounding box center [333, 263] width 79 height 15
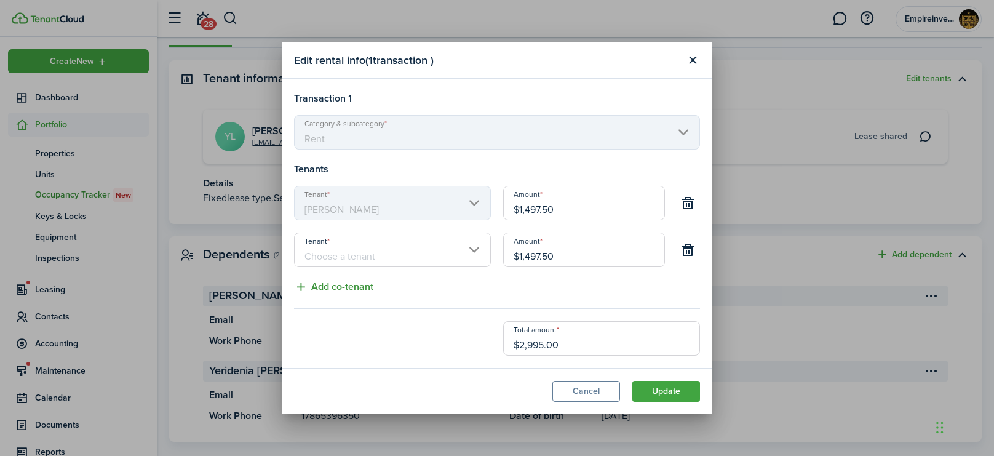
click at [360, 264] on input "Tenant" at bounding box center [392, 249] width 197 height 34
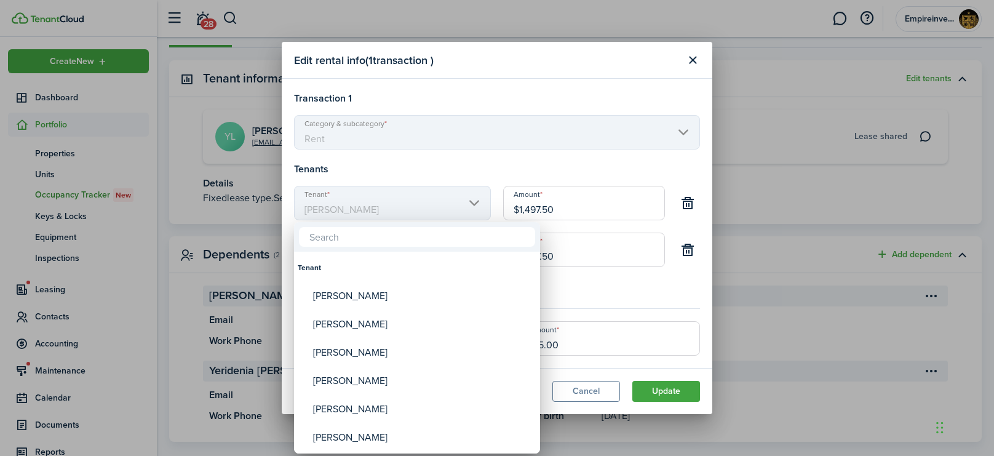
click at [591, 287] on div at bounding box center [497, 228] width 1190 height 652
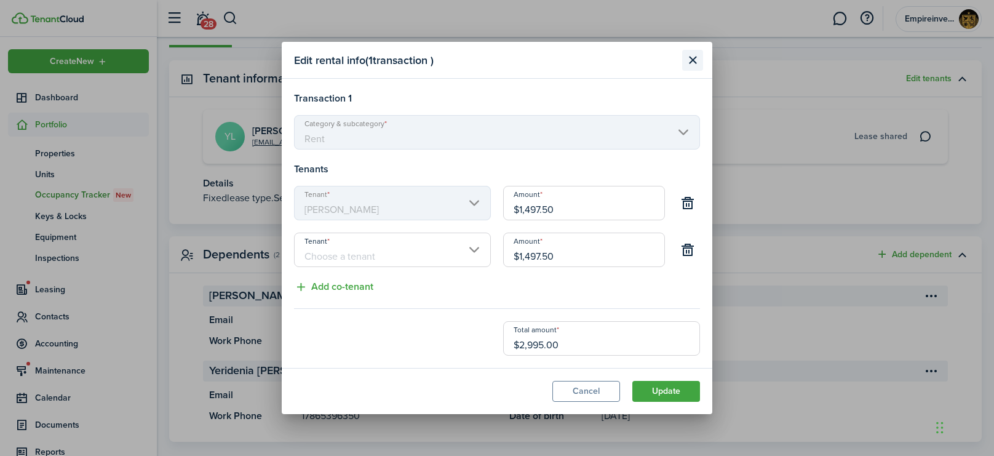
click at [695, 58] on button "Close modal" at bounding box center [692, 60] width 21 height 21
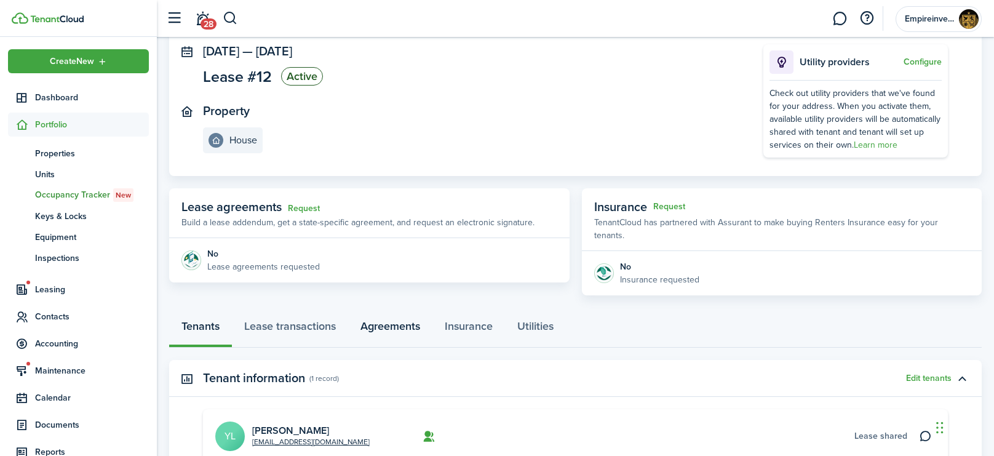
scroll to position [0, 0]
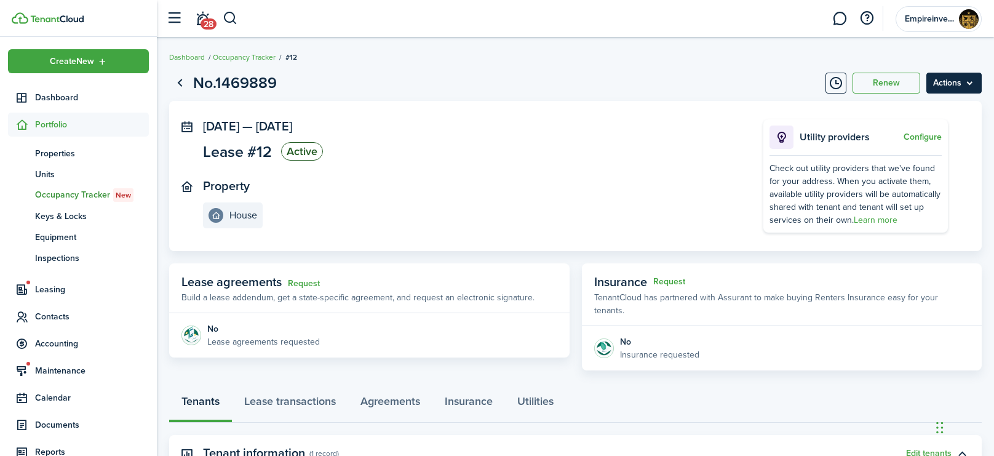
click at [955, 89] on menu-btn "Actions" at bounding box center [953, 83] width 55 height 21
click at [572, 186] on panel-main-section "Property House" at bounding box center [464, 203] width 523 height 49
click at [52, 319] on span "Contacts" at bounding box center [92, 316] width 114 height 13
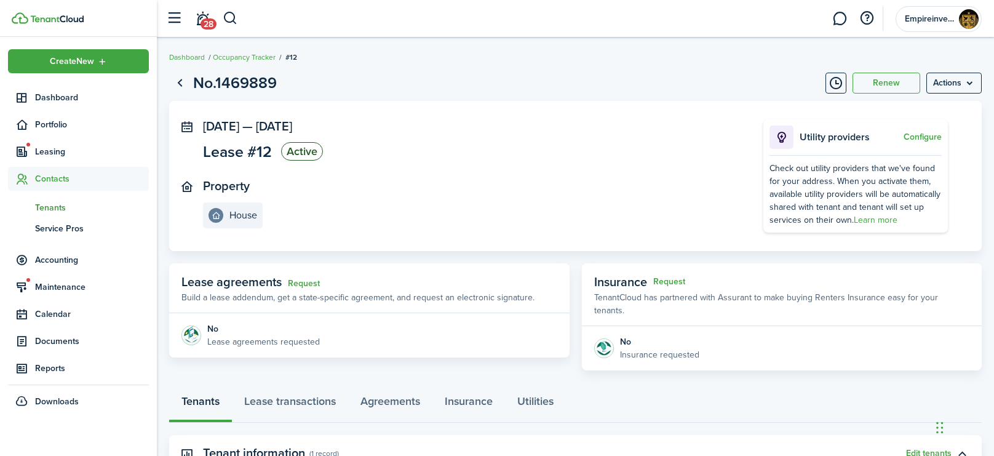
click at [39, 210] on span "Tenants" at bounding box center [92, 207] width 114 height 13
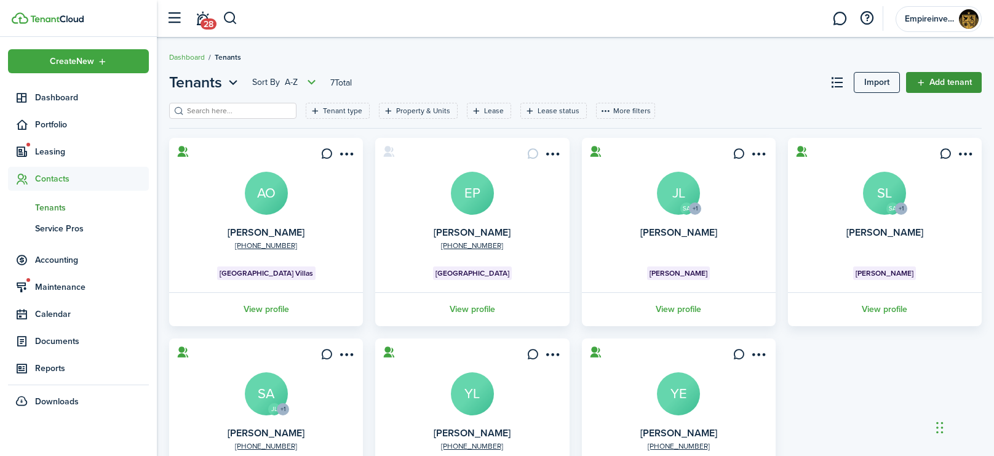
click at [967, 86] on link "Add tenant" at bounding box center [944, 82] width 76 height 21
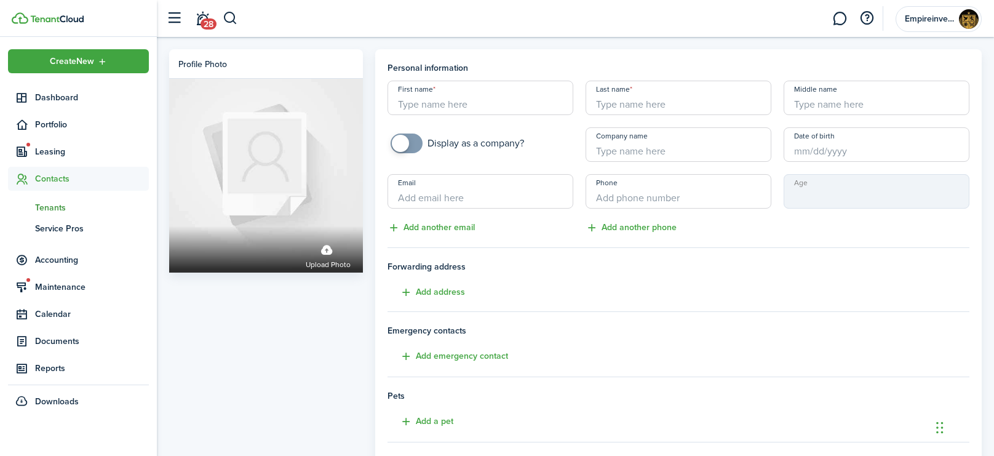
click at [471, 105] on input "First name" at bounding box center [480, 98] width 186 height 34
drag, startPoint x: 458, startPoint y: 114, endPoint x: 452, endPoint y: 97, distance: 18.9
click at [456, 109] on input "Lazari" at bounding box center [480, 98] width 186 height 34
type input "[PERSON_NAME]"
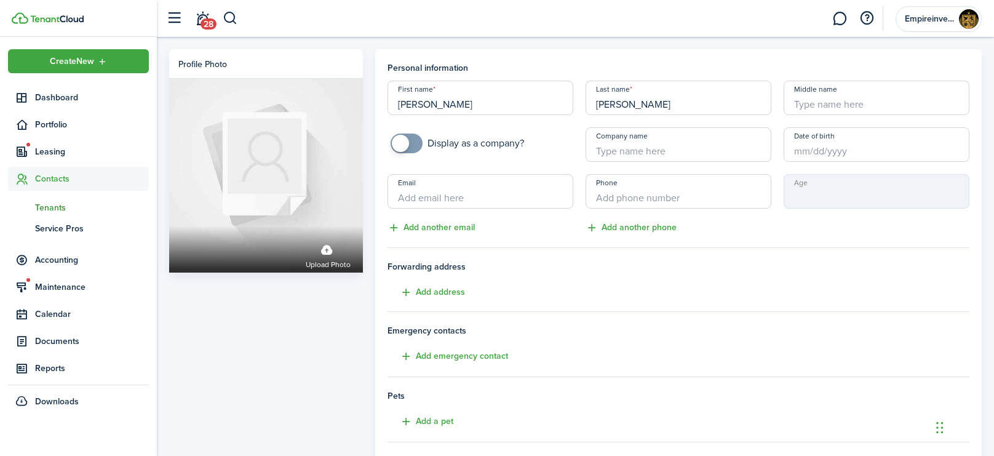
click at [650, 151] on input "Company name" at bounding box center [678, 144] width 186 height 34
click at [828, 149] on input "Date of birth" at bounding box center [876, 144] width 186 height 34
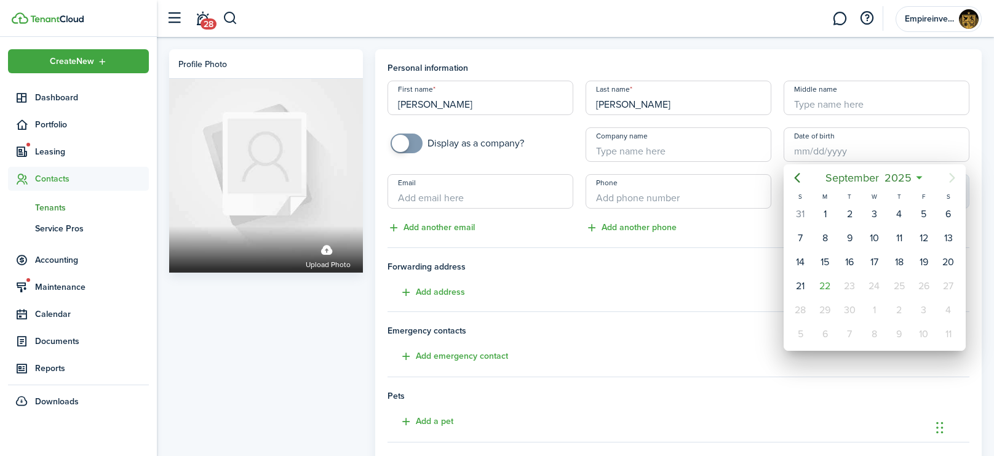
click at [460, 205] on div at bounding box center [497, 228] width 1190 height 652
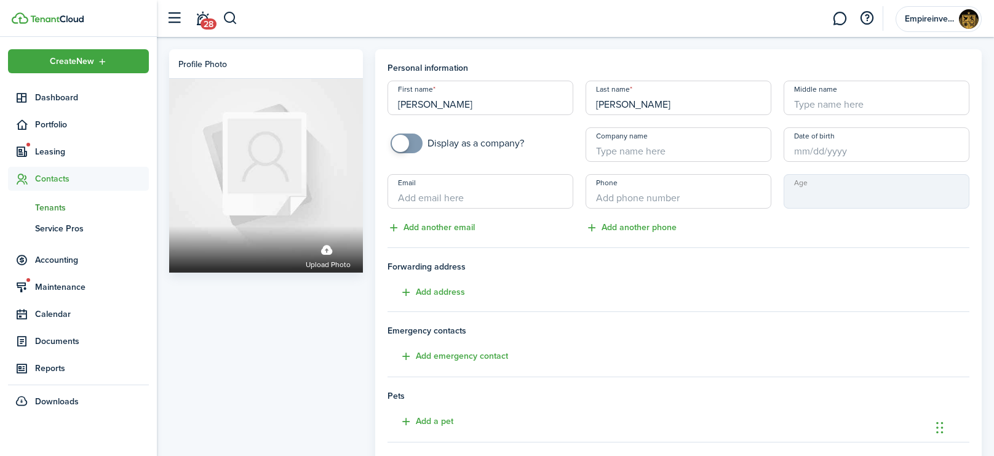
click at [465, 198] on input "Email" at bounding box center [480, 191] width 186 height 34
type input "[EMAIL_ADDRESS][DOMAIN_NAME]"
click at [657, 195] on input "+1" at bounding box center [678, 191] width 186 height 34
type input "[PHONE_NUMBER]"
click at [880, 195] on mbsc-input "Age" at bounding box center [876, 191] width 186 height 34
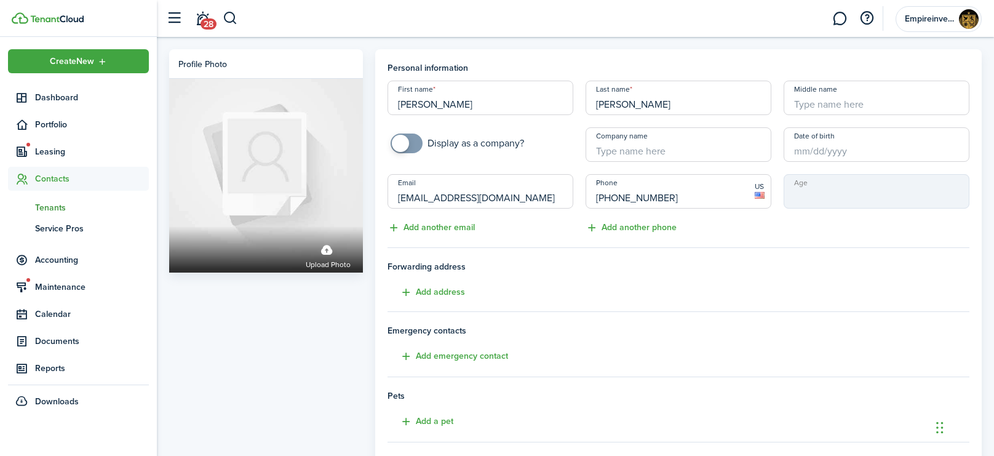
click at [829, 158] on input "Date of birth" at bounding box center [876, 144] width 186 height 34
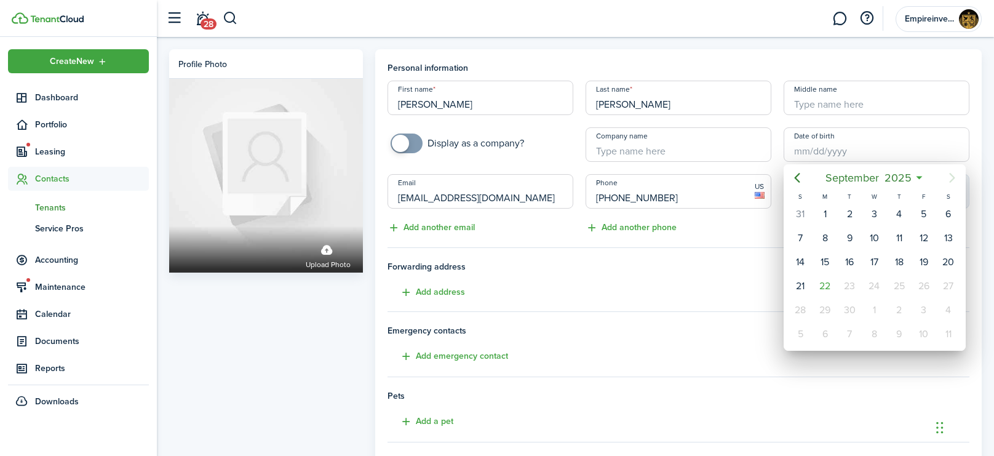
click at [837, 154] on div at bounding box center [497, 228] width 1190 height 652
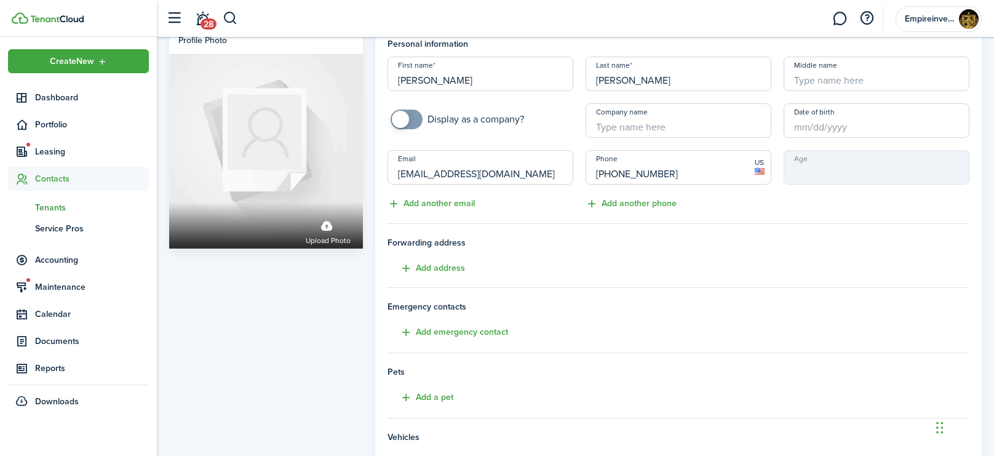
scroll to position [39, 0]
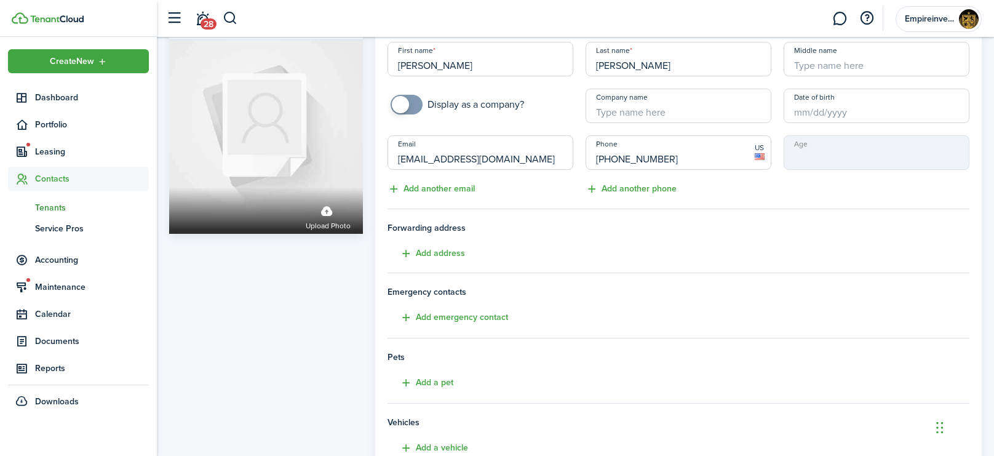
click at [842, 115] on input "Date of birth" at bounding box center [876, 106] width 186 height 34
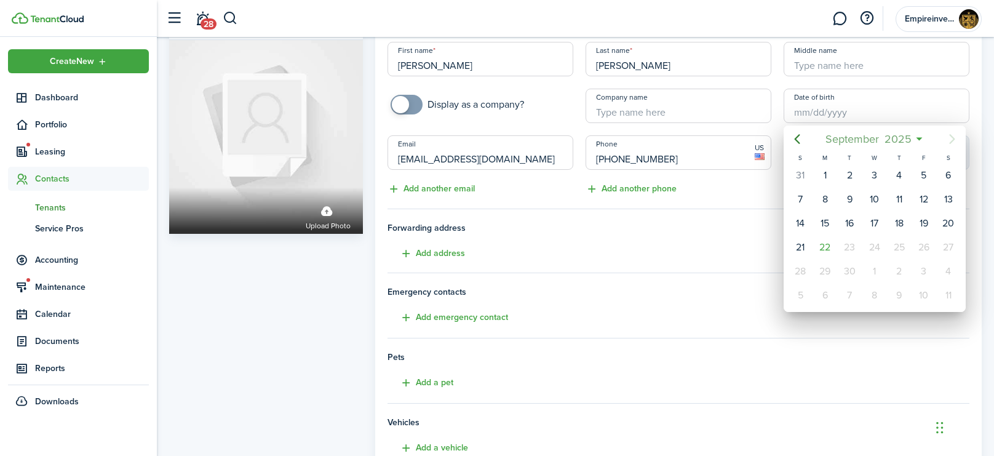
click at [906, 135] on span "2025" at bounding box center [897, 139] width 33 height 22
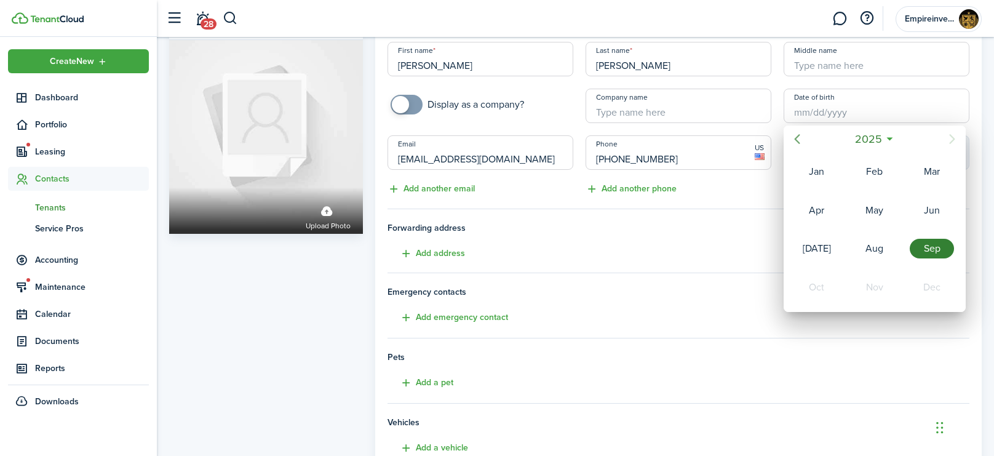
click at [797, 142] on icon "Previous page" at bounding box center [797, 139] width 6 height 10
click at [869, 145] on span "2024" at bounding box center [868, 139] width 32 height 22
click at [796, 136] on icon "Previous page" at bounding box center [797, 139] width 6 height 10
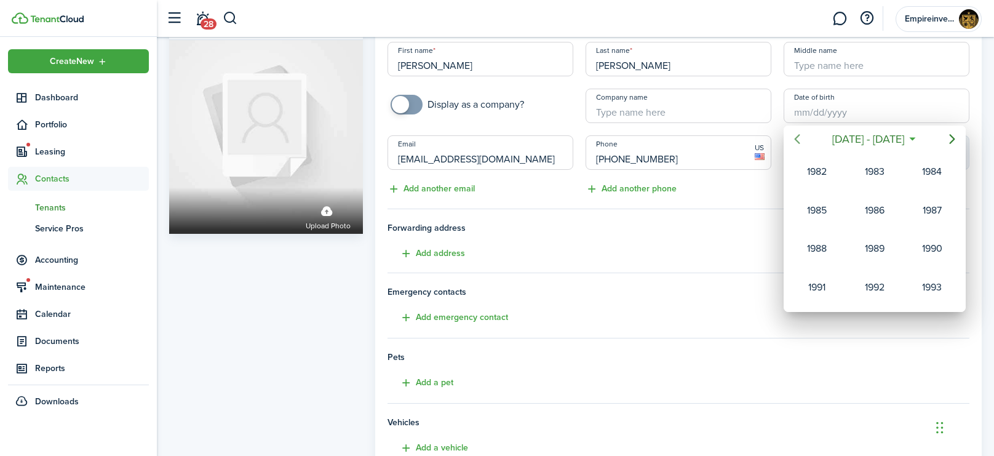
click at [797, 136] on icon "Previous page" at bounding box center [797, 139] width 6 height 10
click at [951, 142] on icon "Next page" at bounding box center [951, 139] width 15 height 15
click at [875, 164] on div "1971" at bounding box center [874, 172] width 44 height 20
click at [813, 172] on div "Jan" at bounding box center [816, 172] width 44 height 20
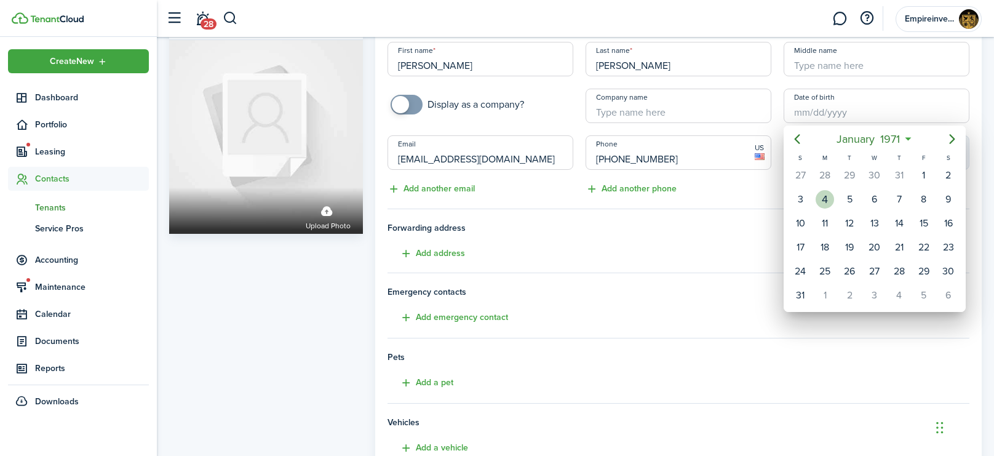
click at [827, 199] on div "4" at bounding box center [824, 199] width 18 height 18
type input "[DATE]"
type input "54"
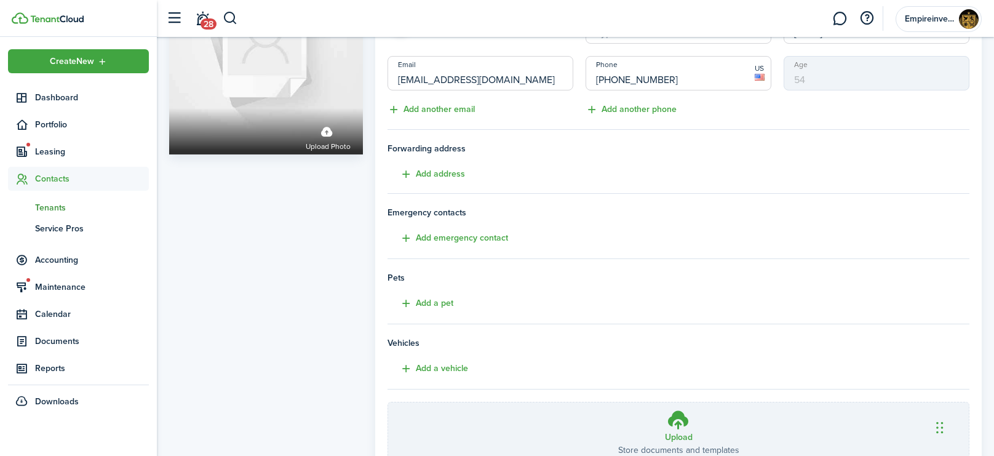
scroll to position [217, 0]
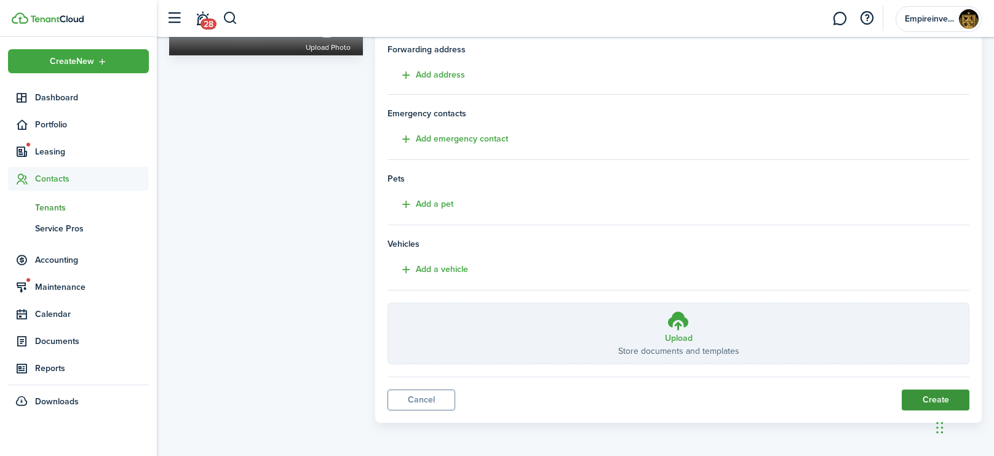
click at [918, 403] on button "Create" at bounding box center [935, 399] width 68 height 21
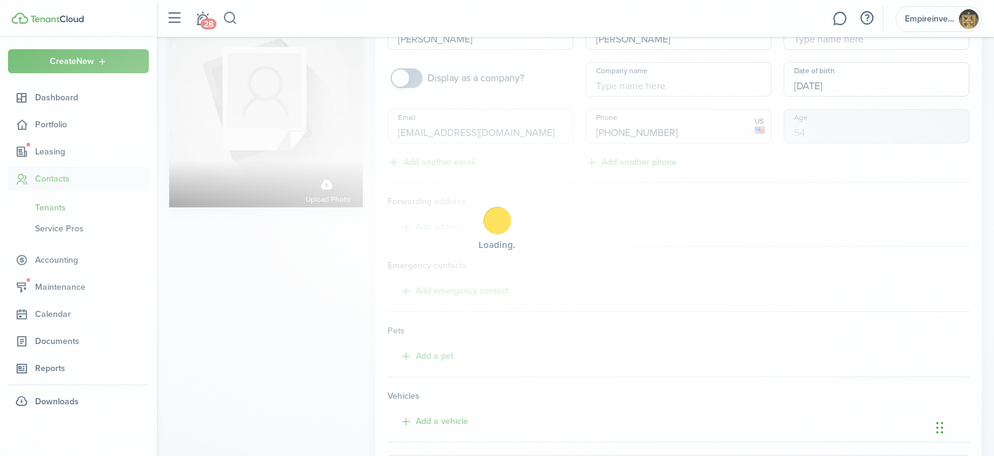
scroll to position [0, 0]
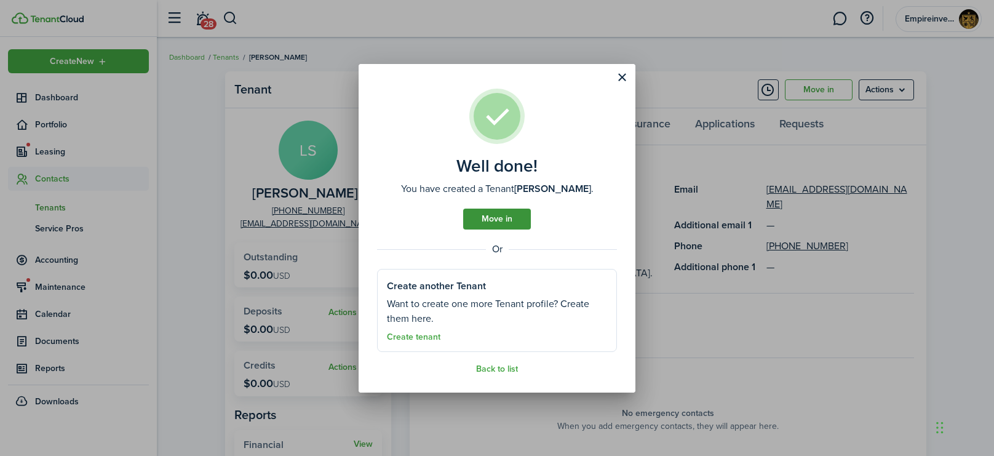
click at [513, 221] on link "Move in" at bounding box center [497, 218] width 68 height 21
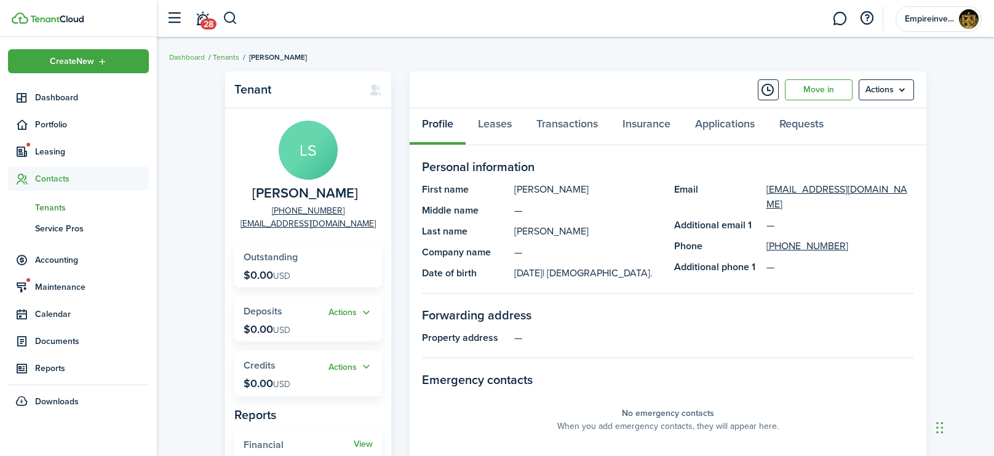
click at [229, 58] on link "Tenants" at bounding box center [226, 57] width 26 height 11
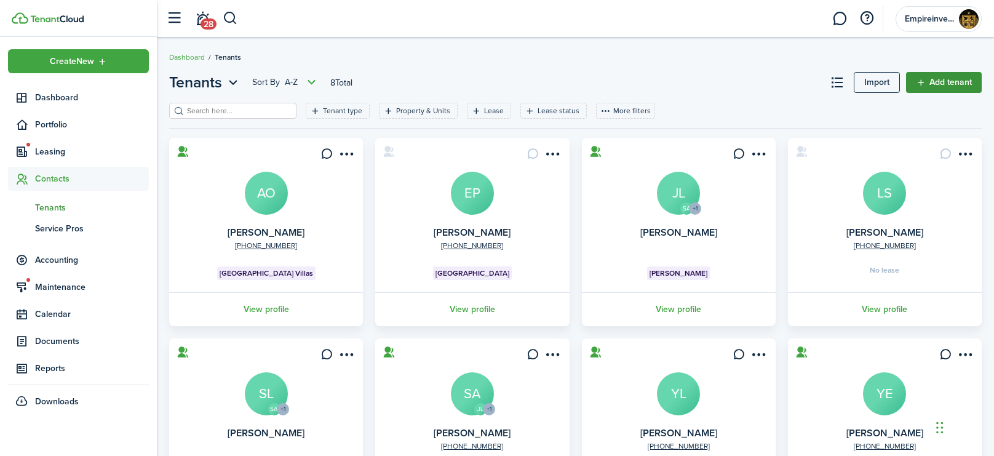
click at [960, 79] on link "Add tenant" at bounding box center [944, 82] width 76 height 21
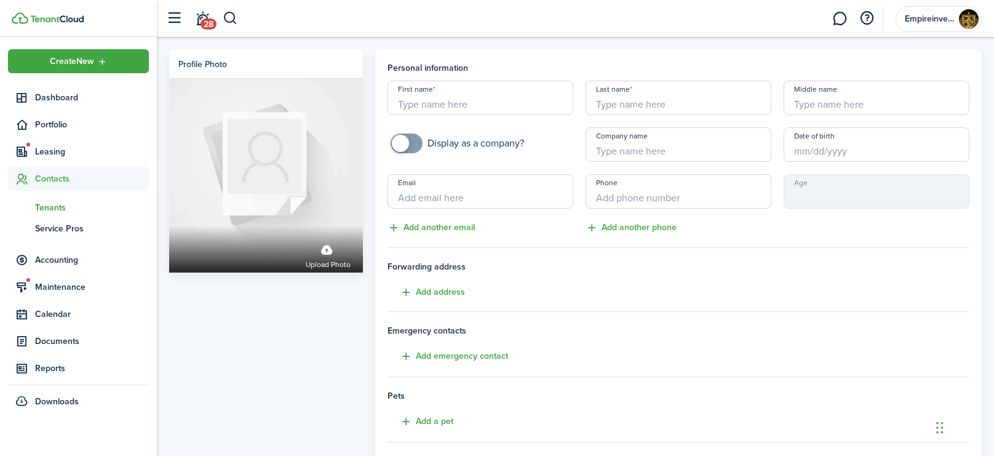
click at [535, 105] on input "First name" at bounding box center [480, 98] width 186 height 34
type input "Yeridenia"
click at [683, 98] on input "Last name" at bounding box center [678, 98] width 186 height 34
type input "[PERSON_NAME]"
click at [626, 140] on input "Company name" at bounding box center [678, 144] width 186 height 34
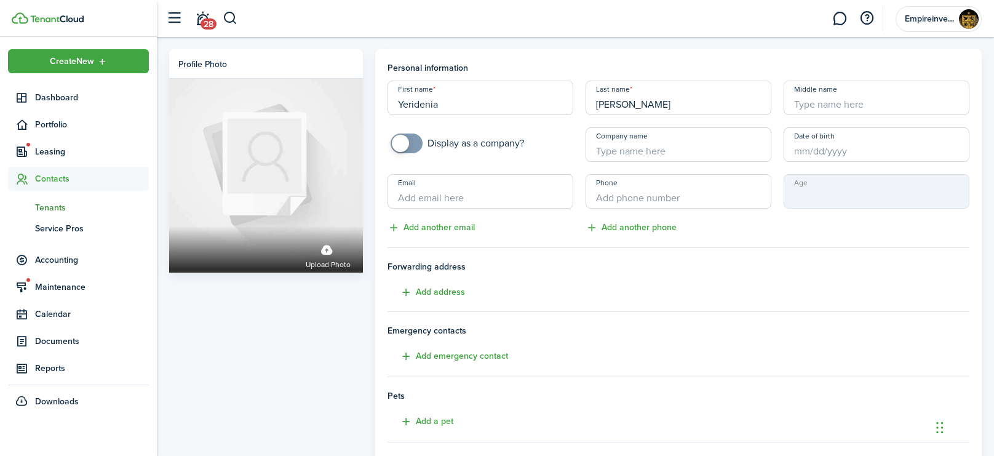
click at [803, 163] on div "First name Yeridenia Last name [PERSON_NAME] Middle name Display as a company? …" at bounding box center [678, 158] width 594 height 154
click at [807, 151] on input "Date of birth" at bounding box center [876, 144] width 186 height 34
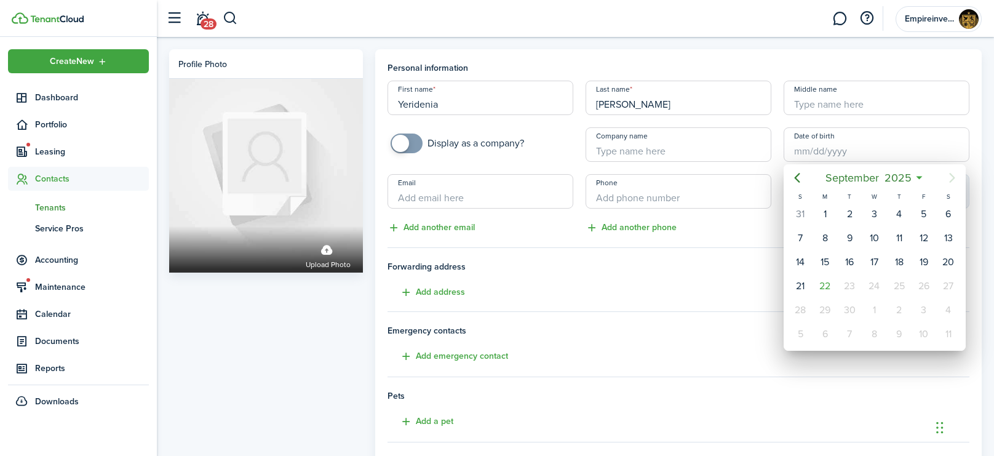
click at [511, 196] on div at bounding box center [497, 228] width 1190 height 652
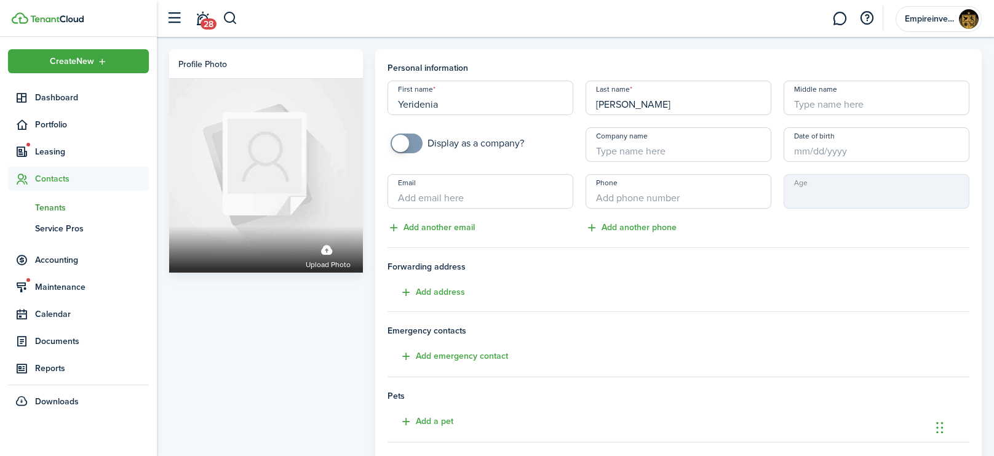
click at [409, 192] on input "Email" at bounding box center [480, 191] width 186 height 34
type input "[EMAIL_ADDRESS][DOMAIN_NAME]"
click at [661, 203] on input "+1" at bounding box center [678, 191] width 186 height 34
type input "[PHONE_NUMBER]"
drag, startPoint x: 847, startPoint y: 194, endPoint x: 822, endPoint y: 120, distance: 78.5
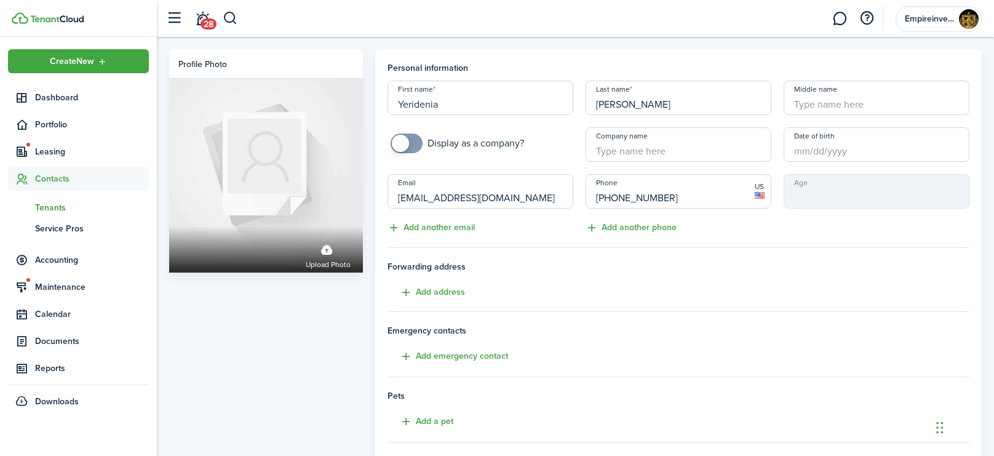
click at [847, 194] on mbsc-input "Age" at bounding box center [876, 191] width 186 height 34
click at [829, 159] on input "Date of birth" at bounding box center [876, 144] width 186 height 34
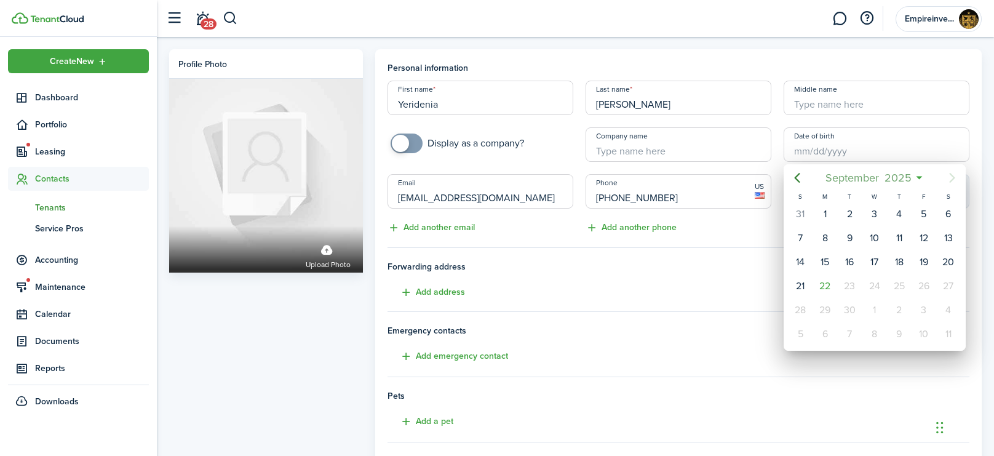
click at [914, 180] on mbsc-button "[DATE]" at bounding box center [867, 178] width 101 height 22
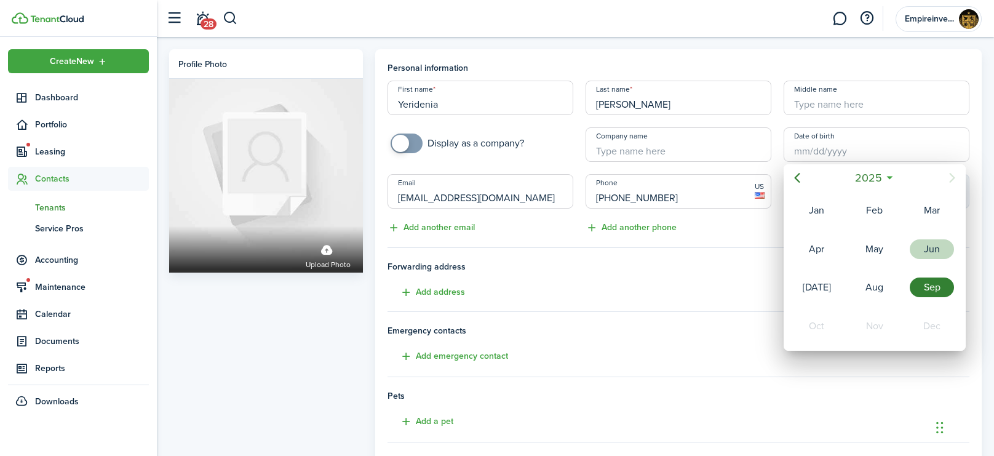
click at [938, 245] on div "Jun" at bounding box center [931, 249] width 44 height 20
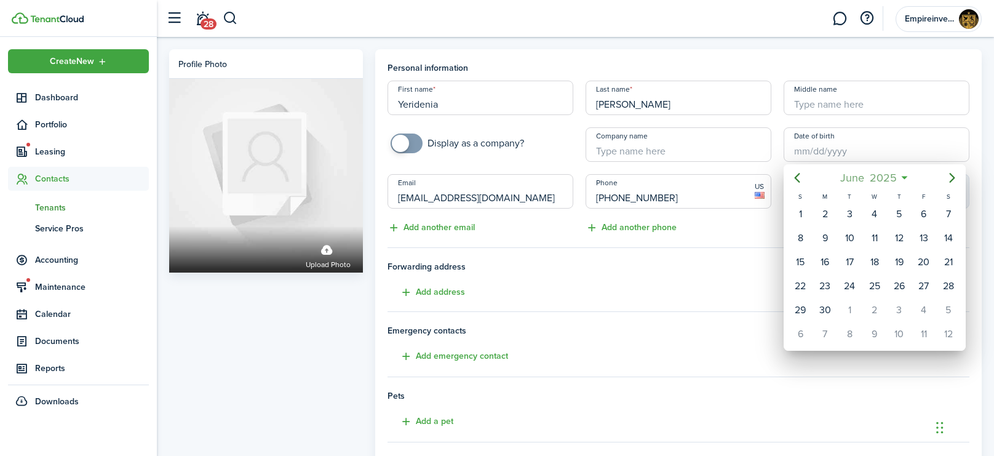
click at [878, 174] on span "2025" at bounding box center [882, 178] width 33 height 22
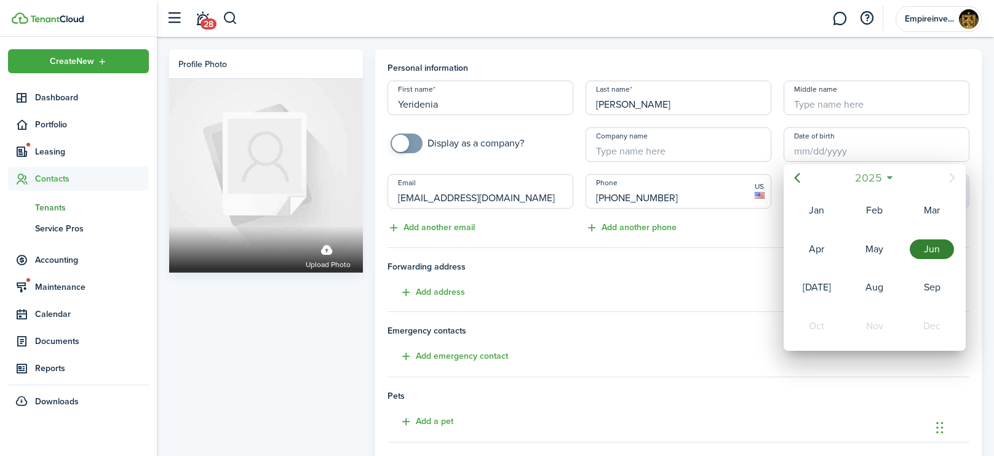
click at [882, 180] on span "2025" at bounding box center [867, 178] width 33 height 22
click at [795, 178] on icon "Previous page" at bounding box center [797, 178] width 6 height 10
click at [952, 176] on icon "Next page" at bounding box center [952, 178] width 6 height 10
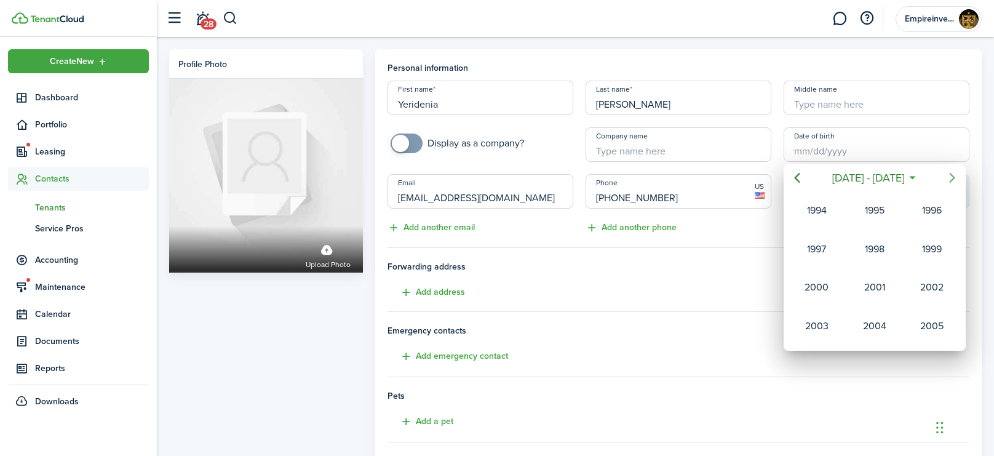
click at [952, 176] on icon "Next page" at bounding box center [952, 178] width 6 height 10
click at [792, 175] on icon "Previous page" at bounding box center [796, 177] width 15 height 15
click at [877, 325] on div "2004" at bounding box center [874, 326] width 44 height 20
click at [916, 253] on div "Jun" at bounding box center [931, 249] width 44 height 20
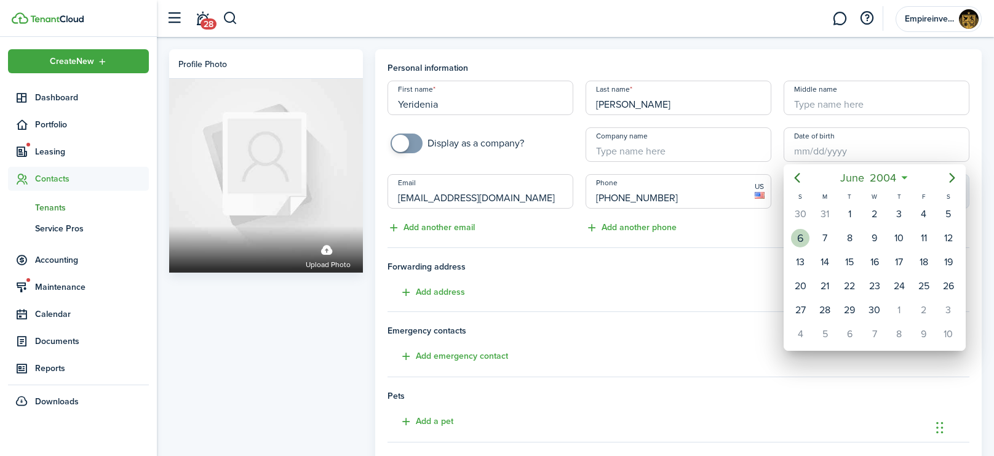
click at [794, 239] on div "6" at bounding box center [800, 238] width 18 height 18
type input "[DATE]"
type input "21"
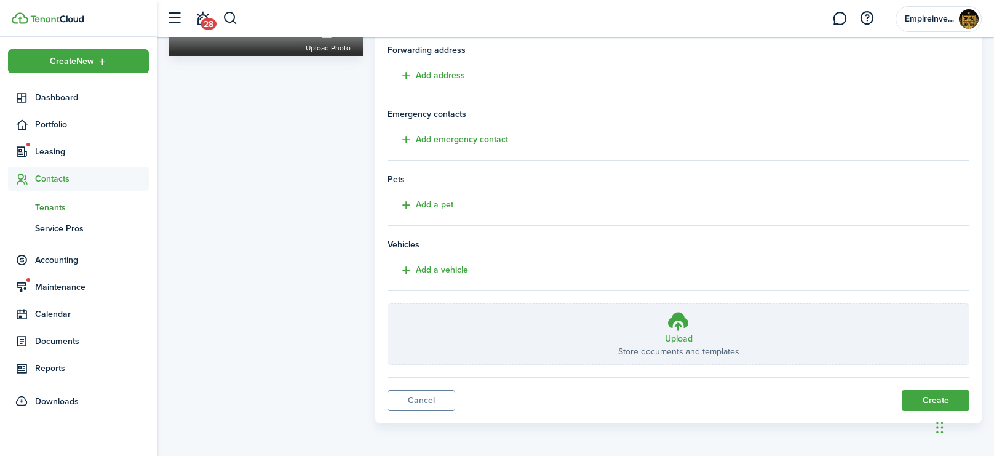
scroll to position [217, 0]
click at [932, 401] on iframe "Chat Widget" at bounding box center [962, 426] width 61 height 59
click at [919, 399] on button "Create" at bounding box center [935, 399] width 68 height 21
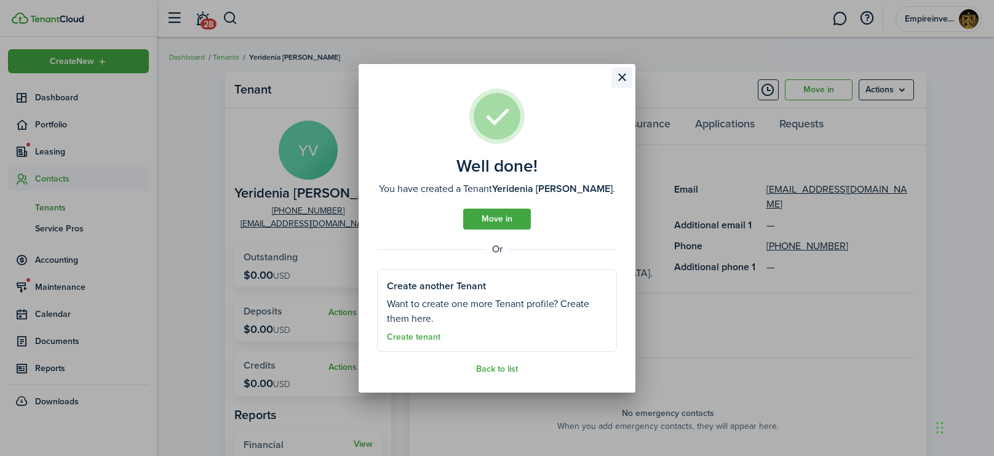
click at [623, 75] on button "Close modal" at bounding box center [621, 77] width 21 height 21
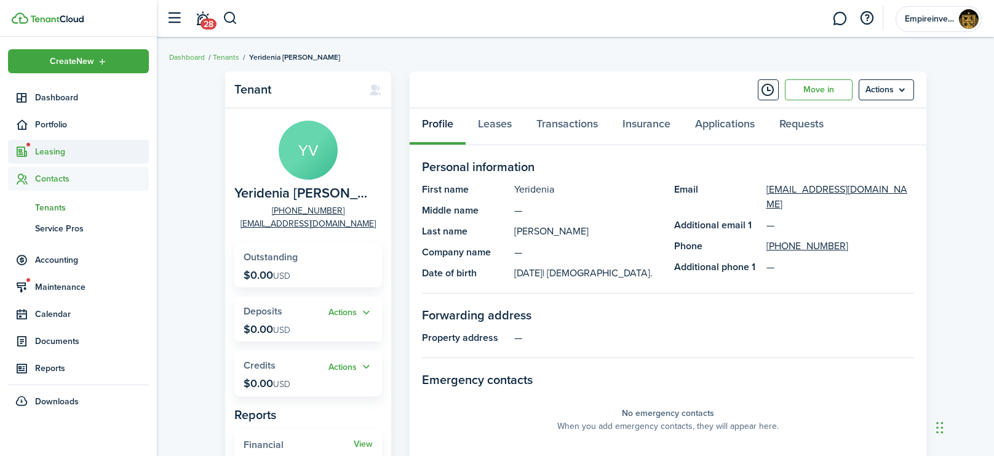
click at [49, 155] on span "Leasing" at bounding box center [92, 151] width 114 height 13
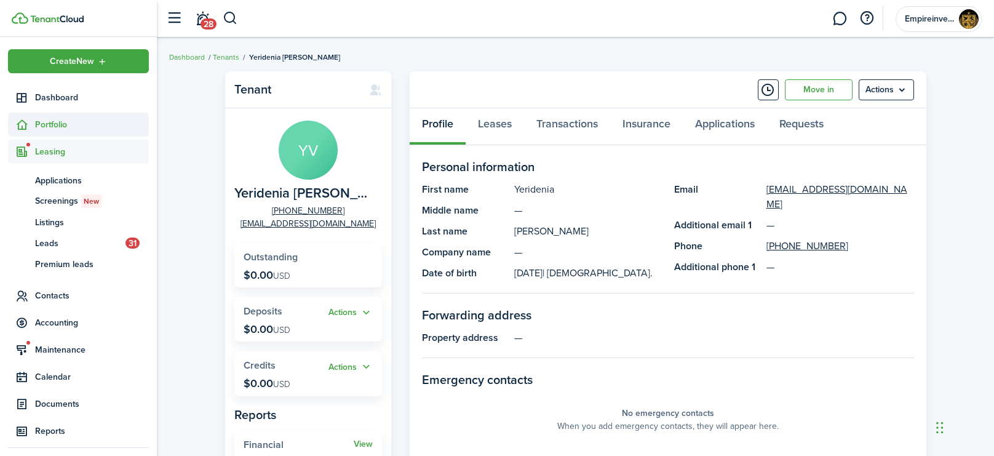
click at [58, 127] on span "Portfolio" at bounding box center [92, 124] width 114 height 13
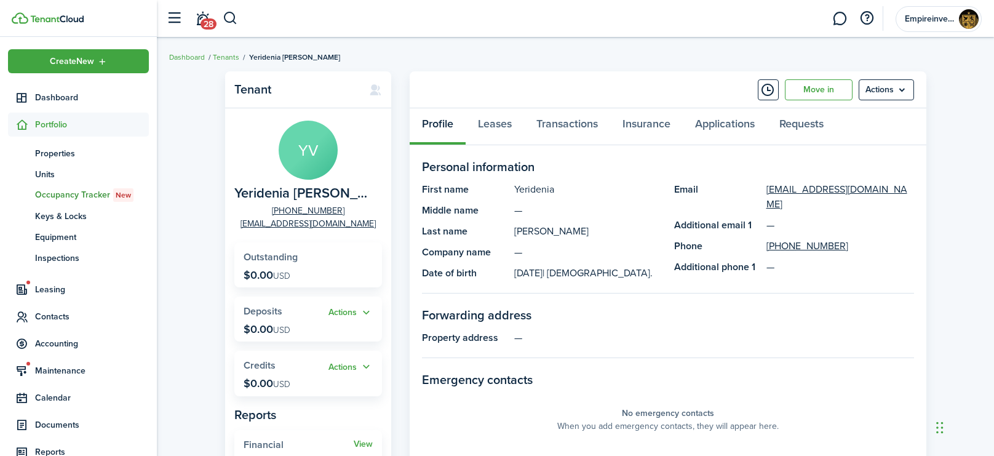
click at [77, 197] on span "Occupancy Tracker New" at bounding box center [92, 195] width 114 height 14
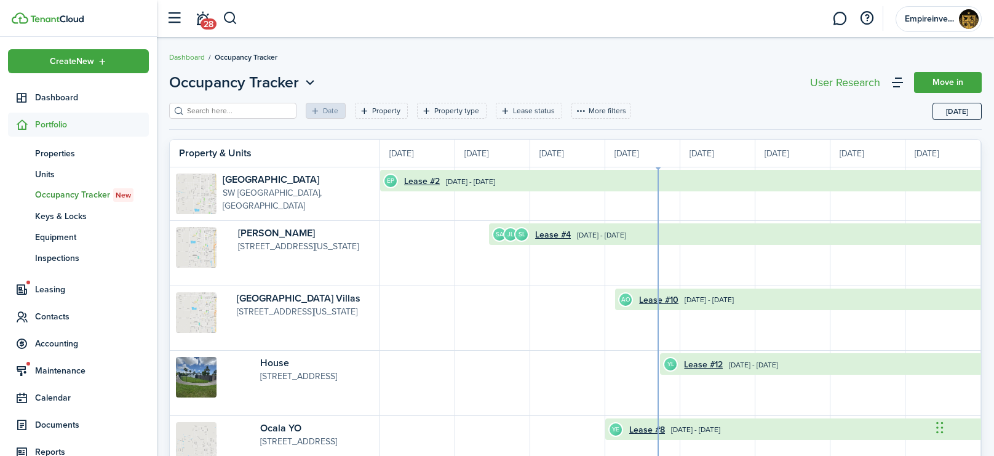
scroll to position [0, 225]
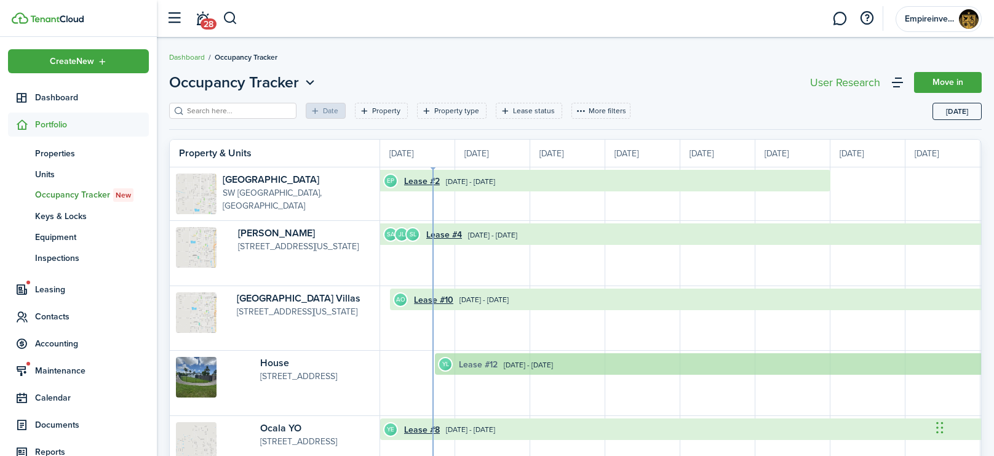
click at [488, 366] on link "Lease #12" at bounding box center [478, 364] width 39 height 13
